Goal: Ask a question

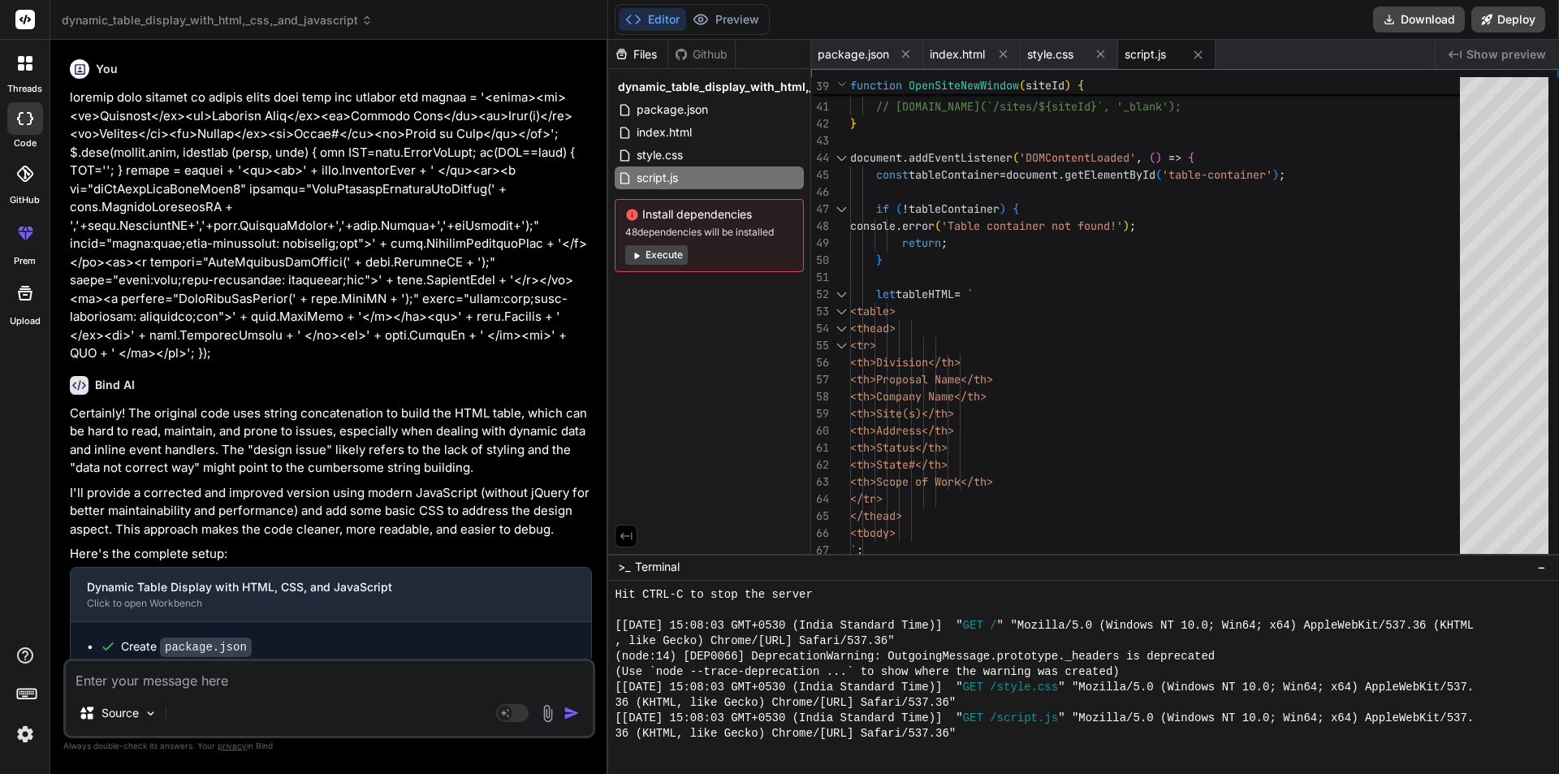
scroll to position [710, 0]
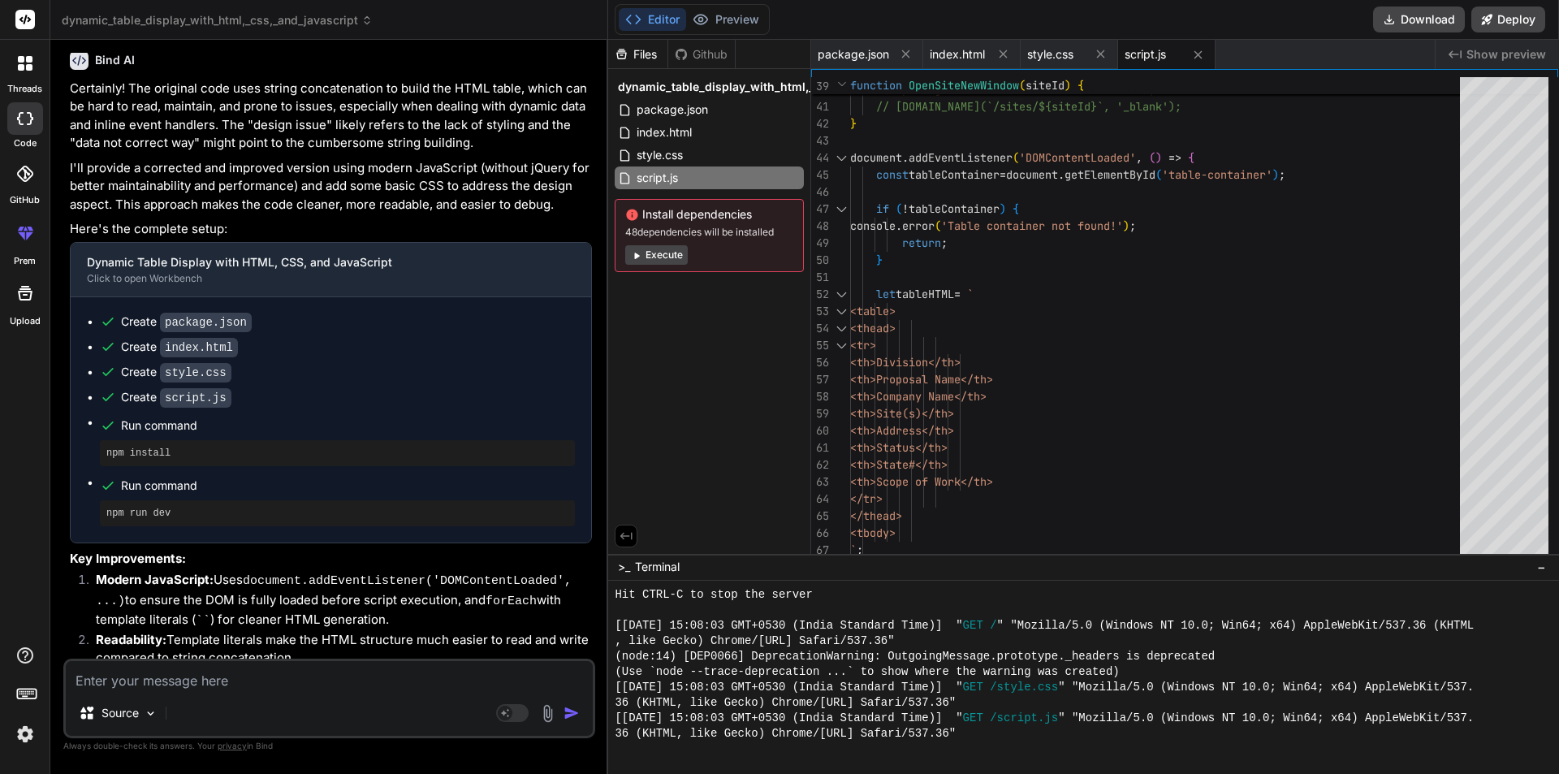
click at [282, 679] on textarea at bounding box center [329, 675] width 527 height 29
type textarea "w"
type textarea "x"
type textarea "wh"
type textarea "x"
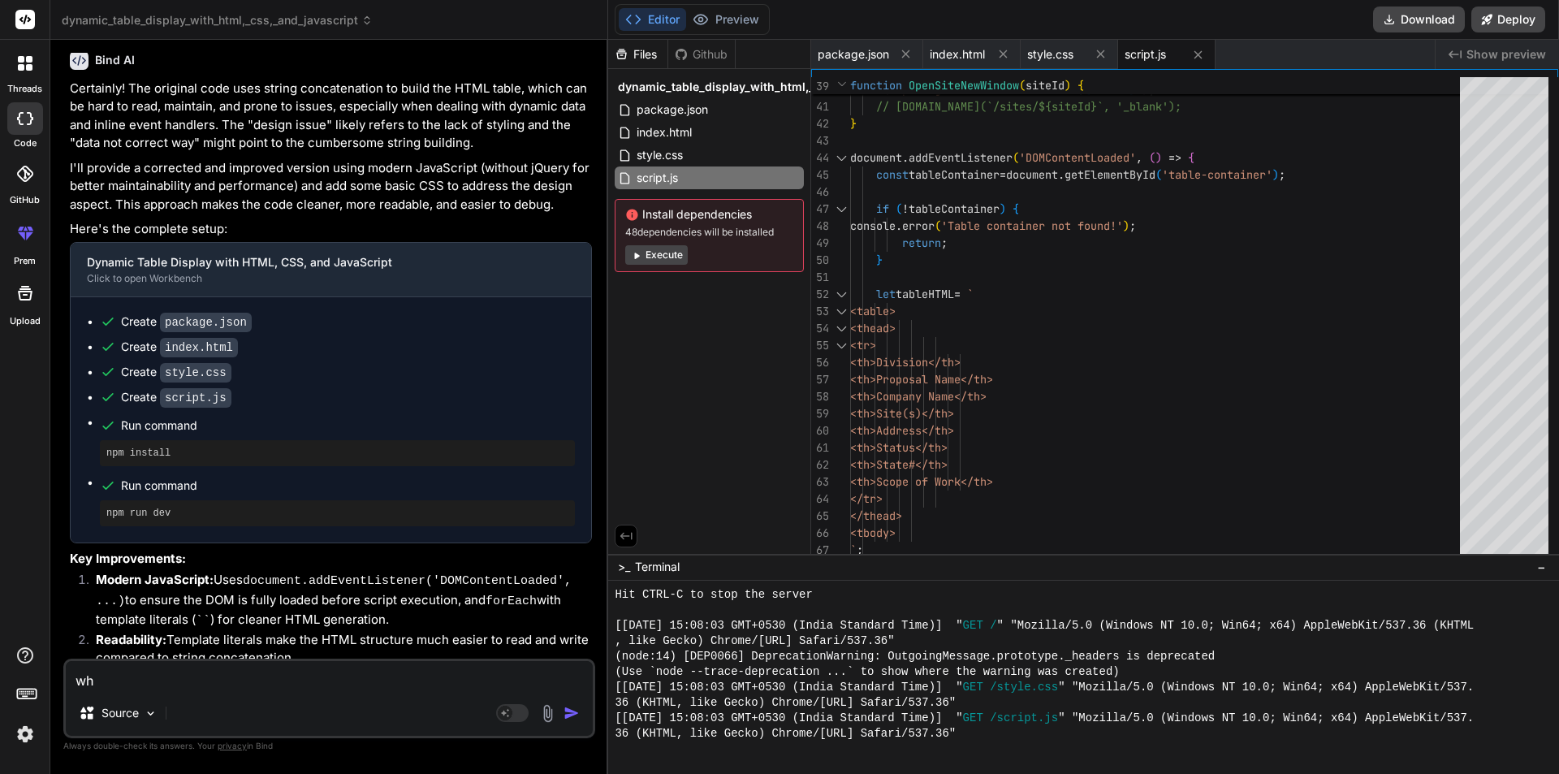
type textarea "wha"
type textarea "x"
type textarea "what"
type textarea "x"
type textarea "what"
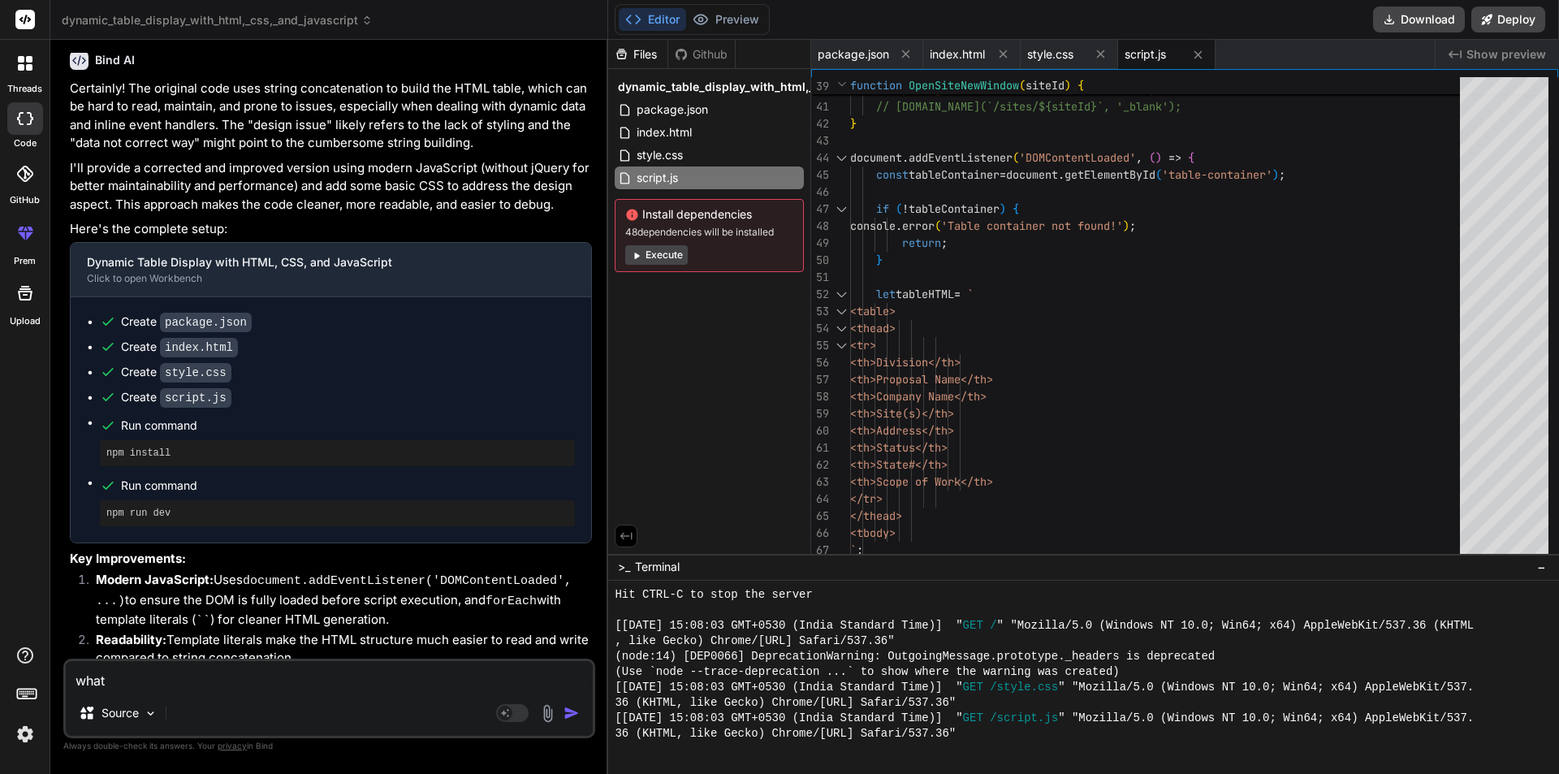
type textarea "x"
type textarea "what m"
type textarea "x"
type textarea "what me"
type textarea "x"
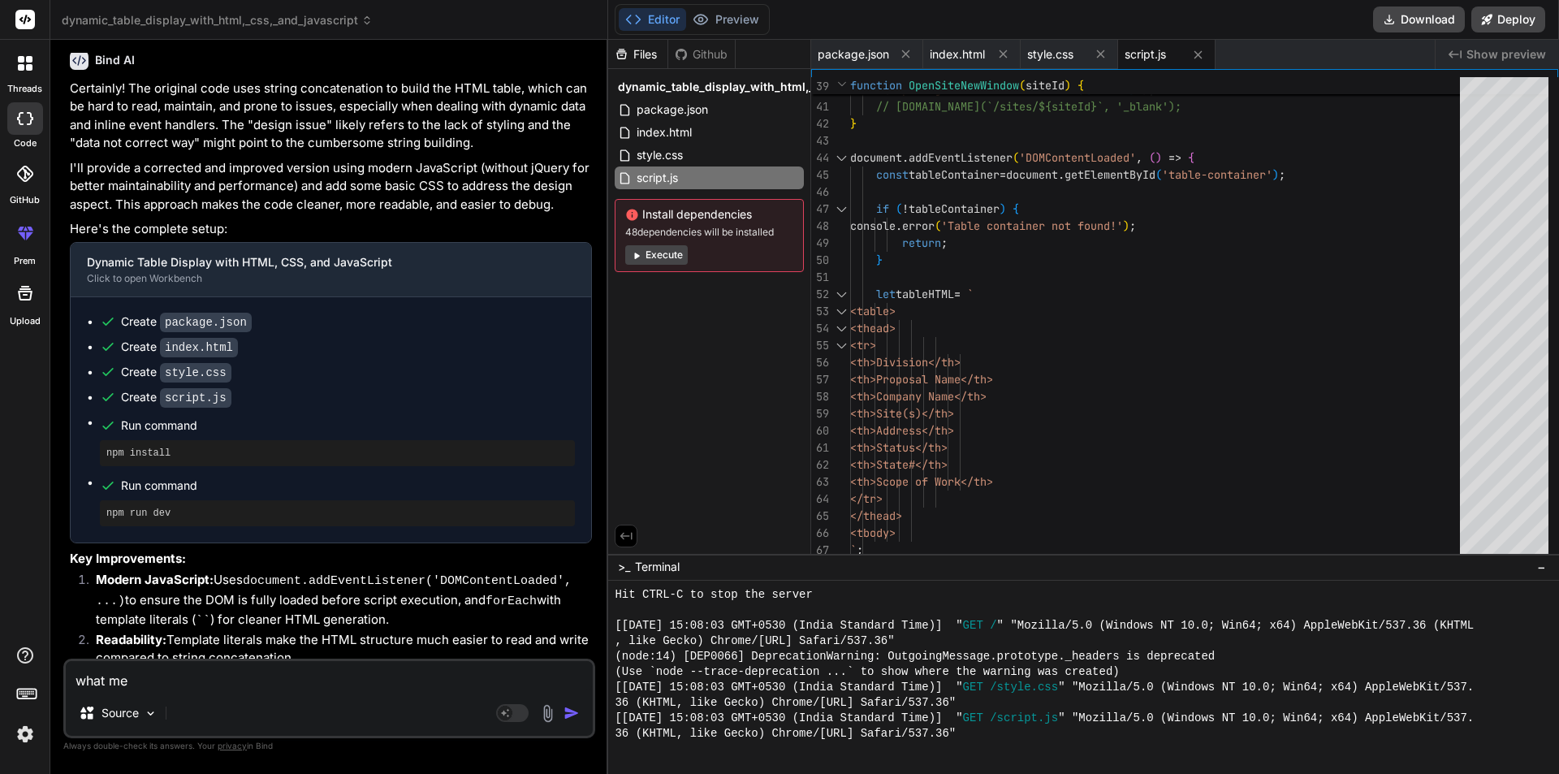
type textarea "what mea"
type textarea "x"
type textarea "what mean"
type textarea "x"
type textarea "what means"
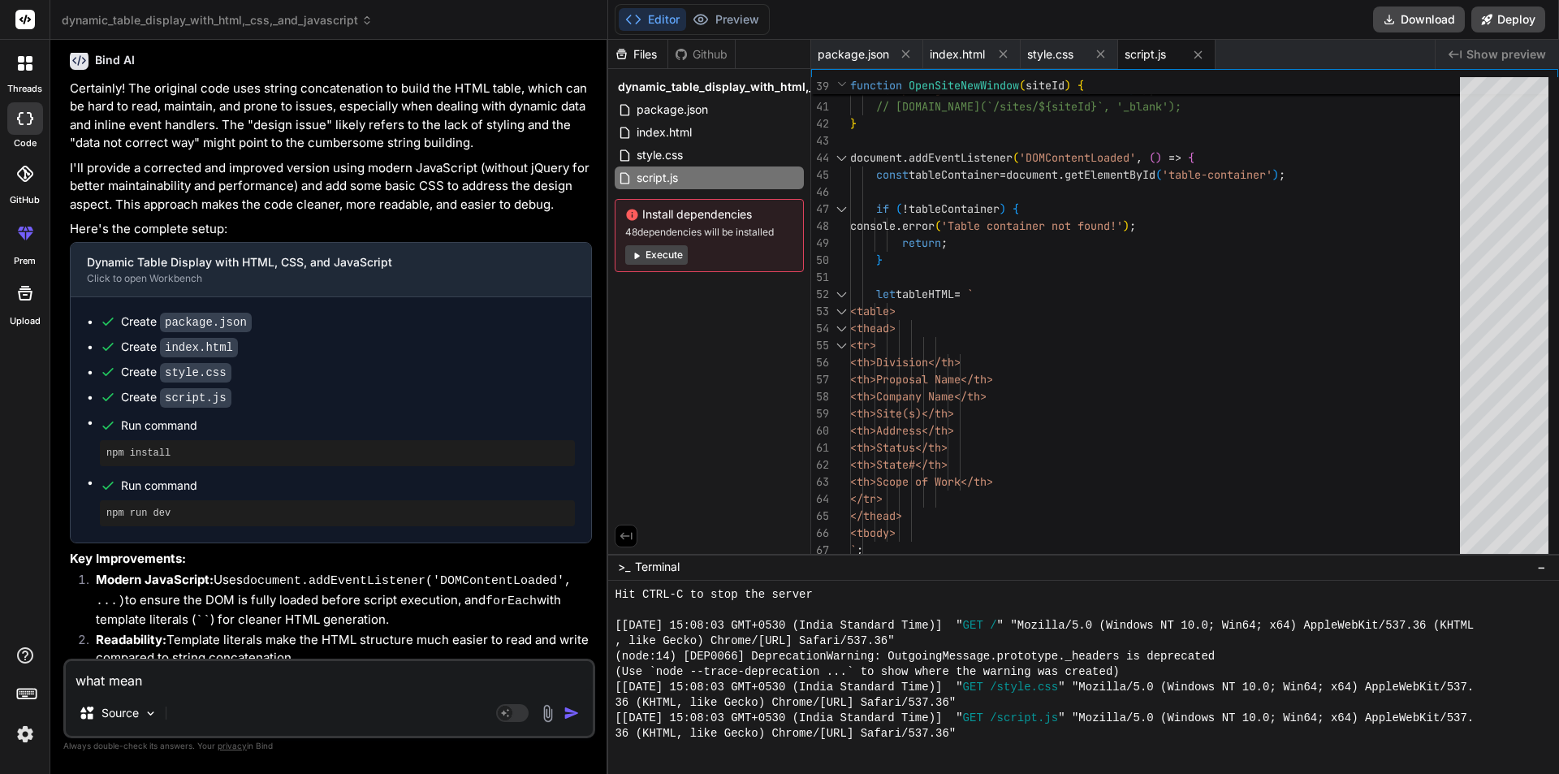
type textarea "x"
type textarea "what means"
type textarea "x"
type textarea "what means o"
type textarea "x"
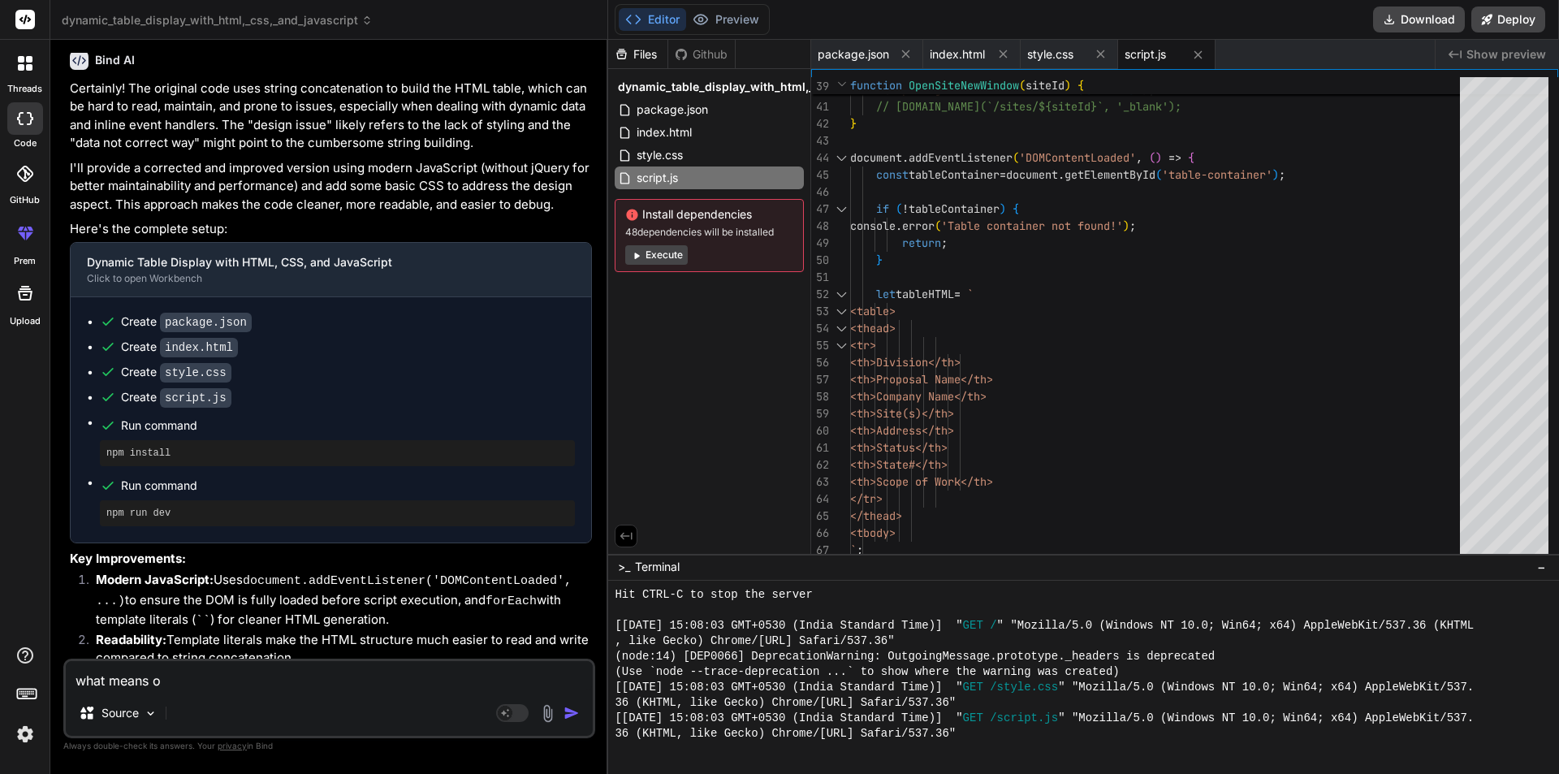
type textarea "what means of"
type textarea "x"
type textarea "what means of"
type textarea "x"
type textarea "what means of l"
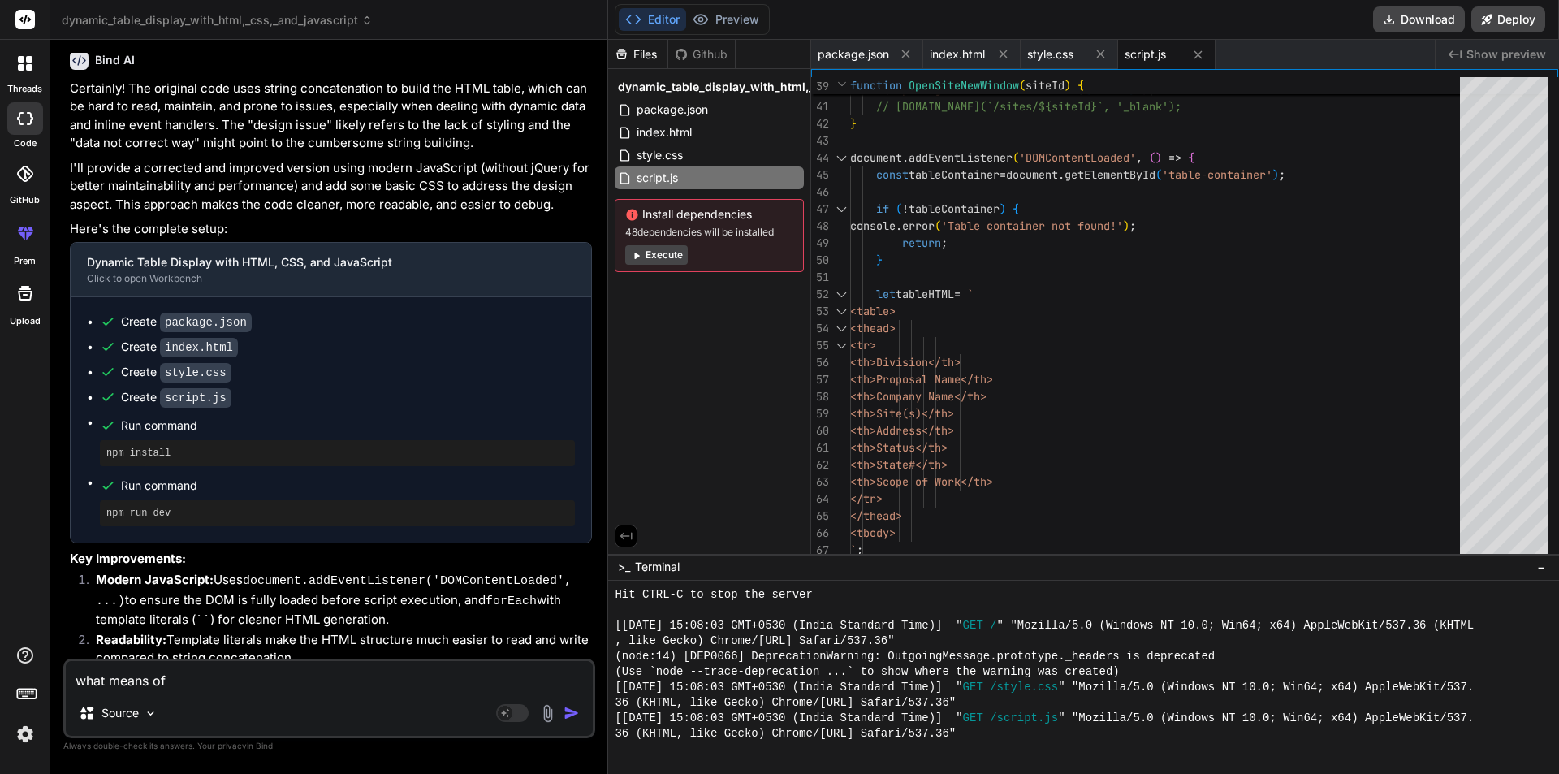
type textarea "x"
type textarea "what means of le"
type textarea "x"
type textarea "what means of lef"
type textarea "x"
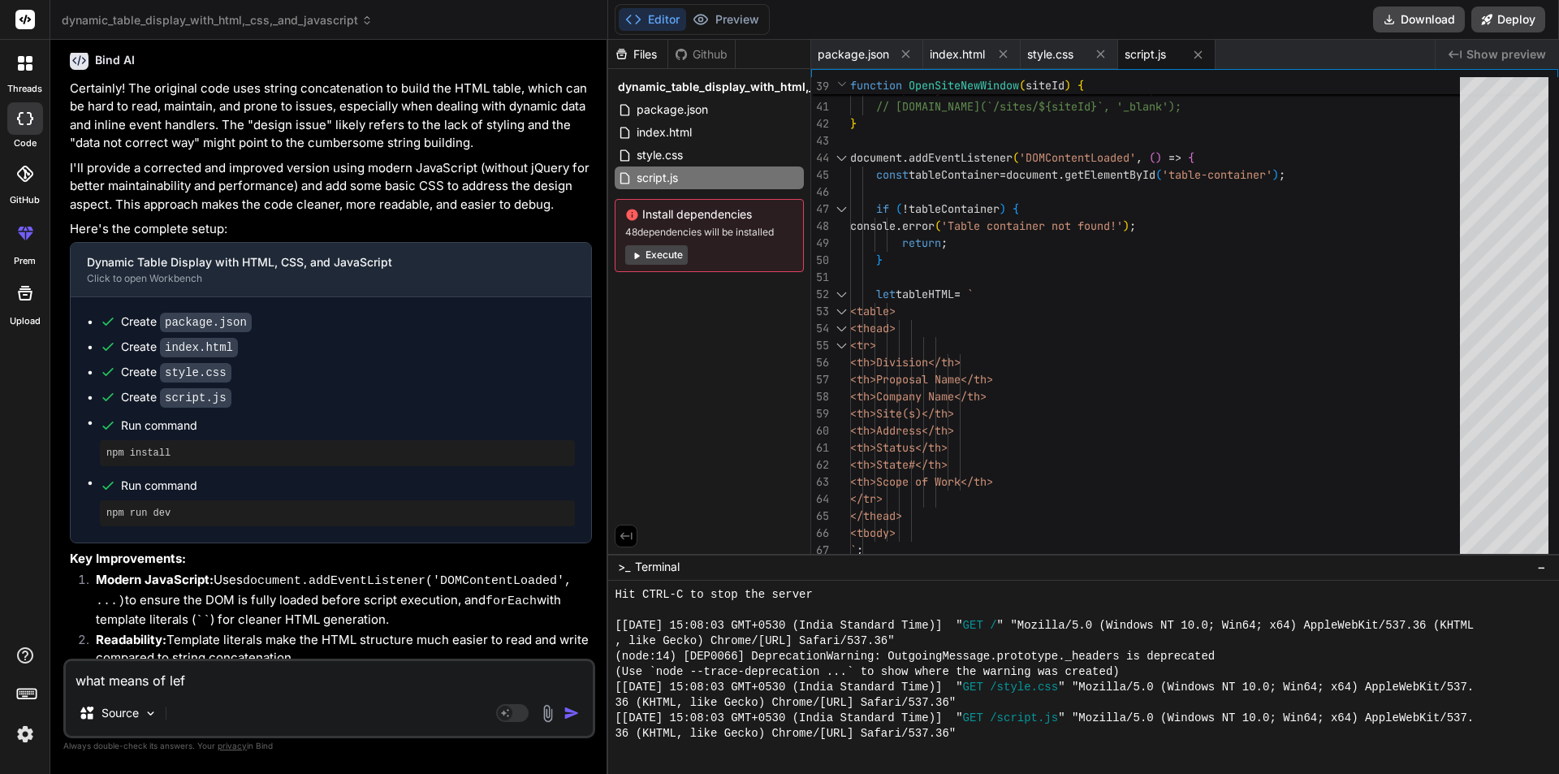
type textarea "what means of left"
type textarea "x"
type textarea "what means of left"
type textarea "x"
type textarea "what means of left i"
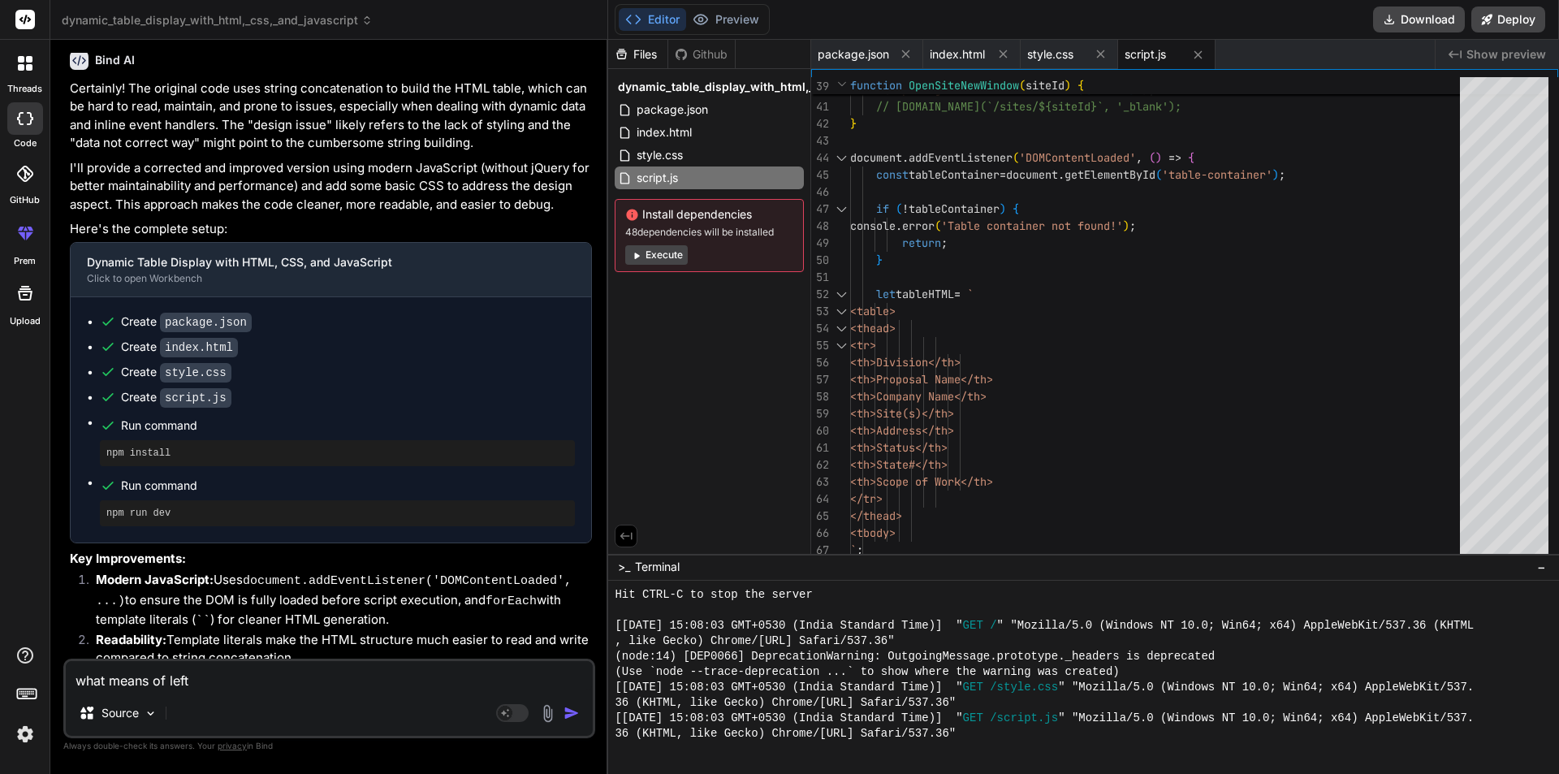
type textarea "x"
type textarea "what means of left in"
type textarea "x"
type textarea "what means of left in"
type textarea "x"
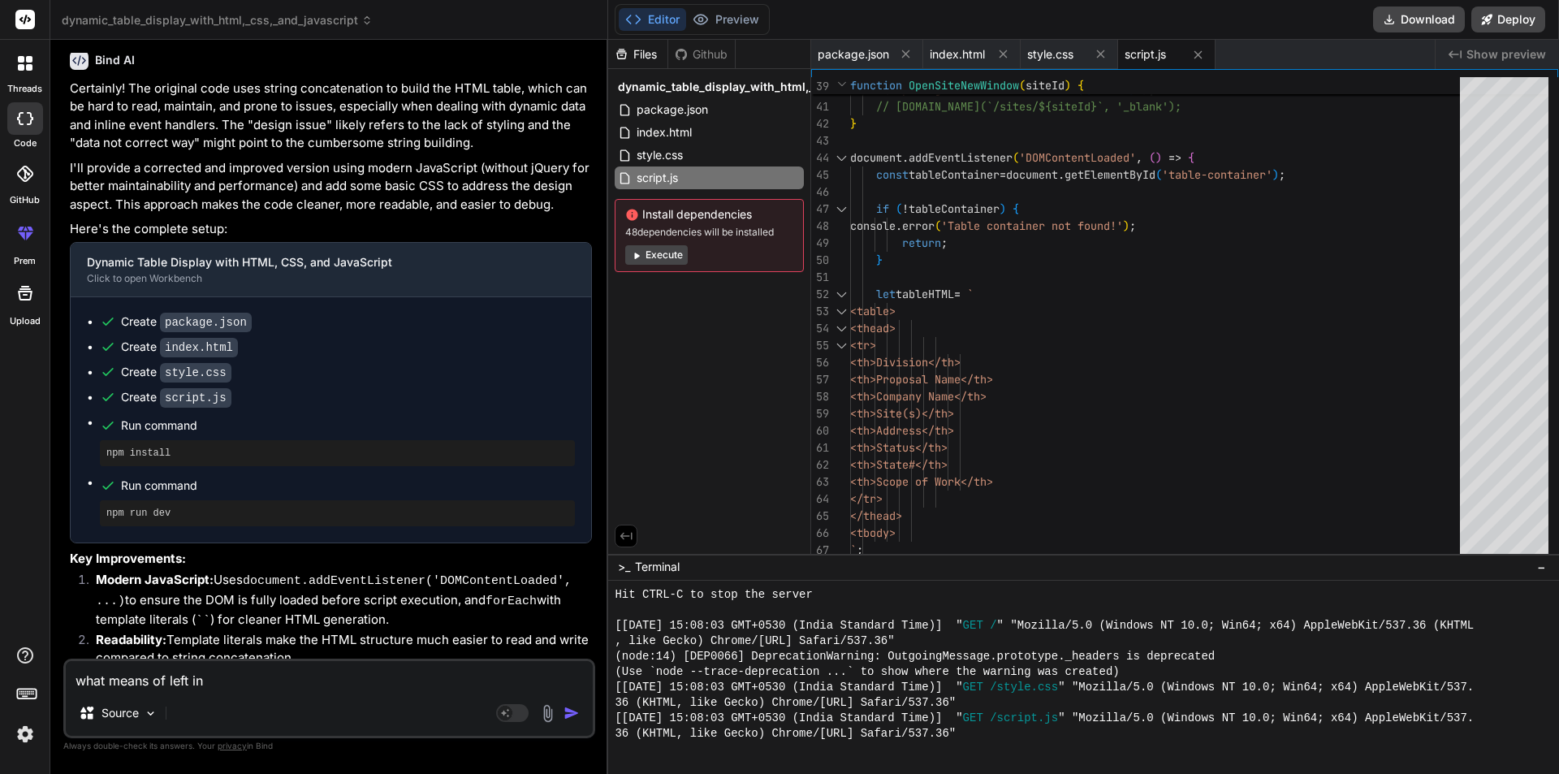
type textarea "what means of left in b"
type textarea "x"
type textarea "what means of left in be"
type textarea "x"
type textarea "what means of left in [GEOGRAPHIC_DATA]"
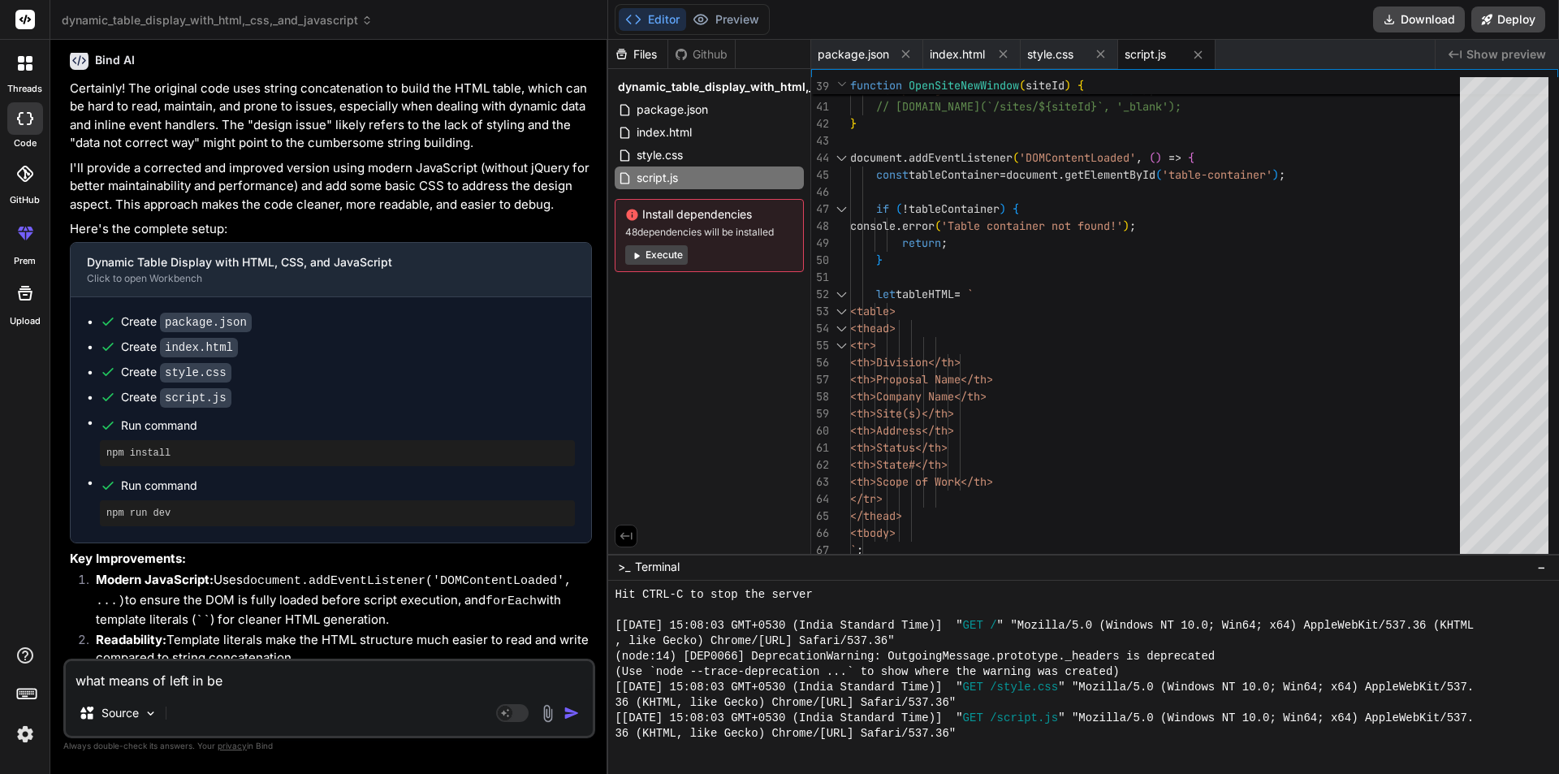
type textarea "x"
type textarea "what means of left in [GEOGRAPHIC_DATA]"
type textarea "x"
type textarea "what means of left in below"
type textarea "x"
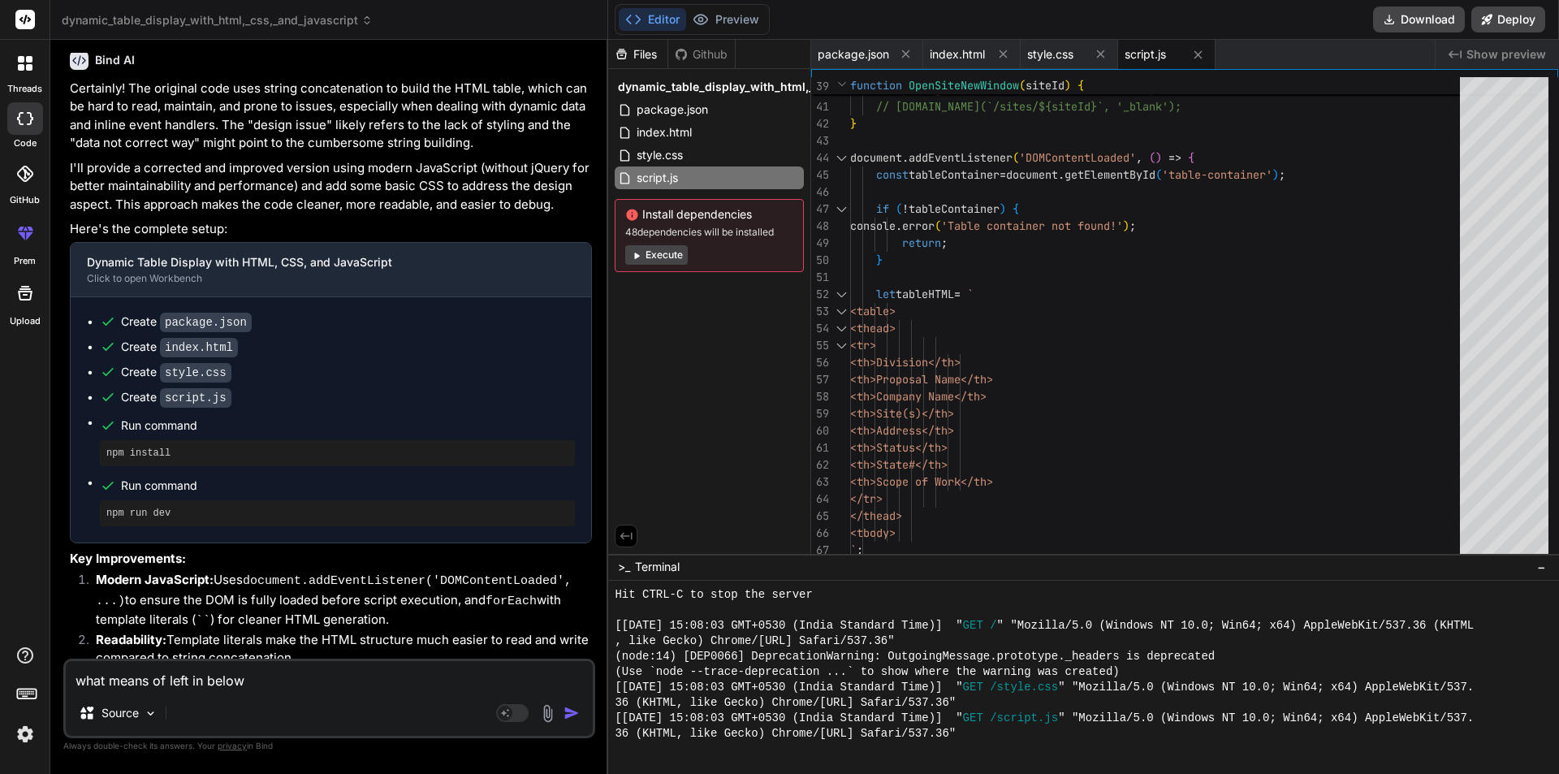
type textarea "what means of left in below"
type textarea "x"
type textarea "what means of left in below q"
type textarea "x"
type textarea "what means of left in below qu"
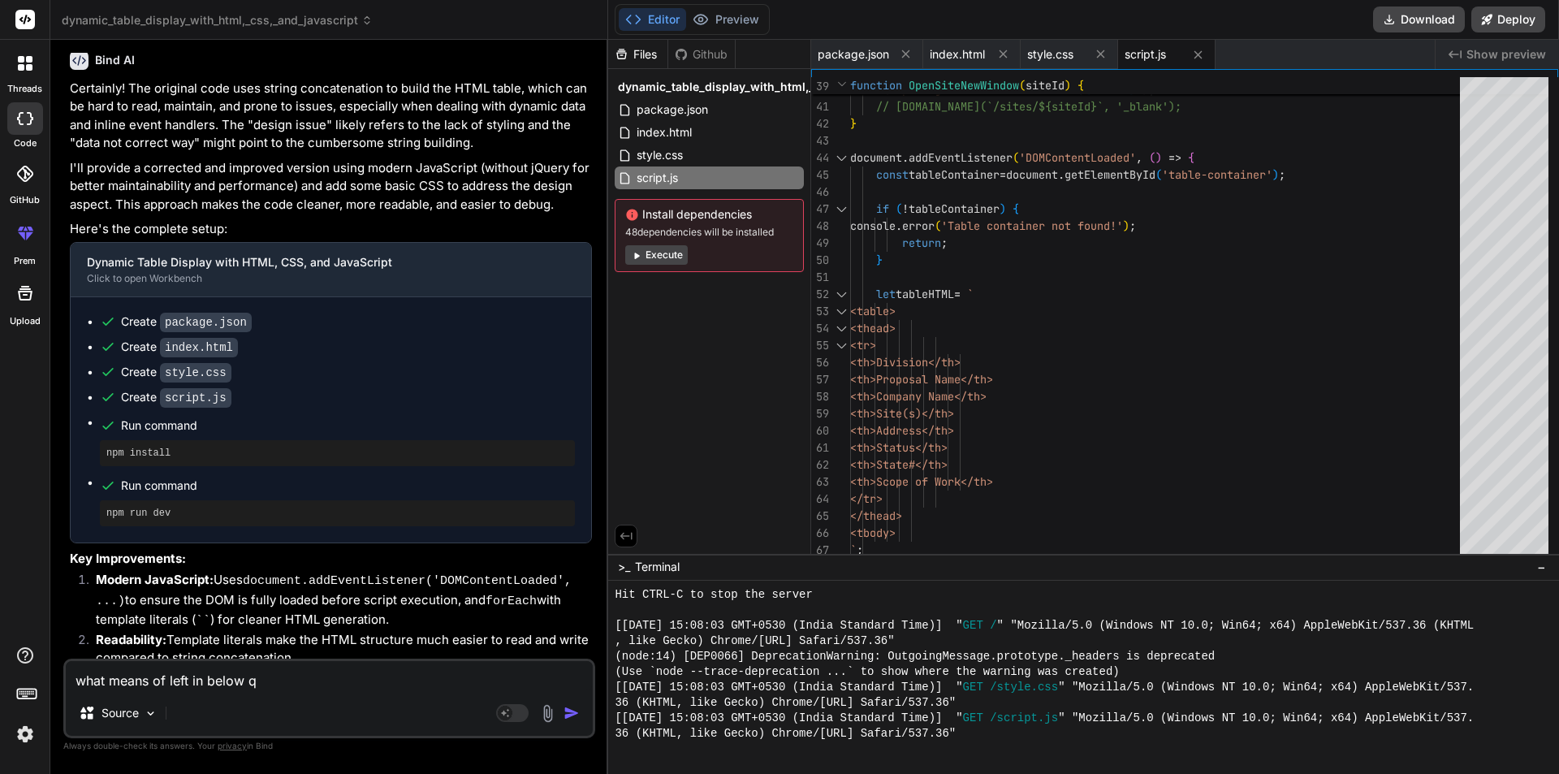
type textarea "x"
type textarea "what means of left in below que"
type textarea "x"
type textarea "what means of left in below quer"
type textarea "x"
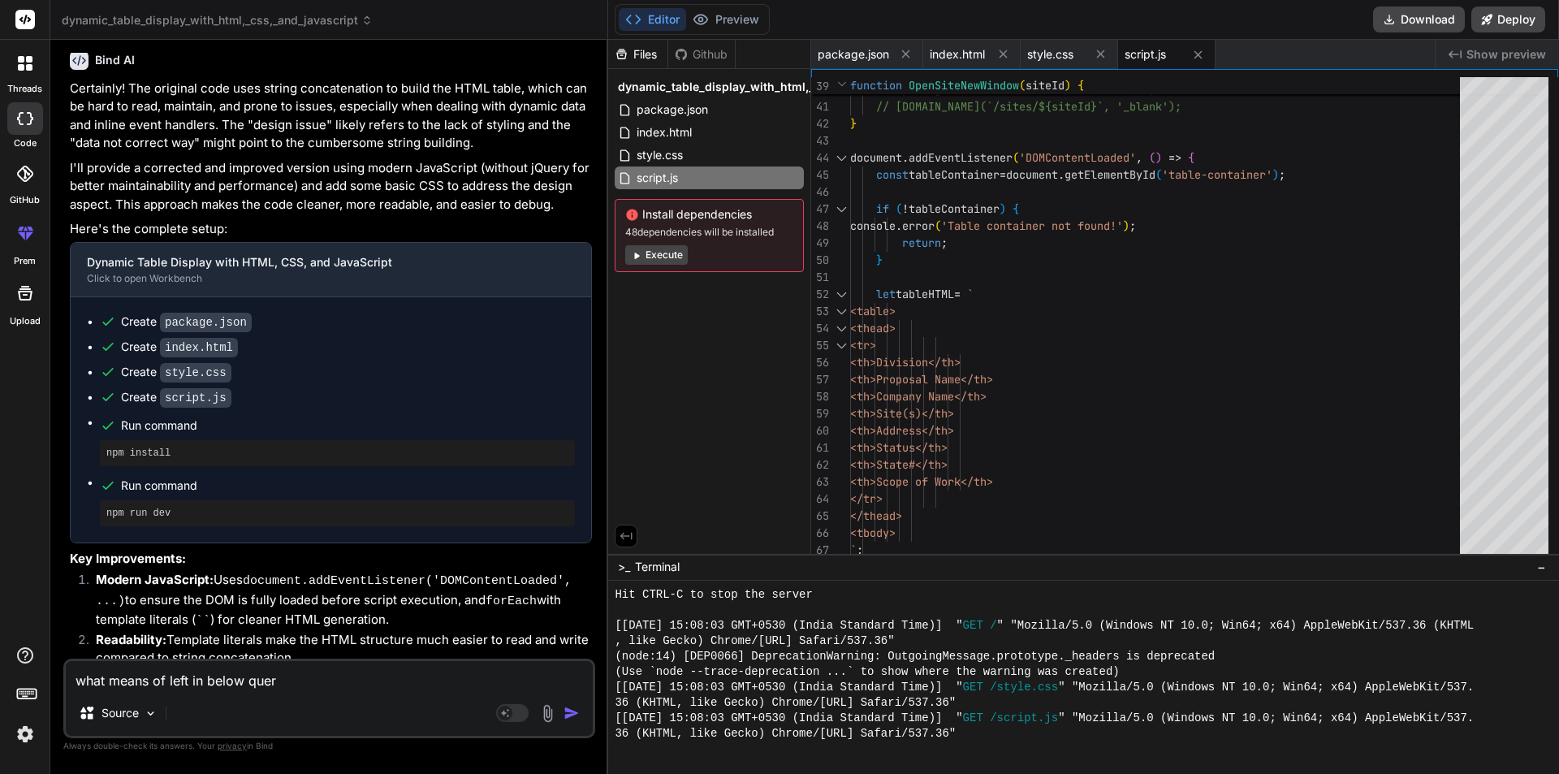
type textarea "what means of left in below query"
type textarea "x"
type textarea "what means of left in below query"
type textarea "x"
type textarea "what means of left in below query"
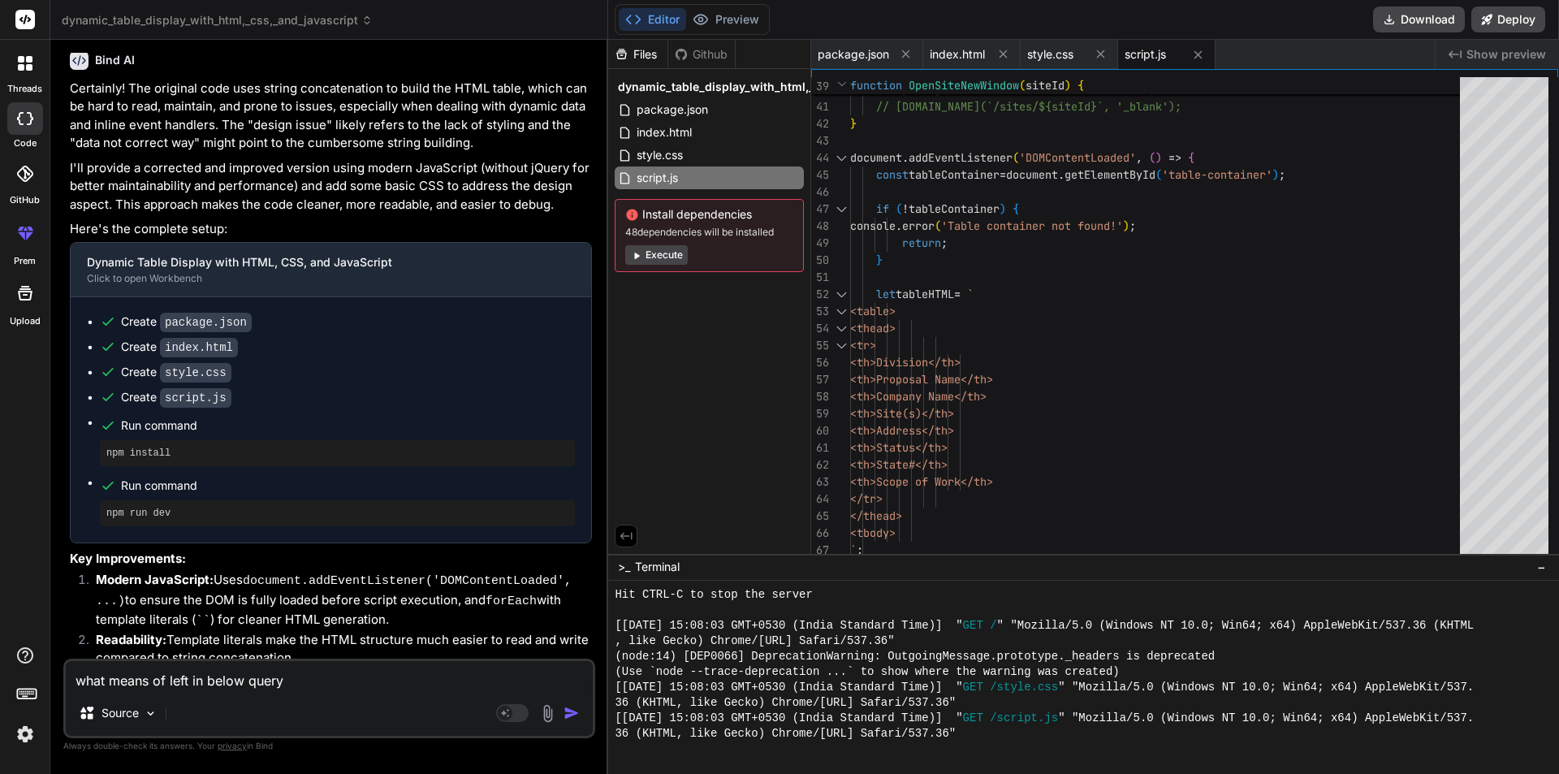
type textarea "x"
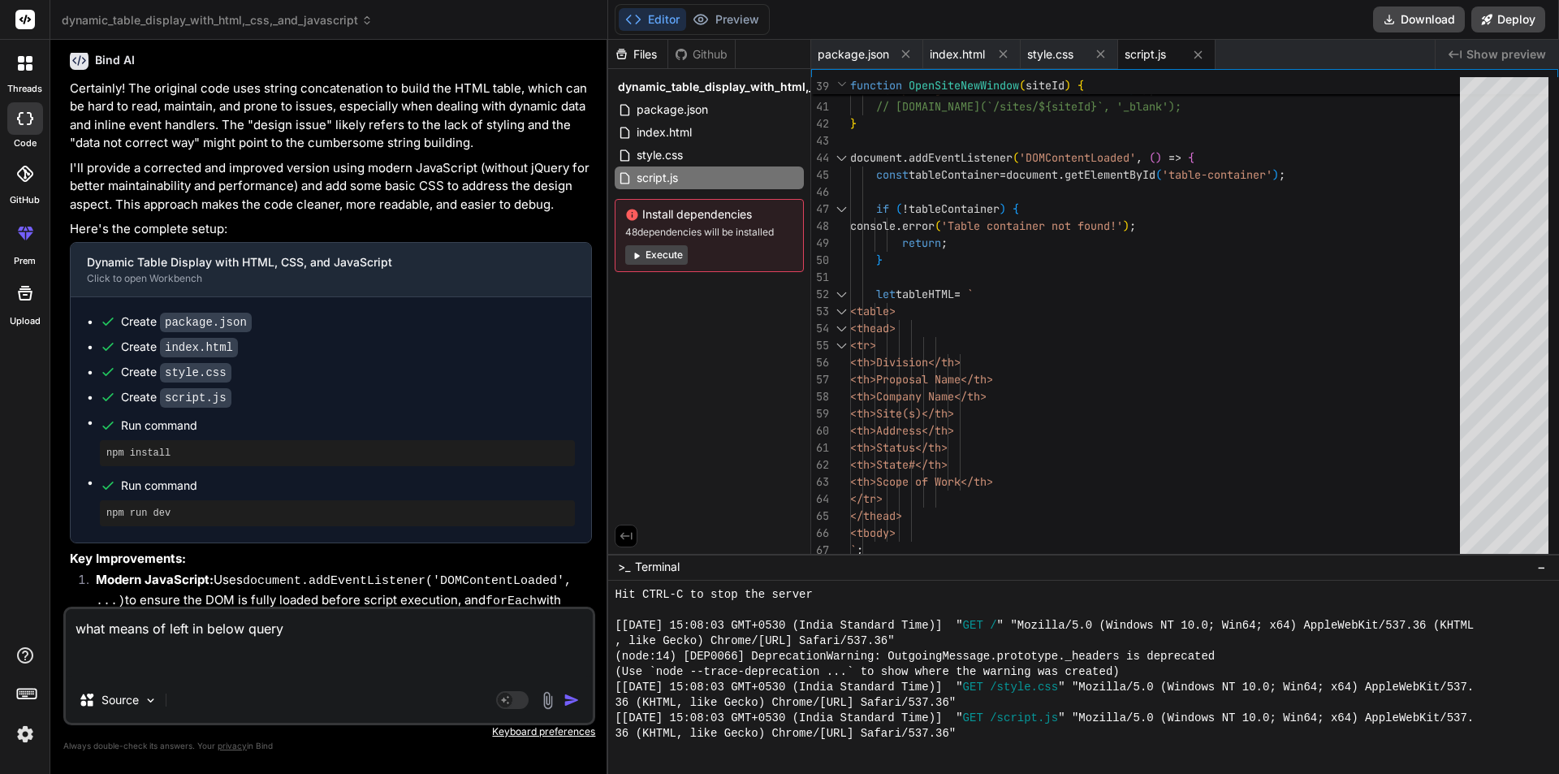
paste textarea "select p.ProjectName, p.ProjectID, p.ProjectStatus, p.MarkupPerc, left(p.ScopeO…"
type textarea "what means of left in below query select p.ProjectName, p.ProjectID, p.ProjectS…"
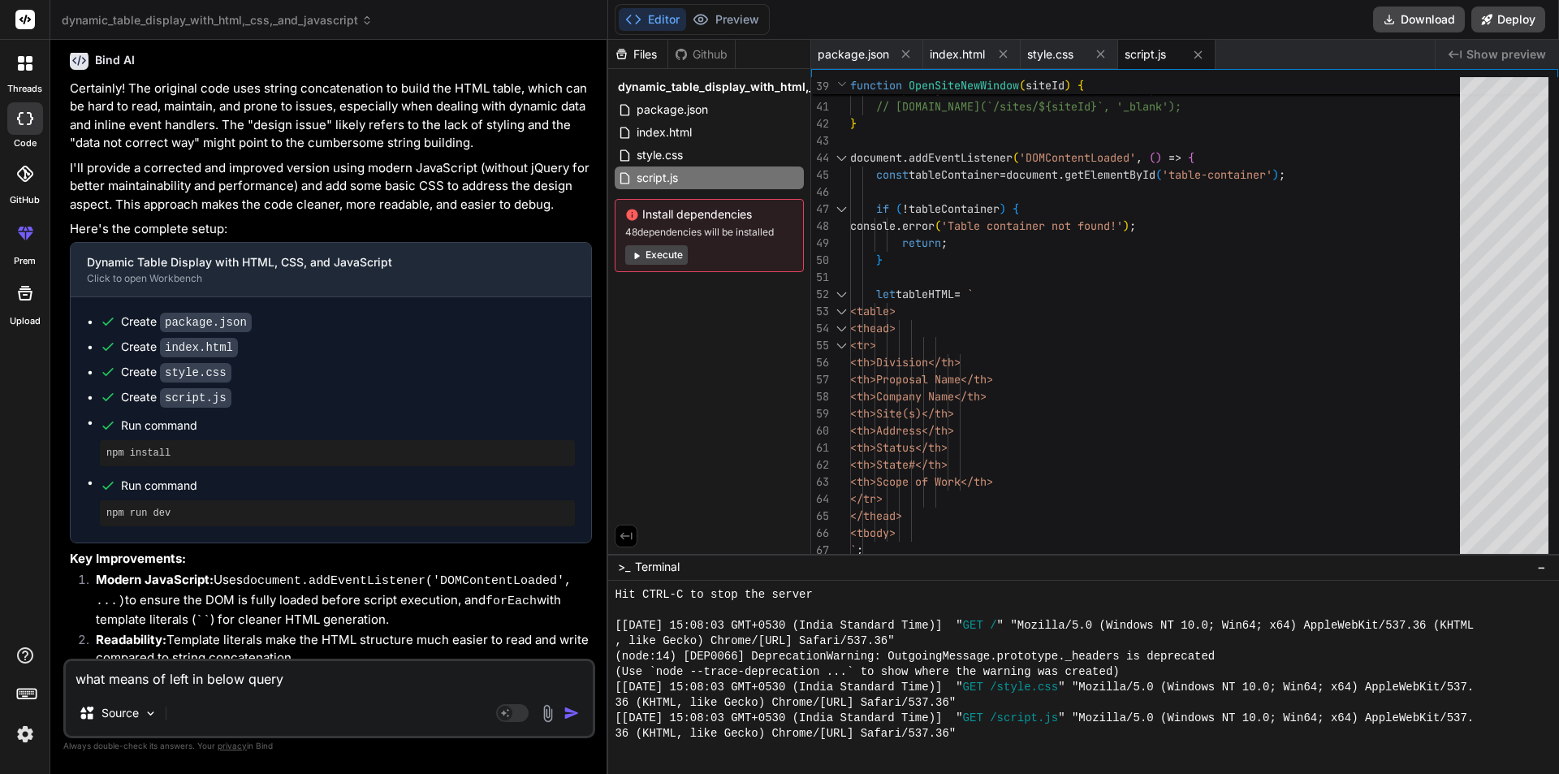
type textarea "x"
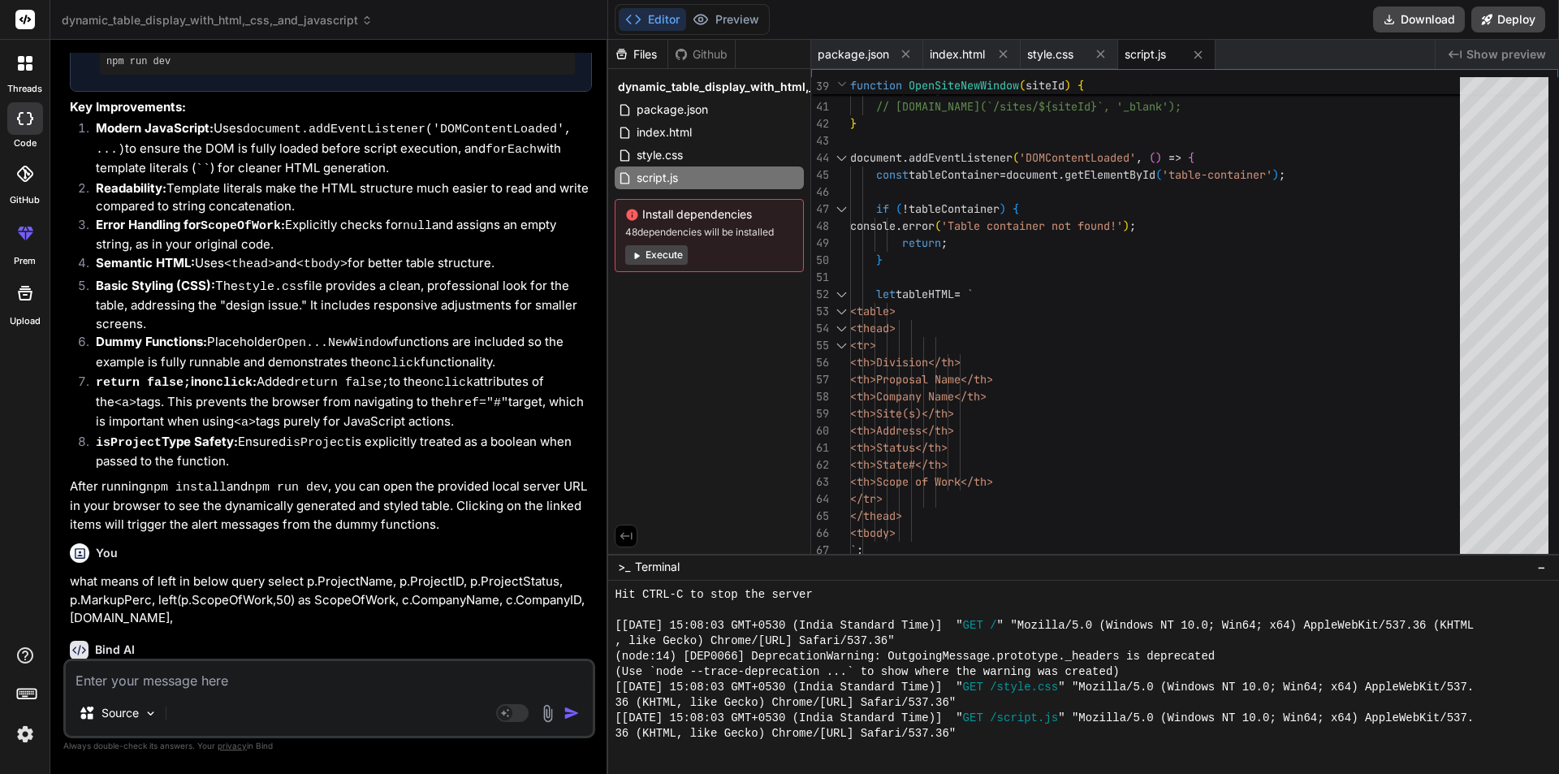
scroll to position [840, 0]
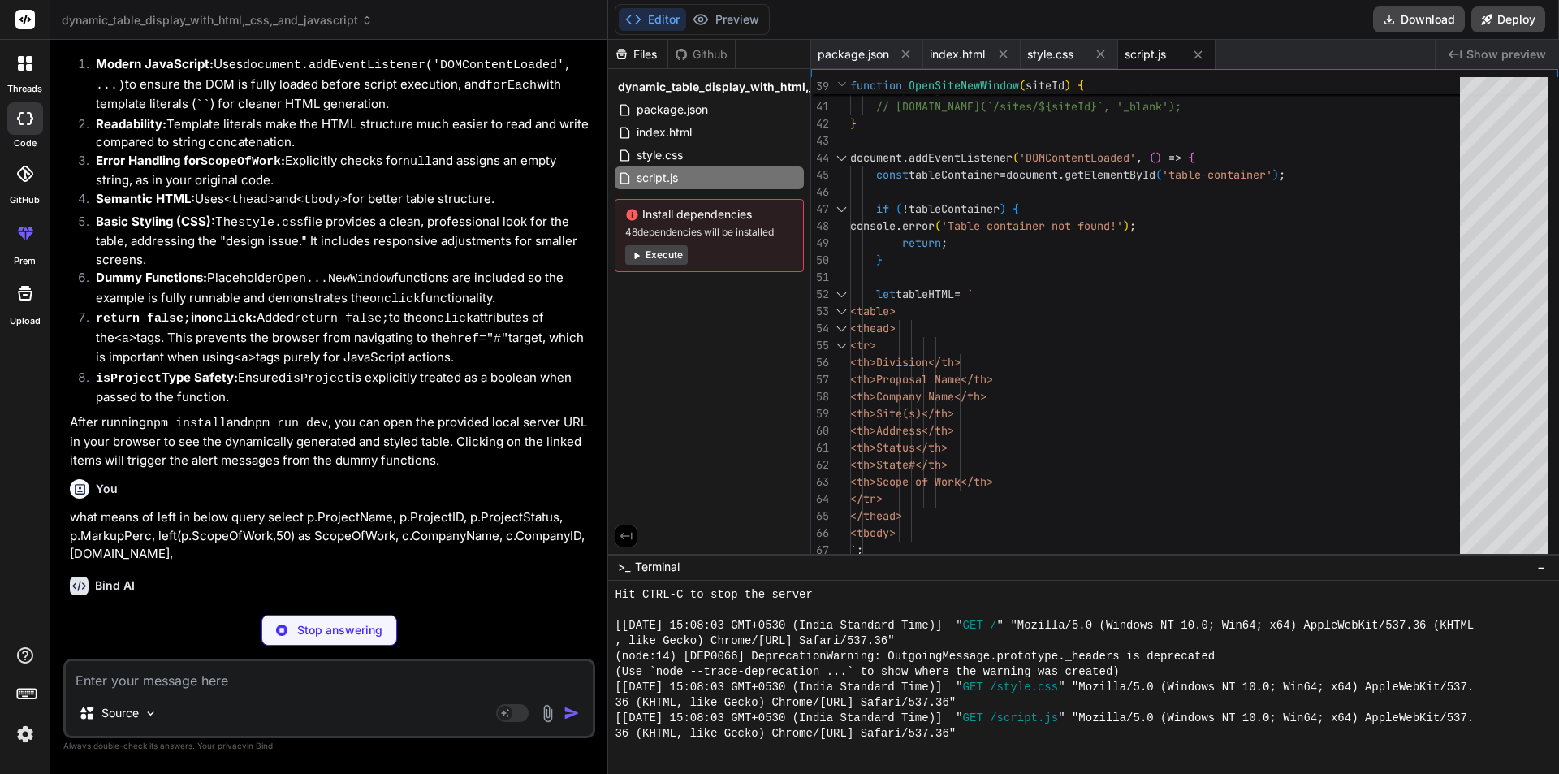
type textarea "x"
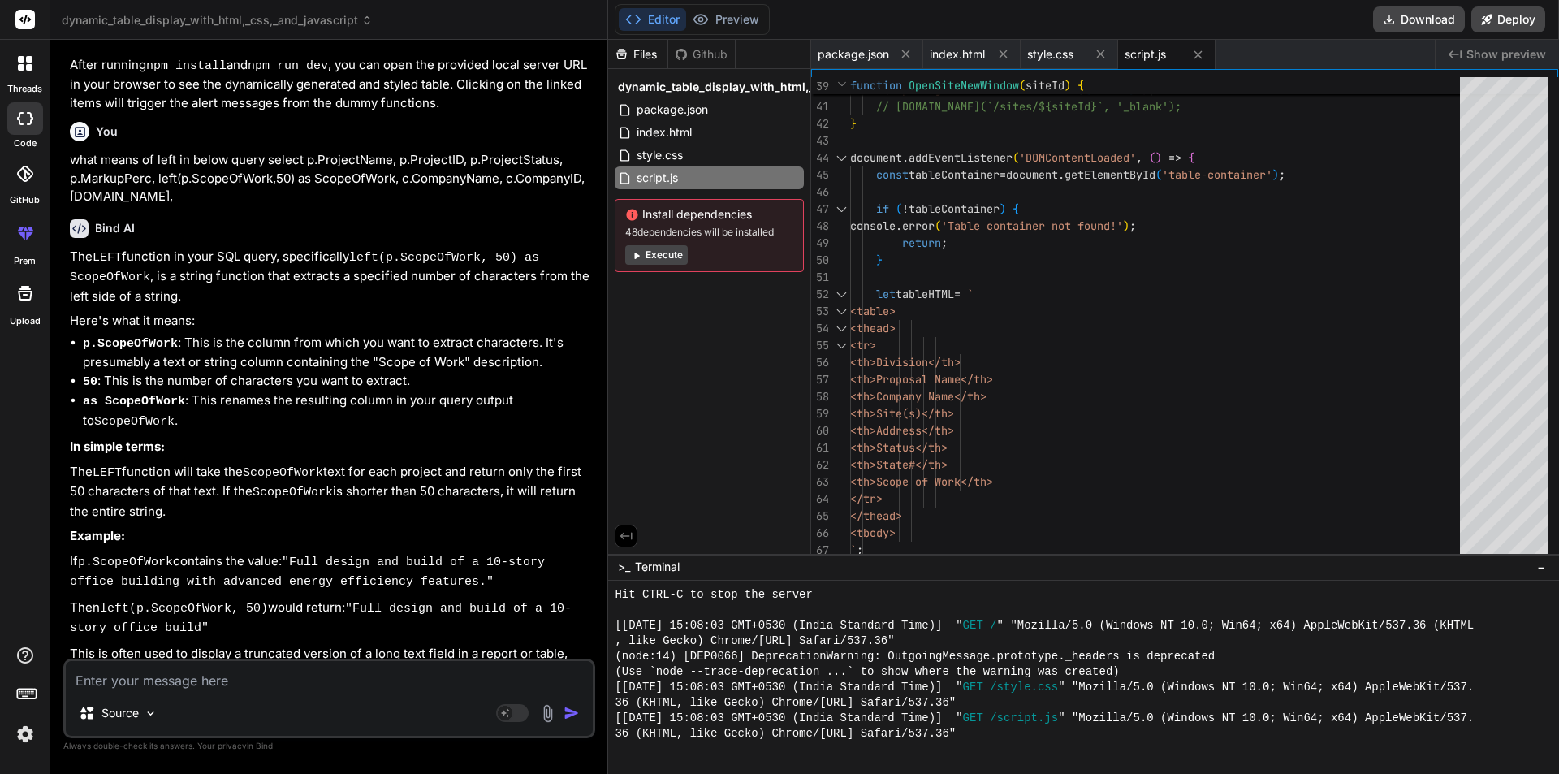
scroll to position [1203, 0]
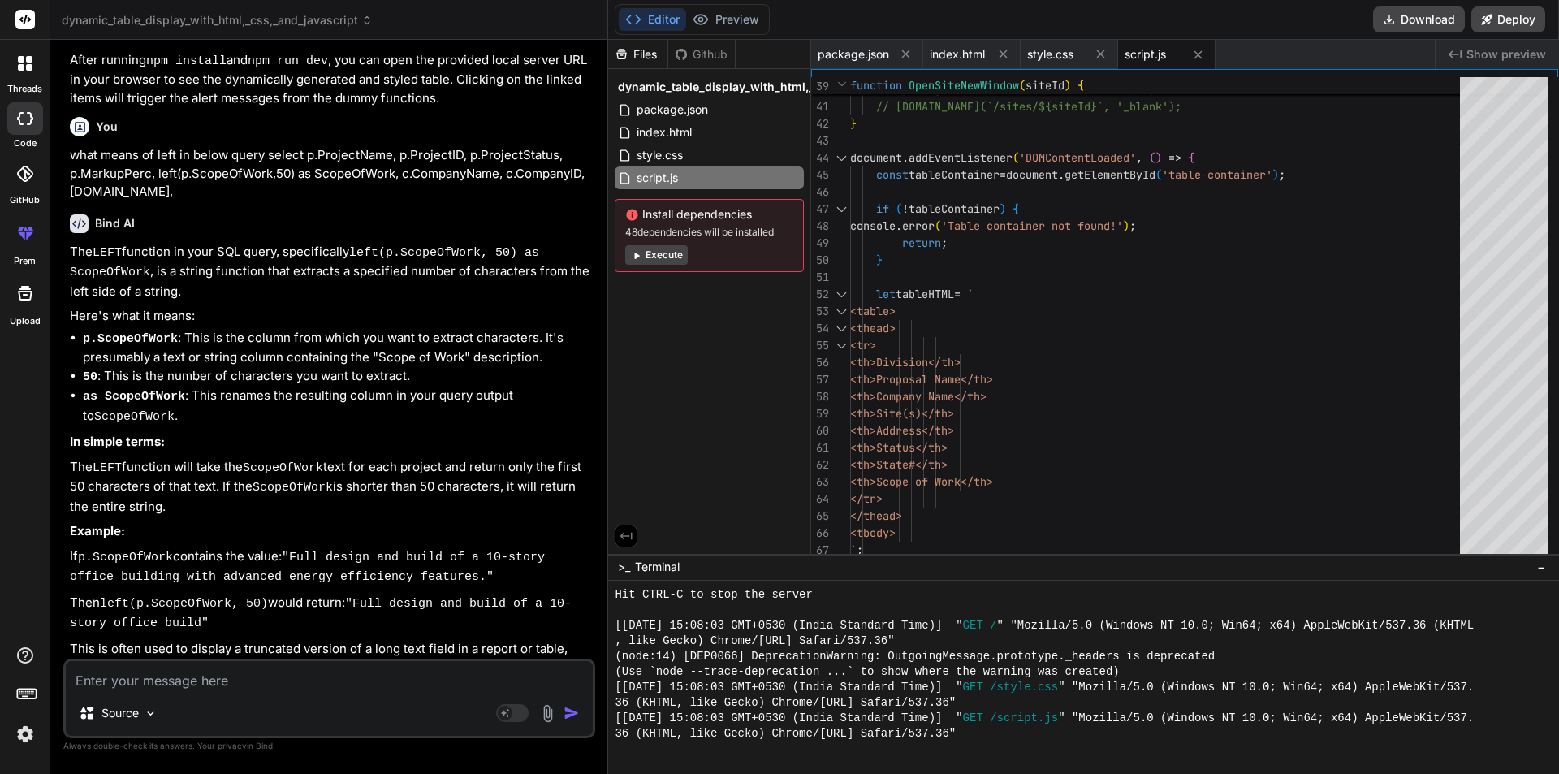
click at [248, 681] on textarea at bounding box center [329, 675] width 527 height 29
type textarea "i"
type textarea "x"
type textarea "i"
type textarea "x"
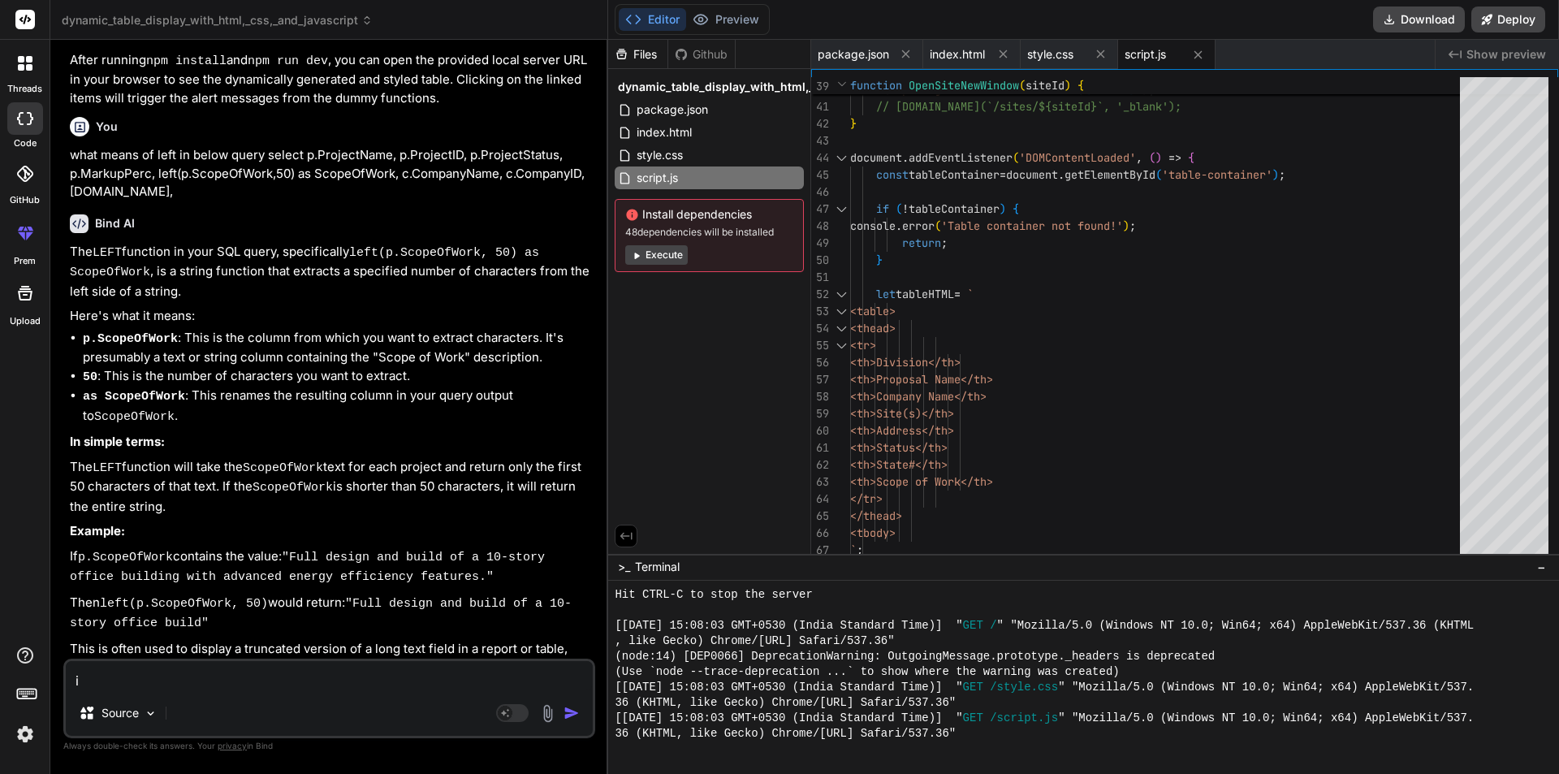
type textarea "i a"
type textarea "x"
type textarea "i am"
type textarea "x"
type textarea "i am"
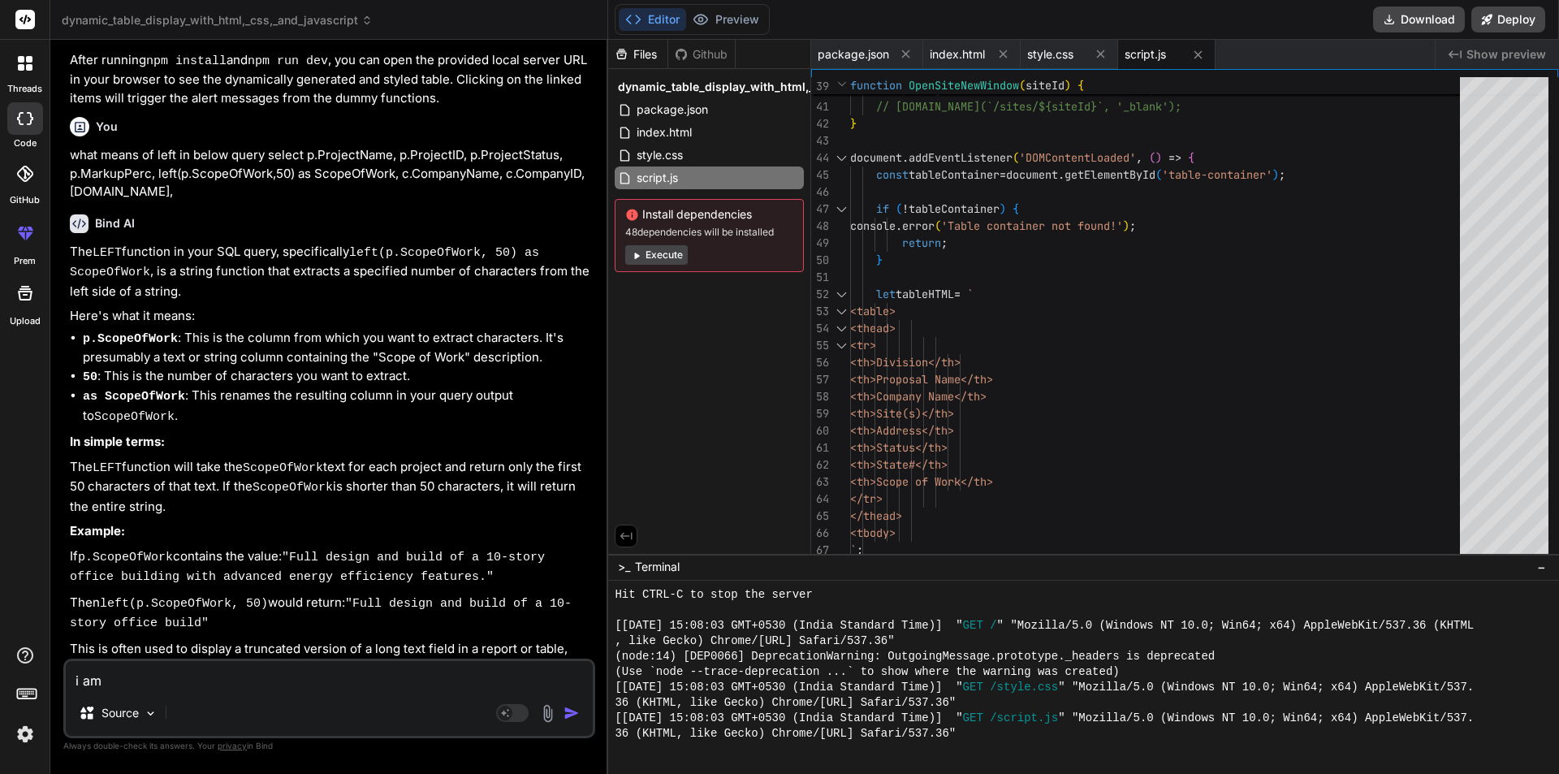
type textarea "x"
type textarea "i am g"
type textarea "x"
type textarea "i am ge"
type textarea "x"
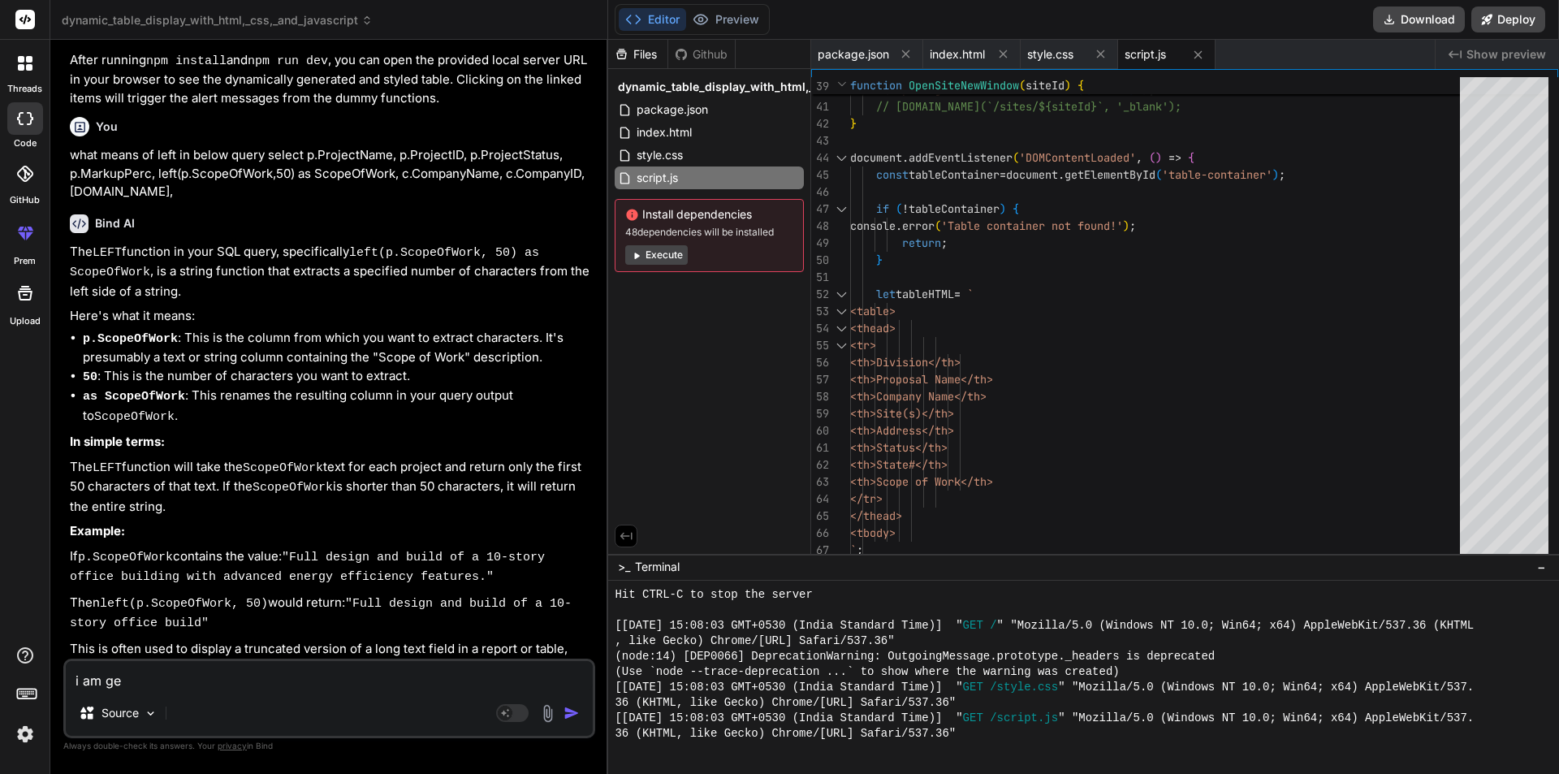
type textarea "i am get"
type textarea "x"
type textarea "i am gett"
type textarea "x"
type textarea "i am getti"
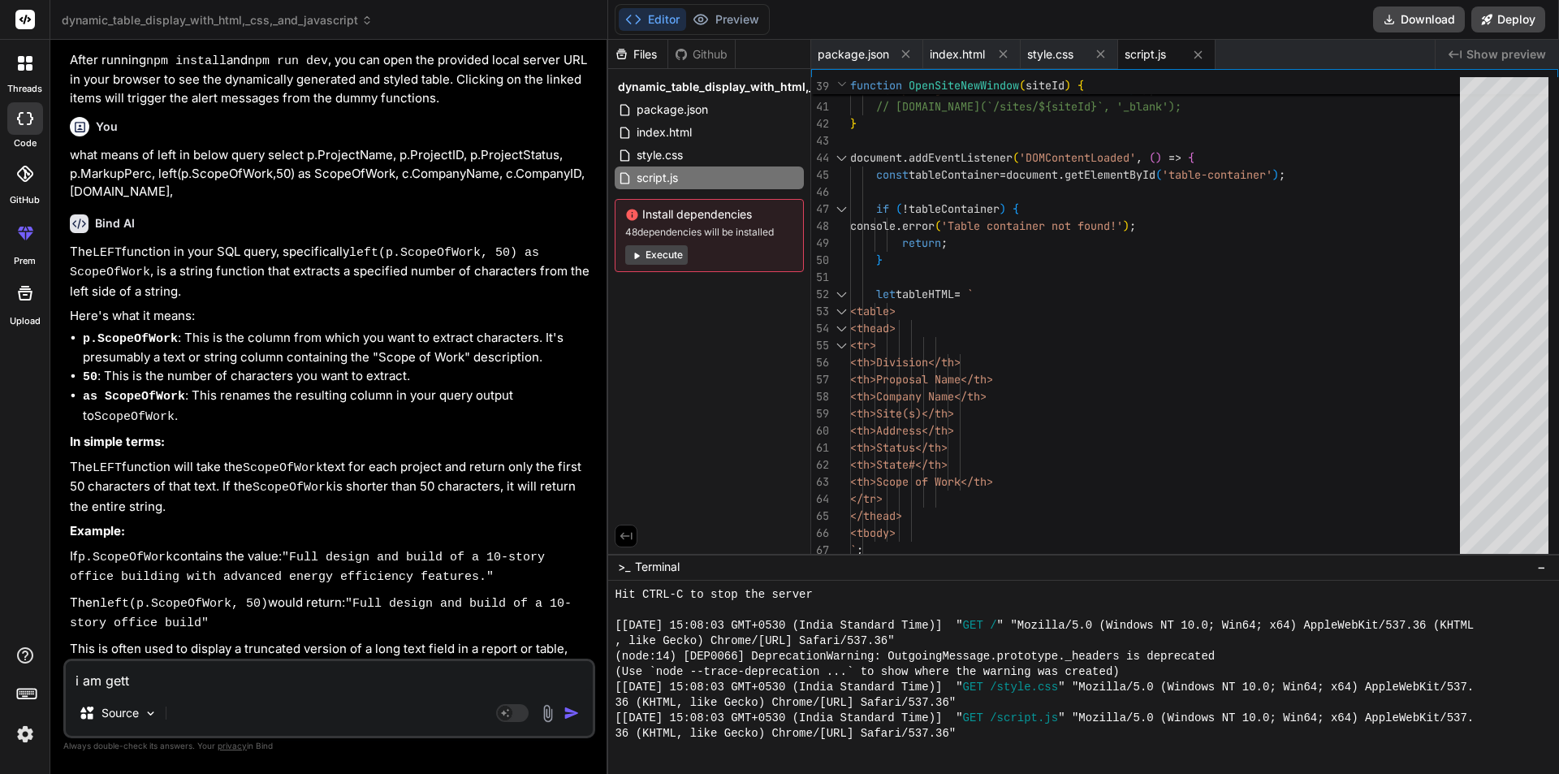
type textarea "x"
type textarea "i am gettin"
type textarea "x"
type textarea "i am getting"
type textarea "x"
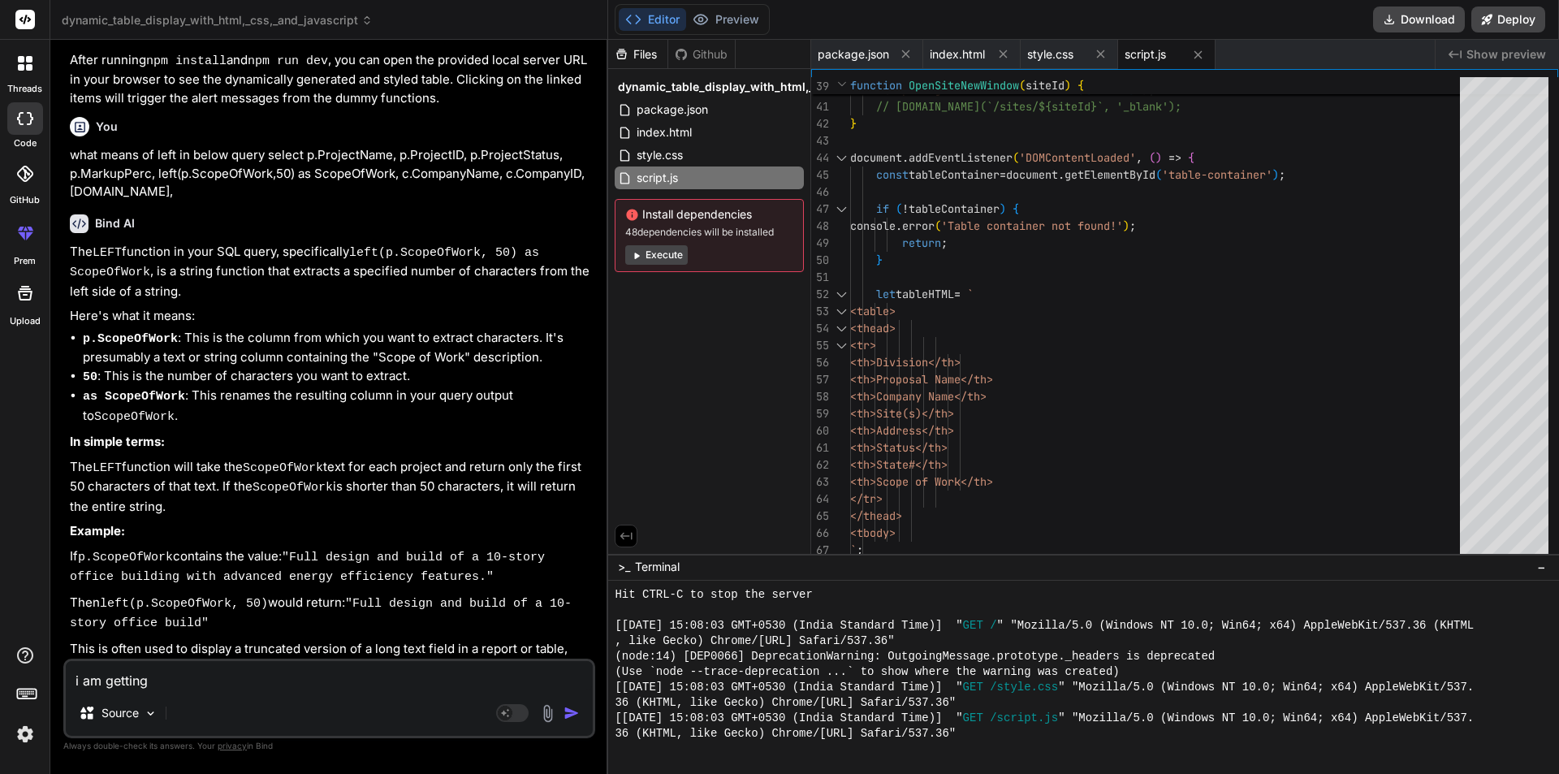
type textarea "i am getting"
type textarea "x"
type textarea "i am getting m"
type textarea "x"
type textarea "i am getting mu"
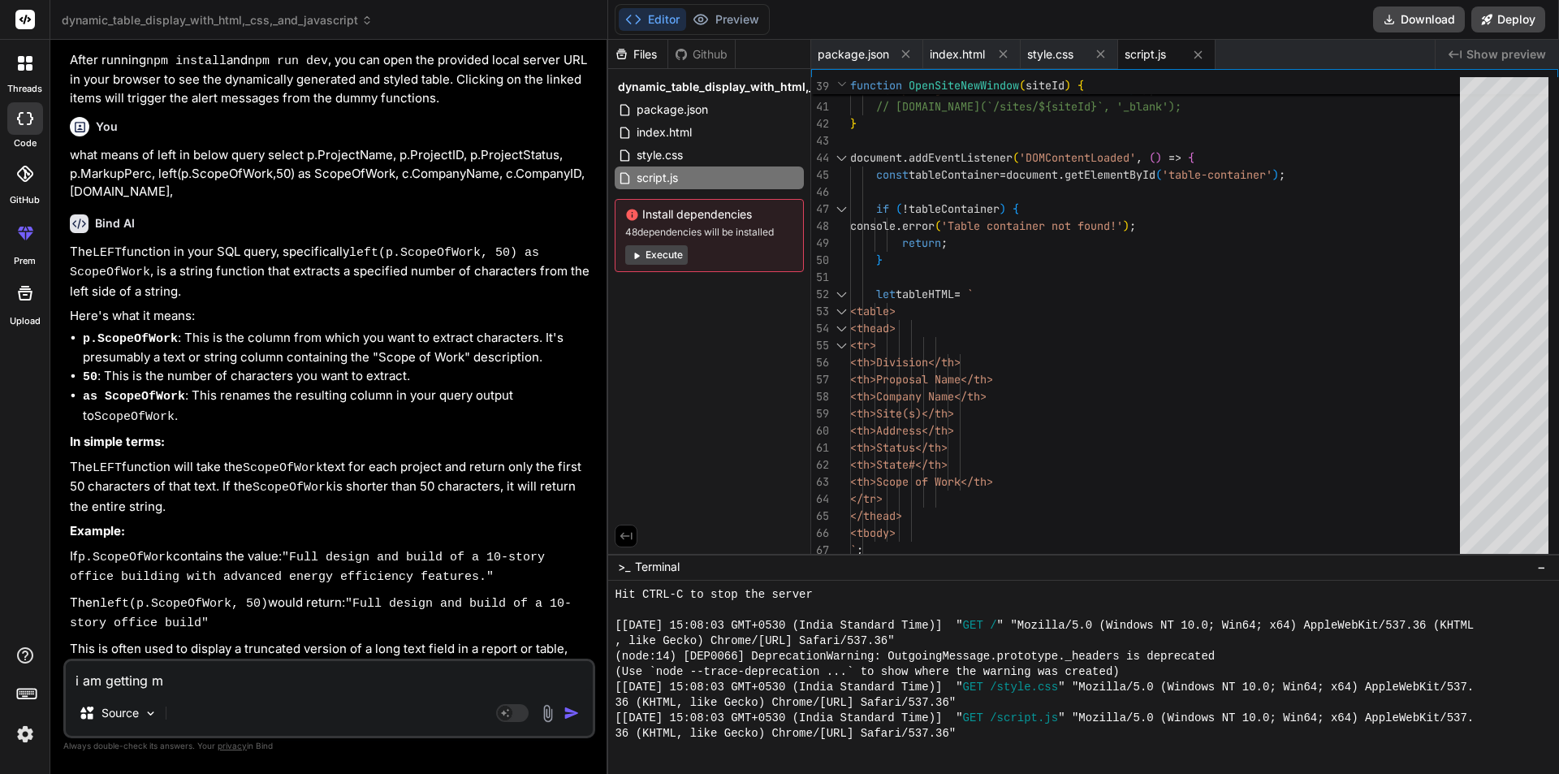
type textarea "x"
type textarea "i am getting mul"
type textarea "x"
type textarea "i am getting mult"
type textarea "x"
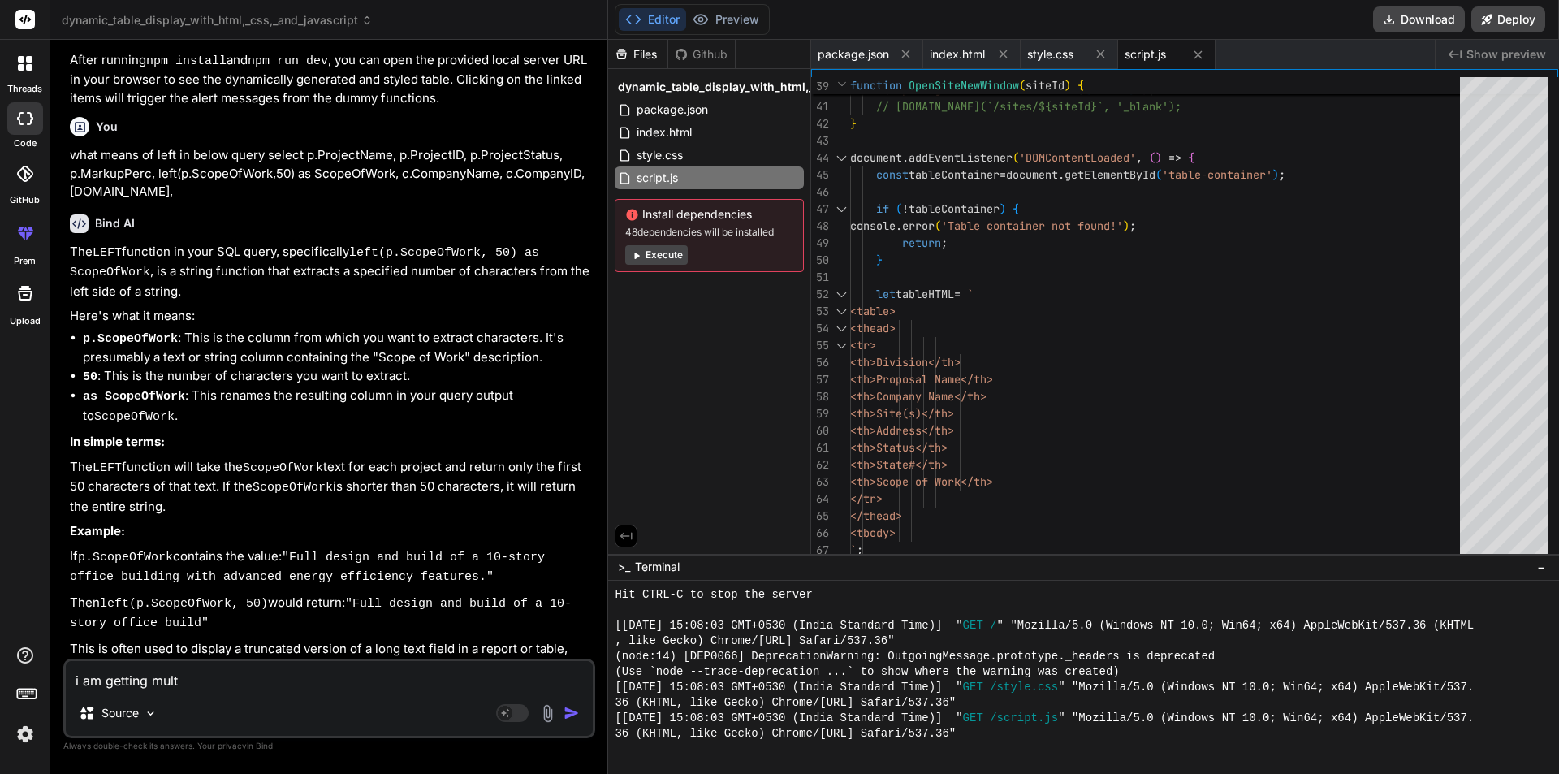
type textarea "i am getting multi"
type textarea "x"
type textarea "i am getting multip"
type textarea "x"
type textarea "i am getting multipl"
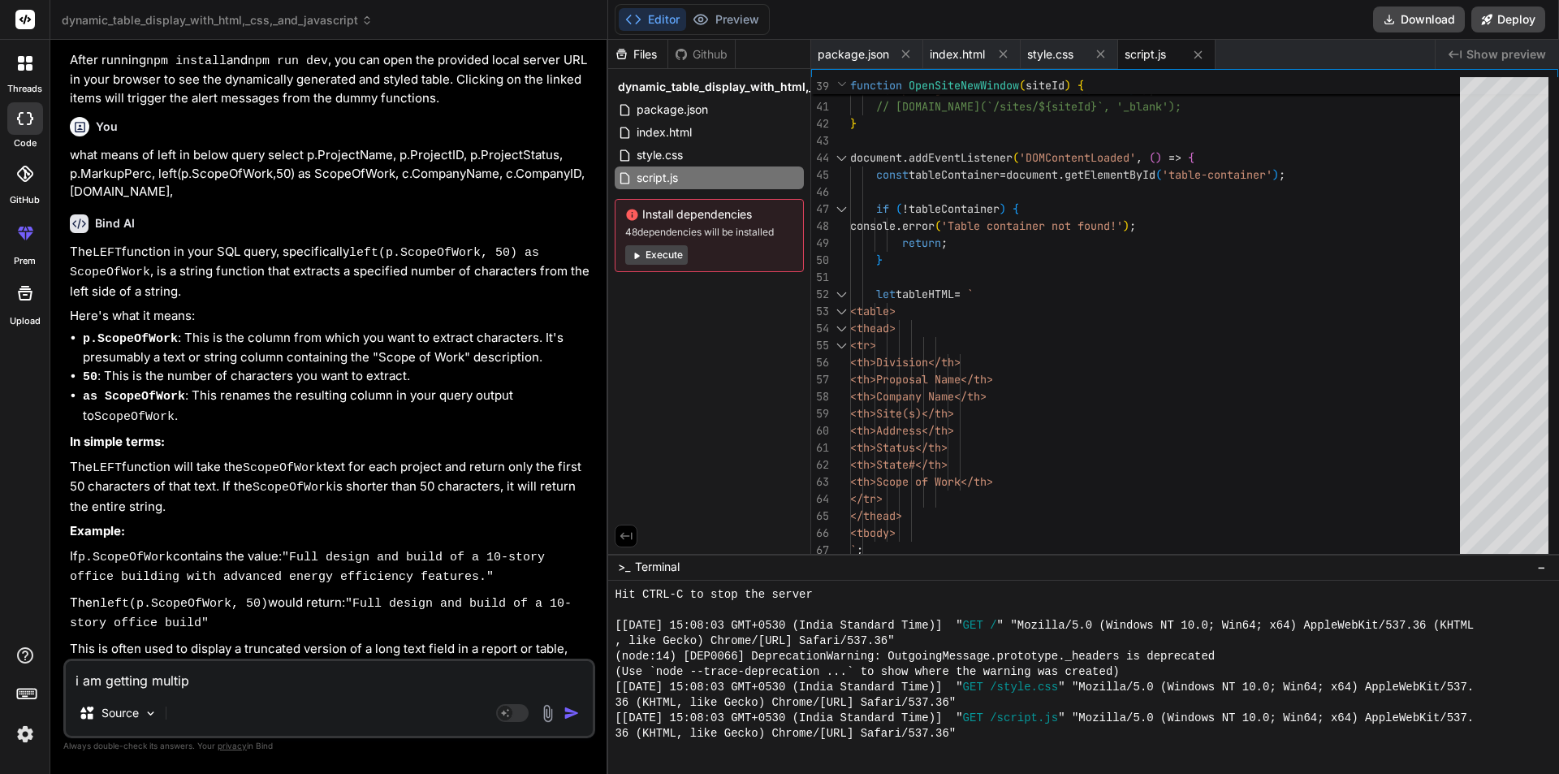
type textarea "x"
type textarea "i am getting multiple"
type textarea "x"
type textarea "i am getting multiple"
type textarea "x"
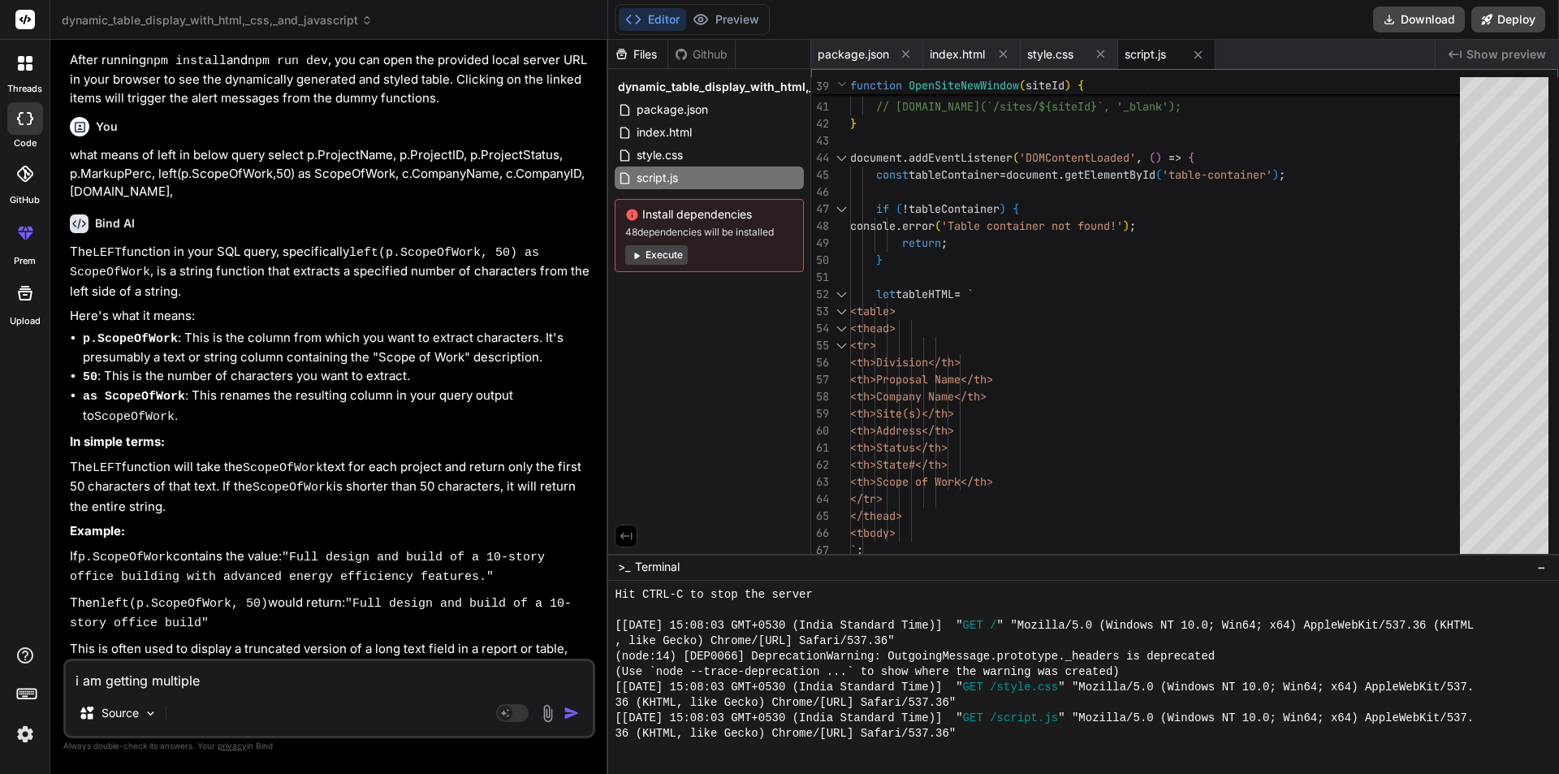
type textarea "i am getting multiple f"
type textarea "x"
type textarea "i am getting multiple fo"
type textarea "x"
type textarea "i am getting multiple for"
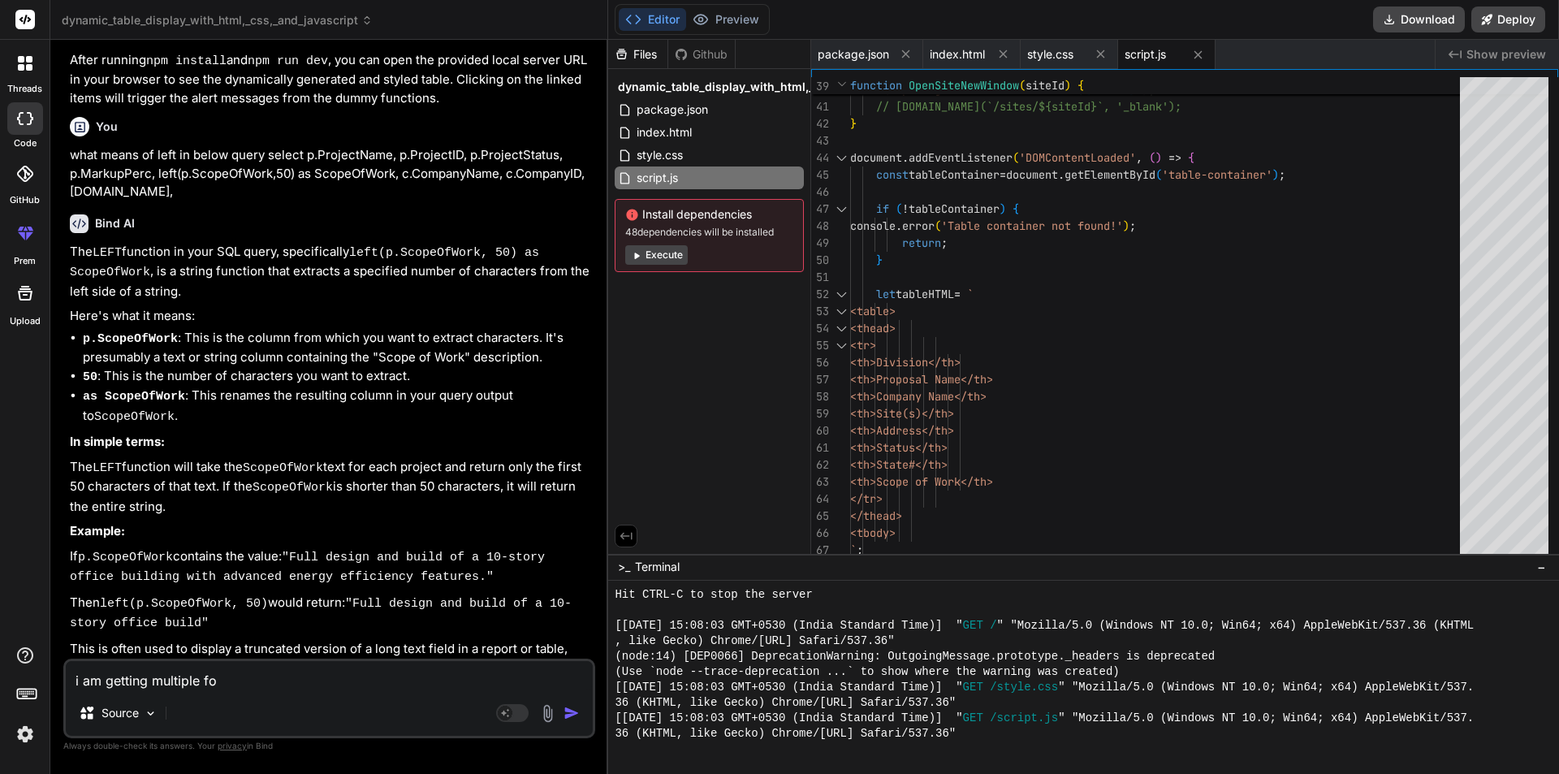
type textarea "x"
type textarea "i am getting multiple form"
type textarea "x"
type textarea "i am getting multiple forma"
type textarea "x"
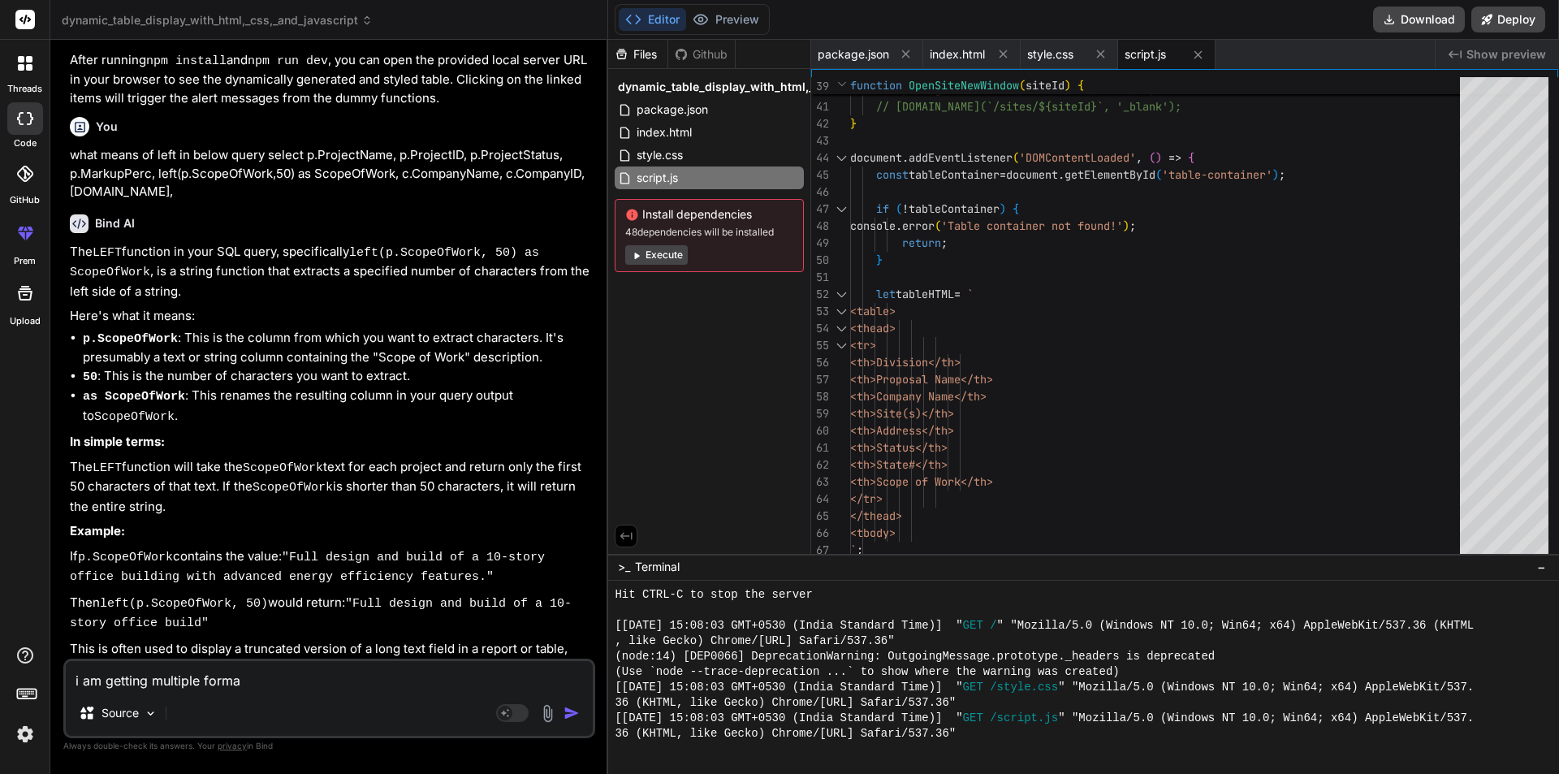
type textarea "i am getting multiple format"
type textarea "x"
type textarea "i am getting multiple formate"
type textarea "x"
type textarea "i am getting multiple formate"
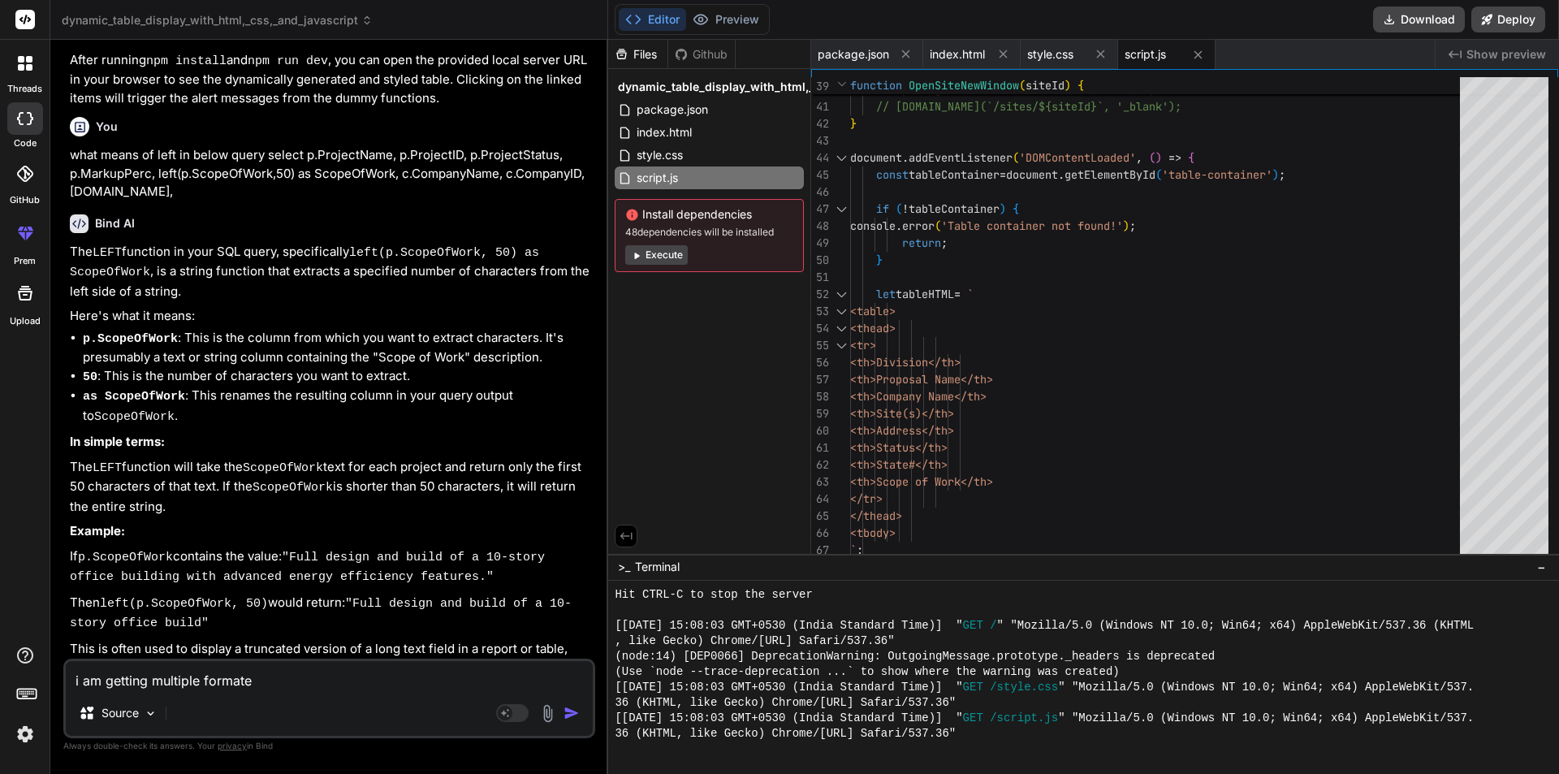
type textarea "x"
type textarea "i am getting multiple formate o"
type textarea "x"
type textarea "i am getting multiple formate of"
type textarea "x"
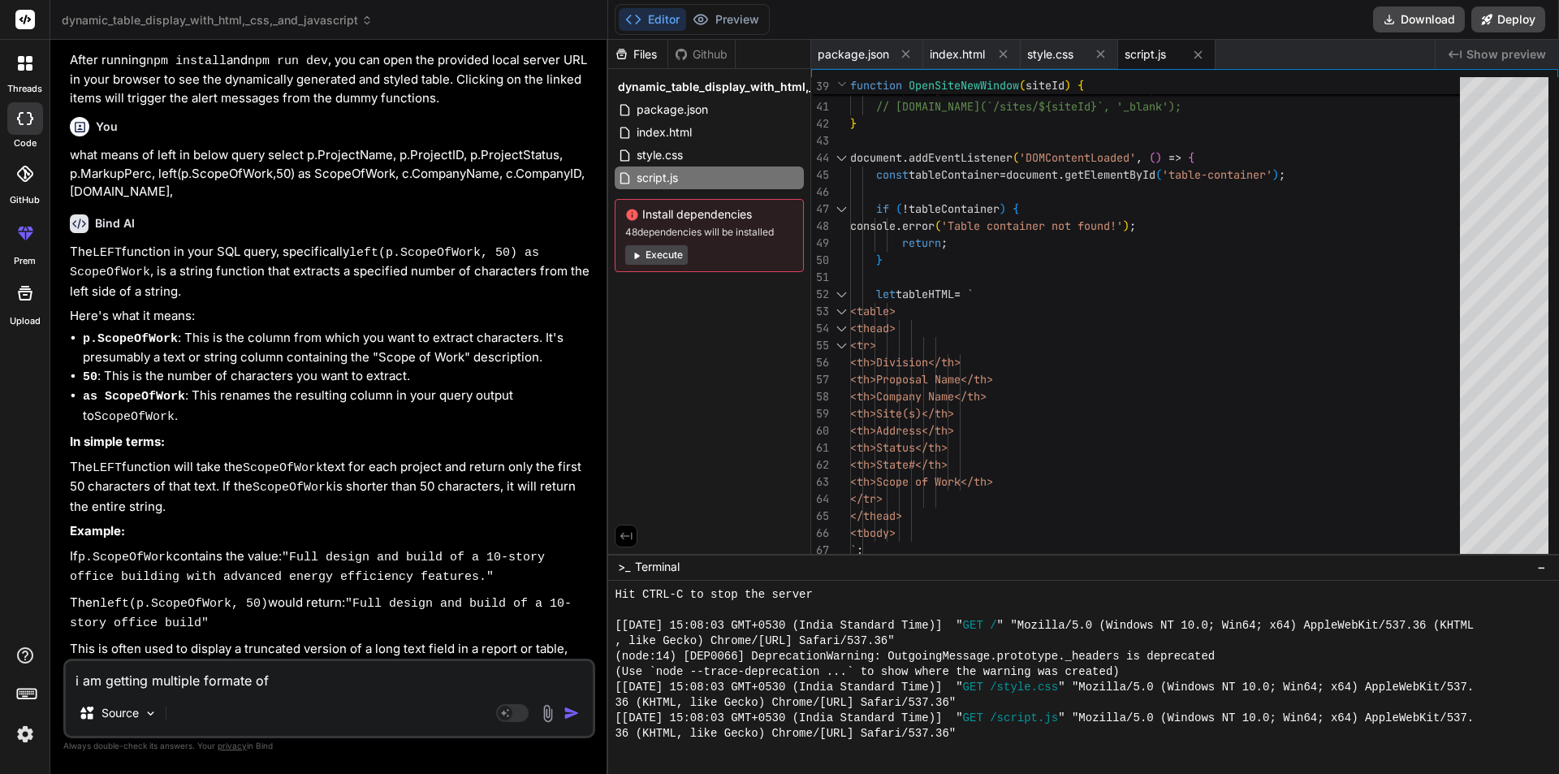
type textarea "i am getting multiple formate of"
type textarea "x"
type textarea "i am getting multiple formate of s"
type textarea "x"
type textarea "i am getting multiple formate of sc"
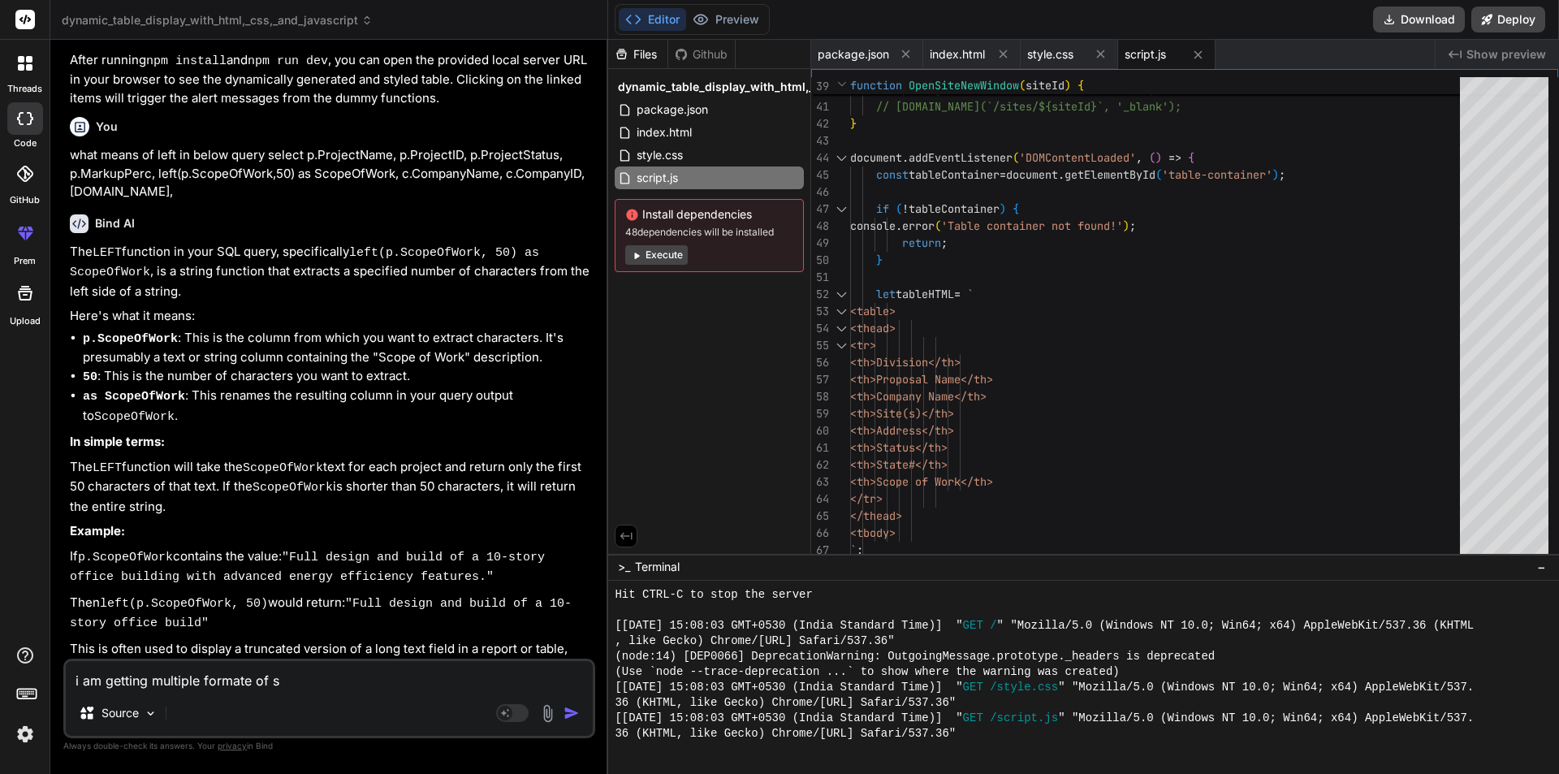
type textarea "x"
type textarea "i am getting multiple formate of sco"
type textarea "x"
type textarea "i am getting multiple formate of scop"
type textarea "x"
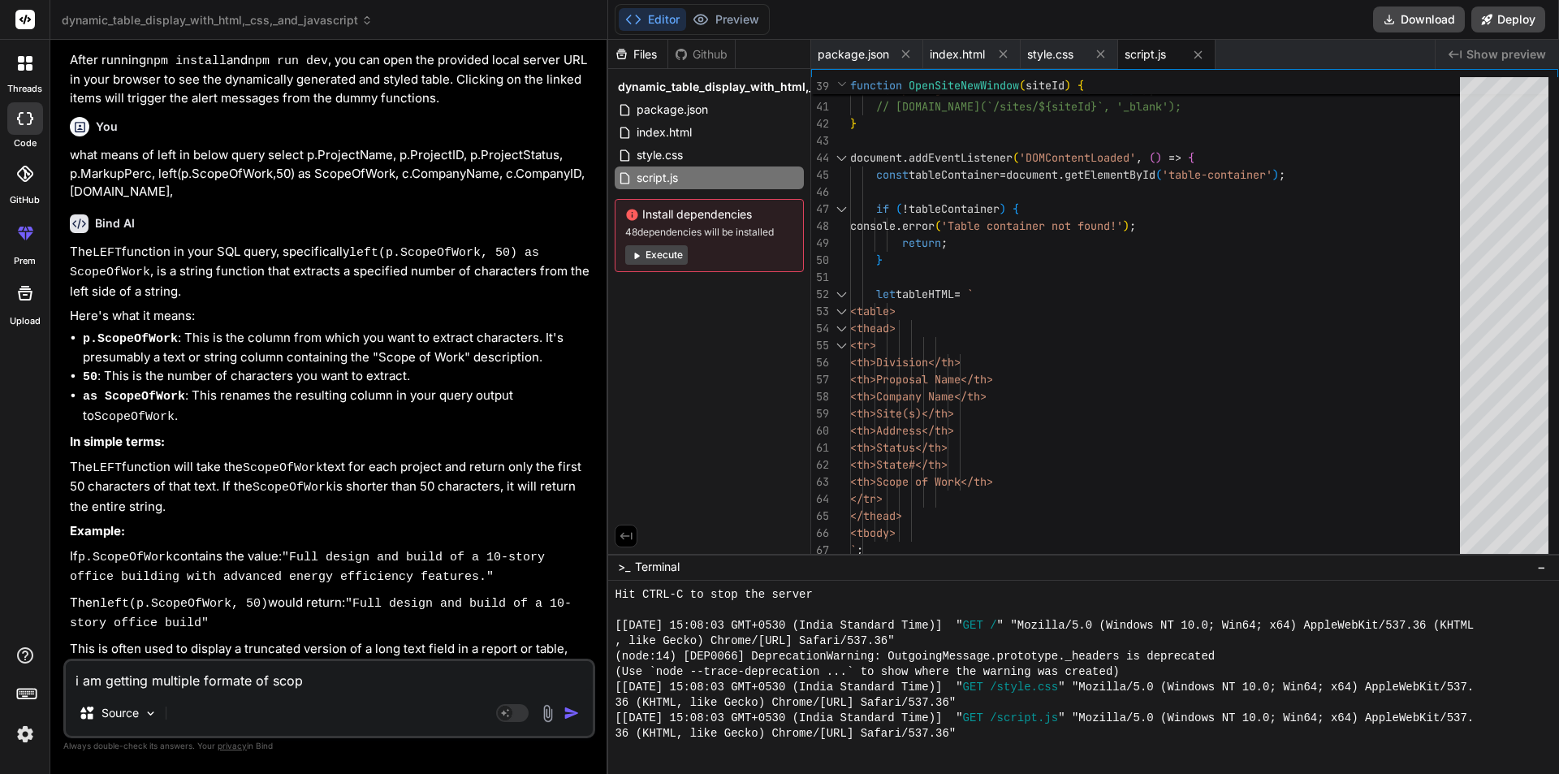
type textarea "i am getting multiple formate of scope"
type textarea "x"
type textarea "i am getting multiple formate of scopeo"
type textarea "x"
type textarea "i am getting multiple formate of scopeof"
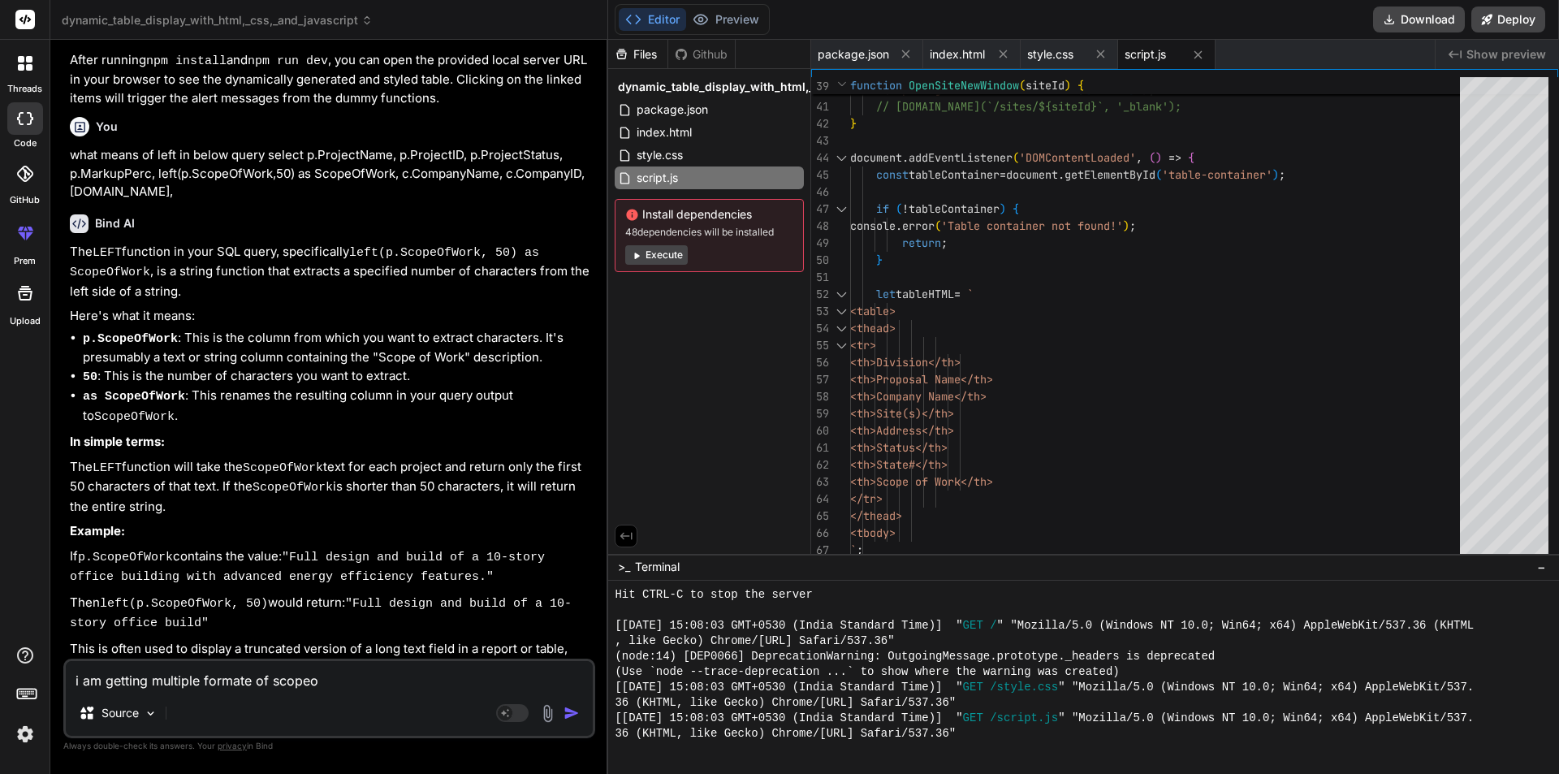
type textarea "x"
type textarea "i am getting multiple formate of scopeofw"
type textarea "x"
type textarea "i am getting multiple formate of scopeofwo"
type textarea "x"
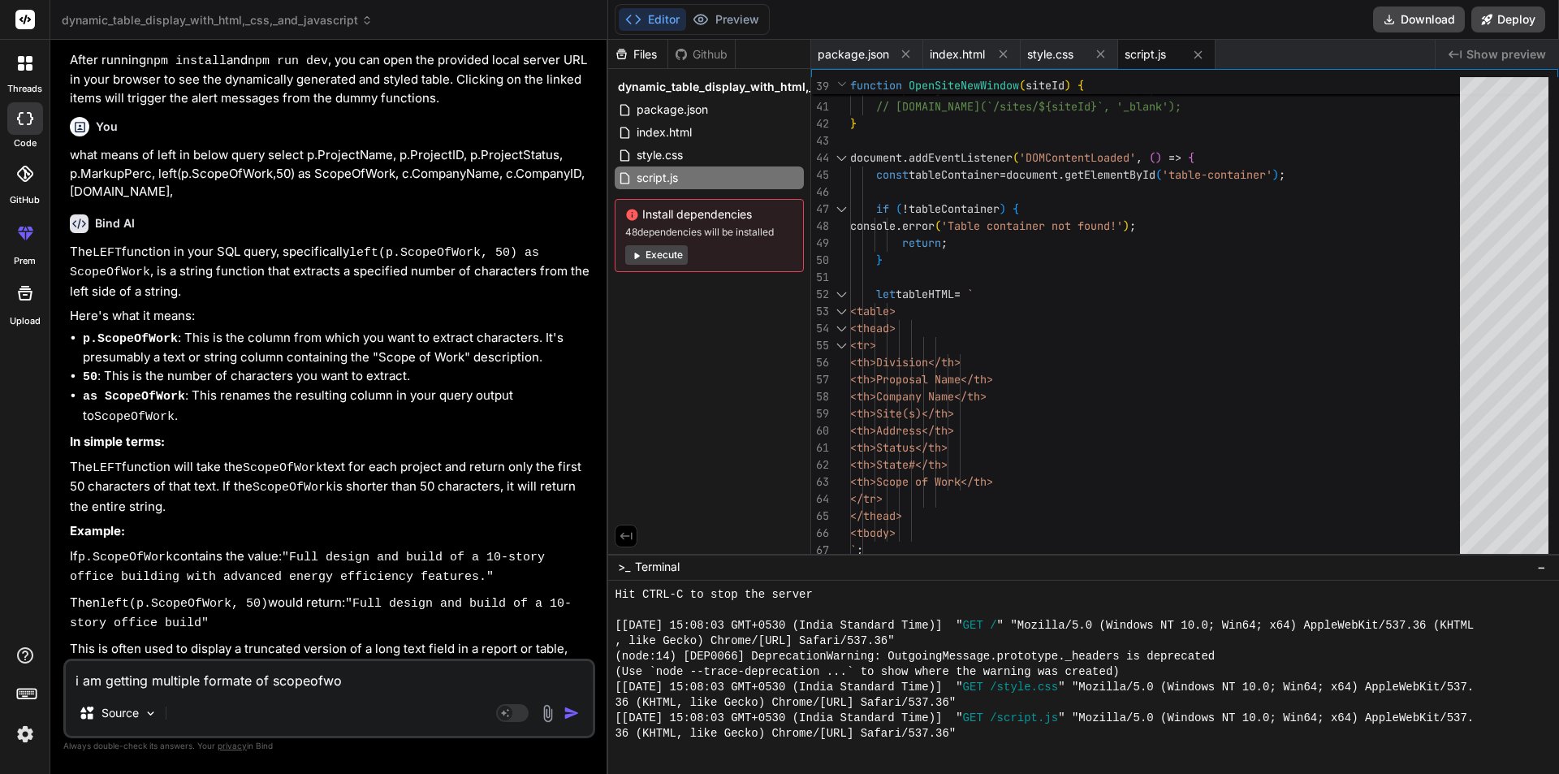
type textarea "i am getting multiple formate of scopeofwor"
type textarea "x"
type textarea "i am getting multiple formate of scopeofwork"
type textarea "x"
type textarea "i am getting multiple formate of scopeofwork"
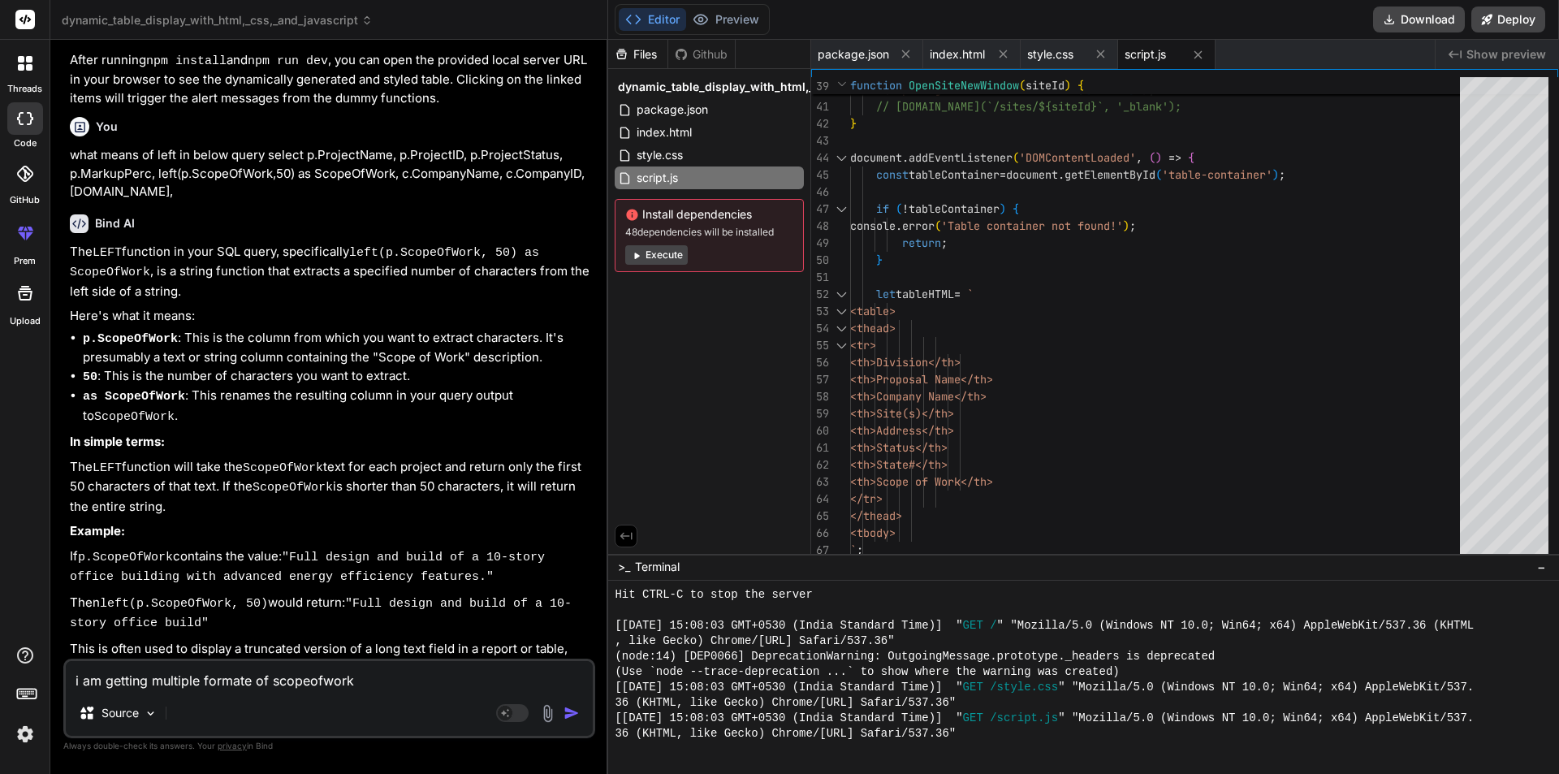
type textarea "x"
type textarea "i am getting multiple formate of scopeofwork c"
type textarea "x"
type textarea "i am getting multiple formate of scopeofwork co"
type textarea "x"
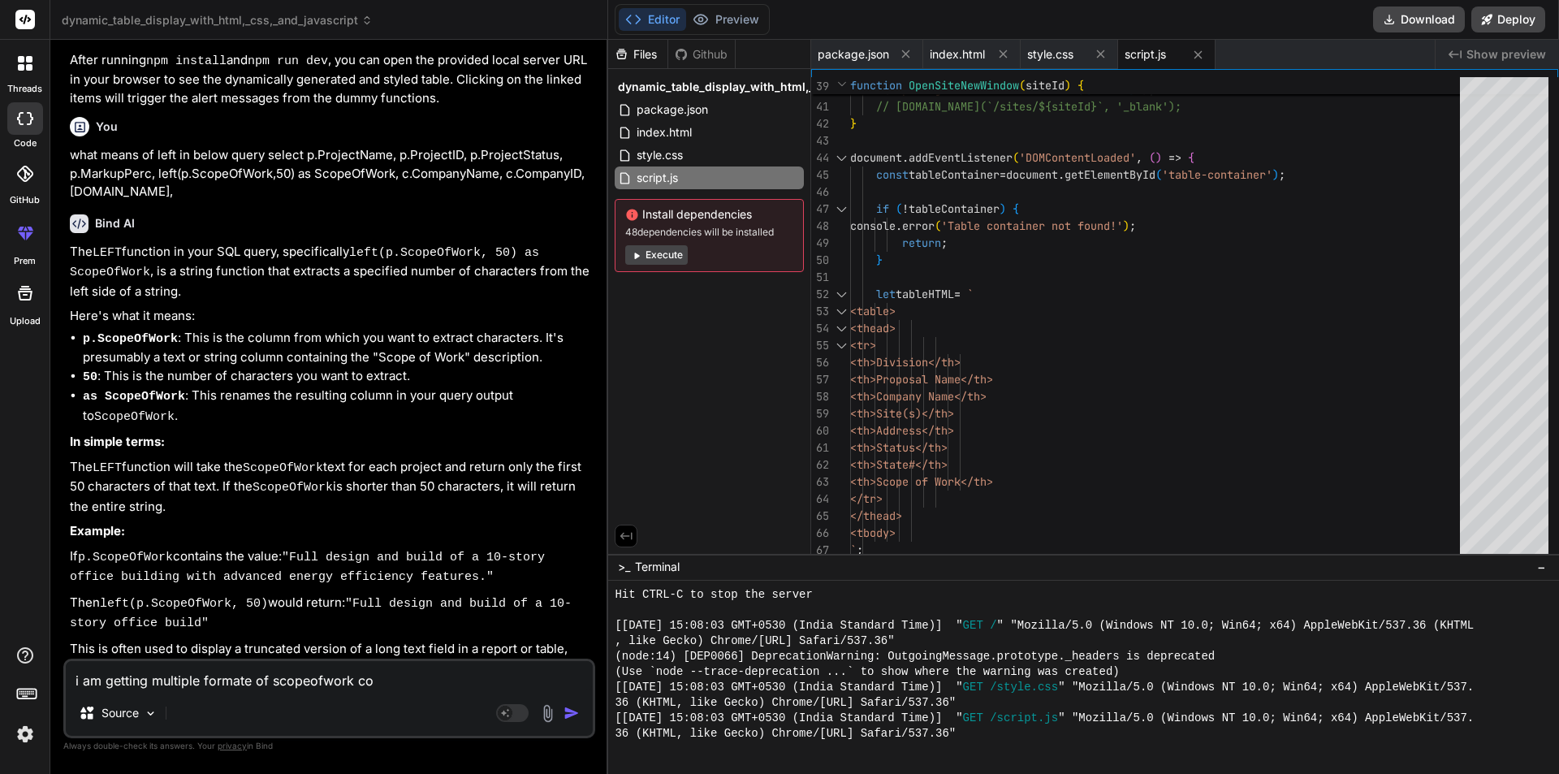
type textarea "i am getting multiple formate of scopeofwork col"
type textarea "x"
type textarea "i am getting multiple formate of scopeofwork colu"
type textarea "x"
type textarea "i am getting multiple formate of scopeofwork colum"
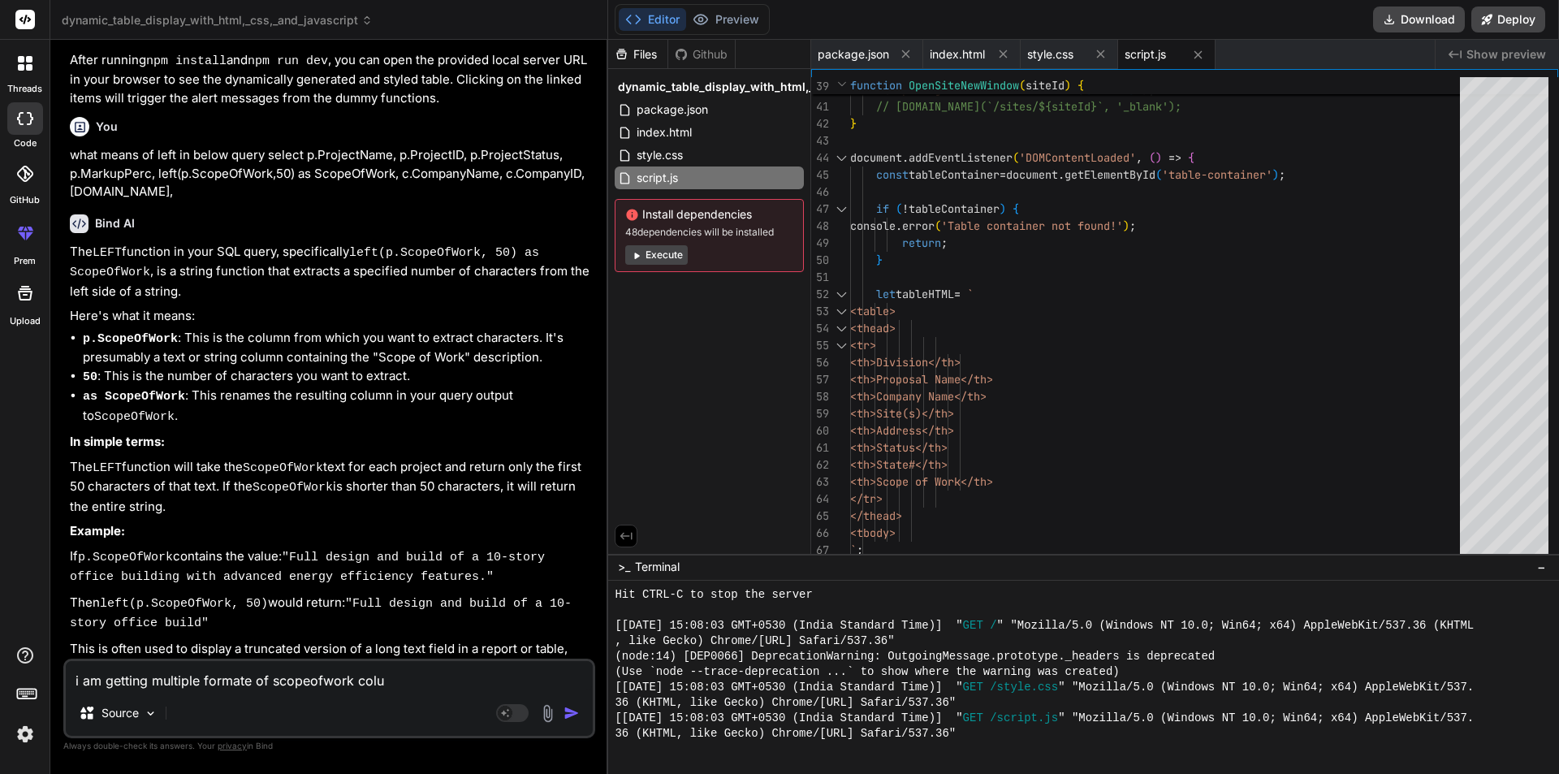
type textarea "x"
type textarea "i am getting multiple formate of scopeofwork column"
type textarea "x"
type textarea "i am getting multiple formate of scopeofwork column"
type textarea "x"
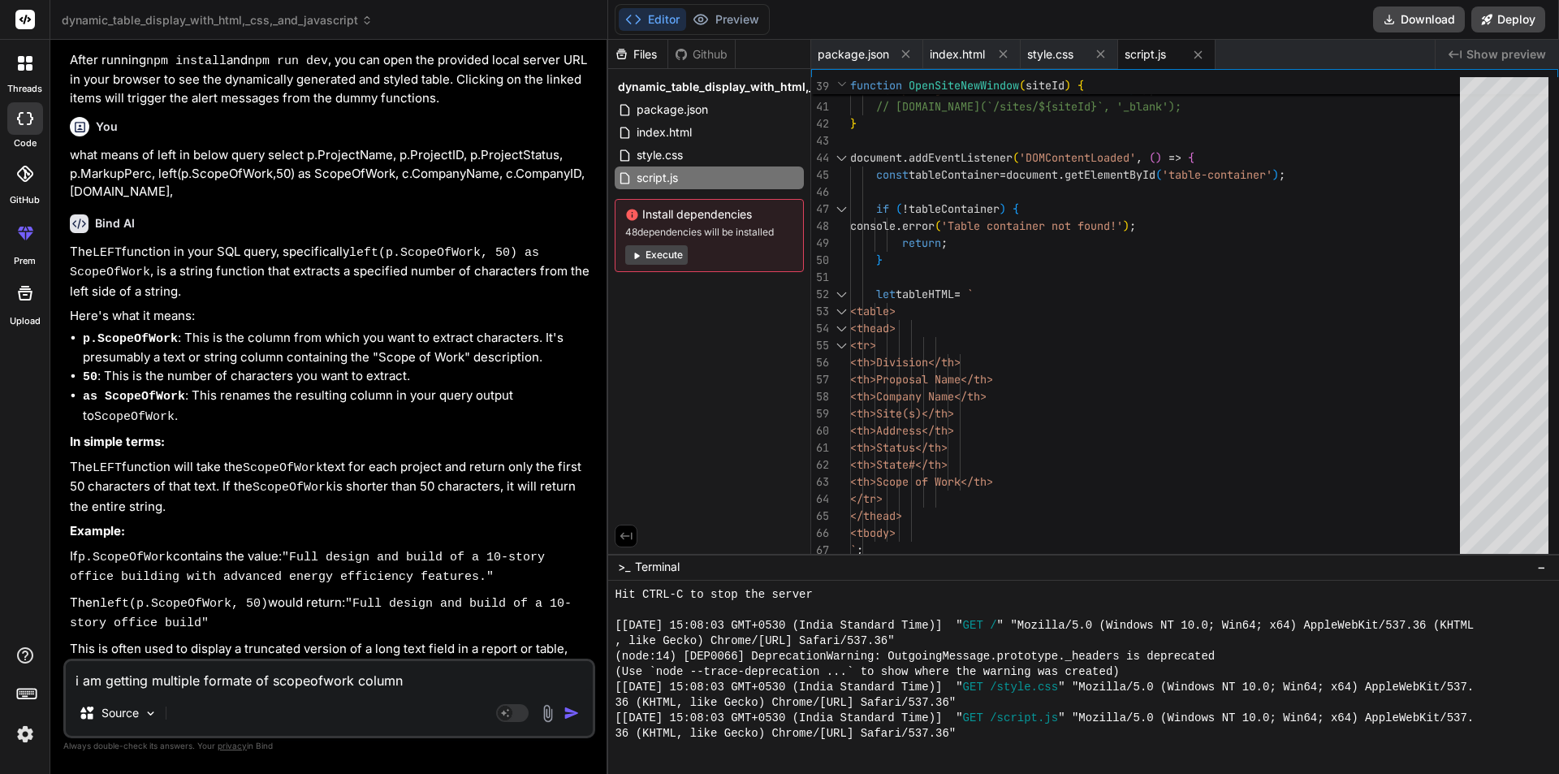
type textarea "i am getting multiple formate of scopeofwork column d"
type textarea "x"
type textarea "i am getting multiple formate of scopeofwork column da"
type textarea "x"
type textarea "i am getting multiple formate of scopeofwork column dat"
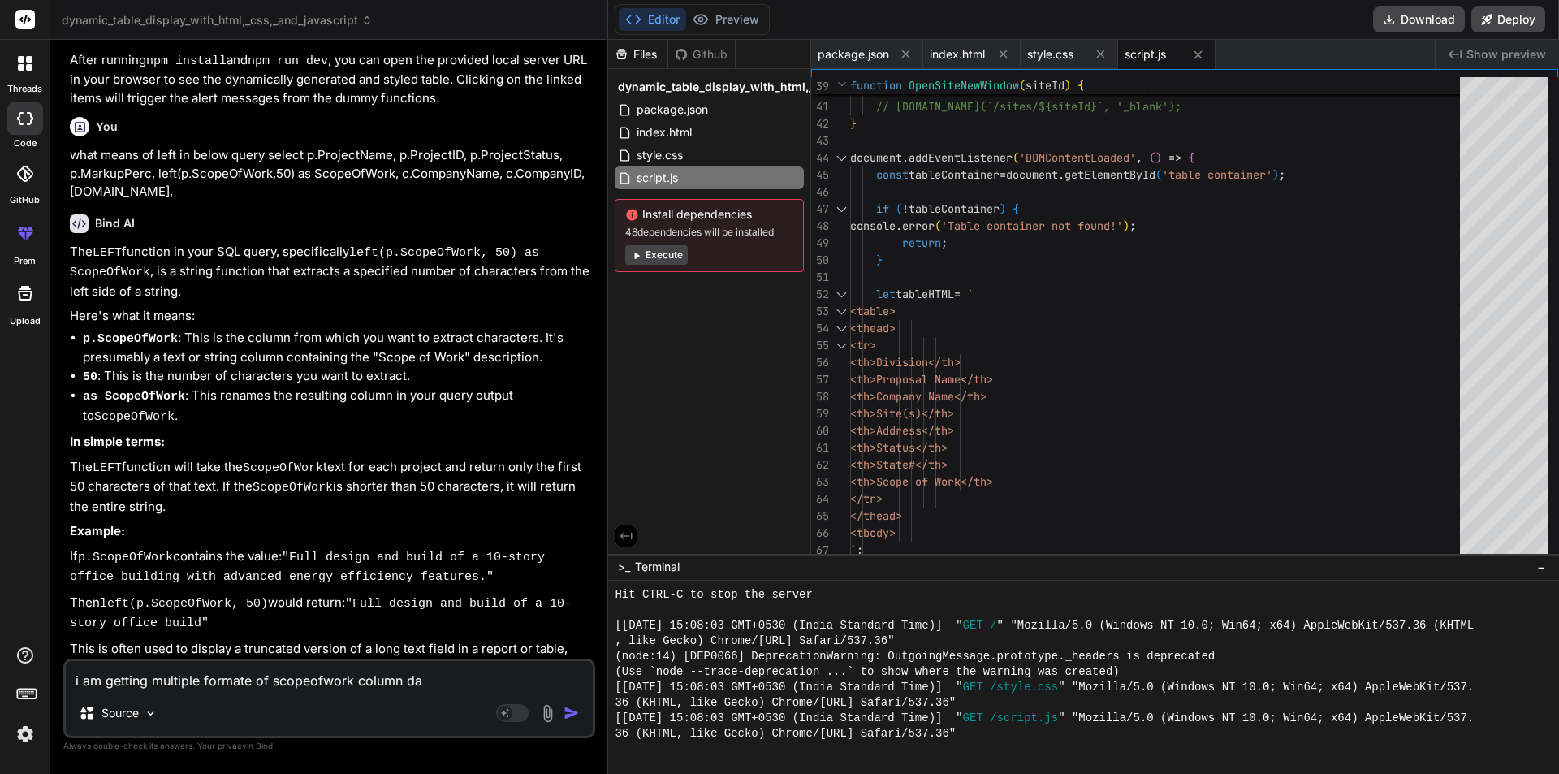
type textarea "x"
type textarea "i am getting multiple formate of scopeofwork column data"
type textarea "x"
type textarea "i am getting multiple formate of scopeofwork column data"
type textarea "x"
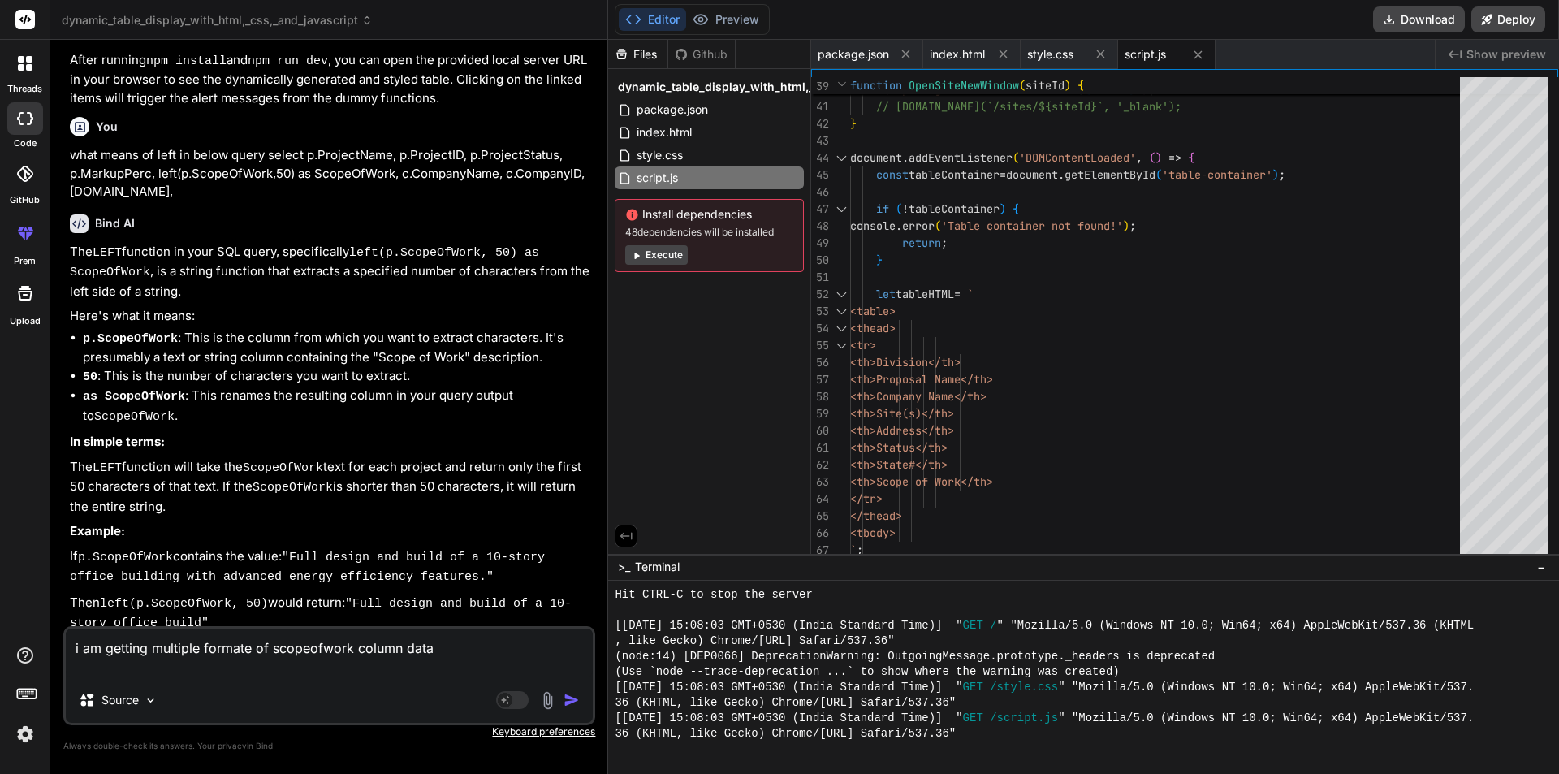
type textarea "i am getting multiple formate of scopeofwork column data h"
type textarea "x"
type textarea "i am getting multiple formate of scopeofwork column data he"
type textarea "x"
type textarea "i am getting multiple formate of scopeofwork column data her"
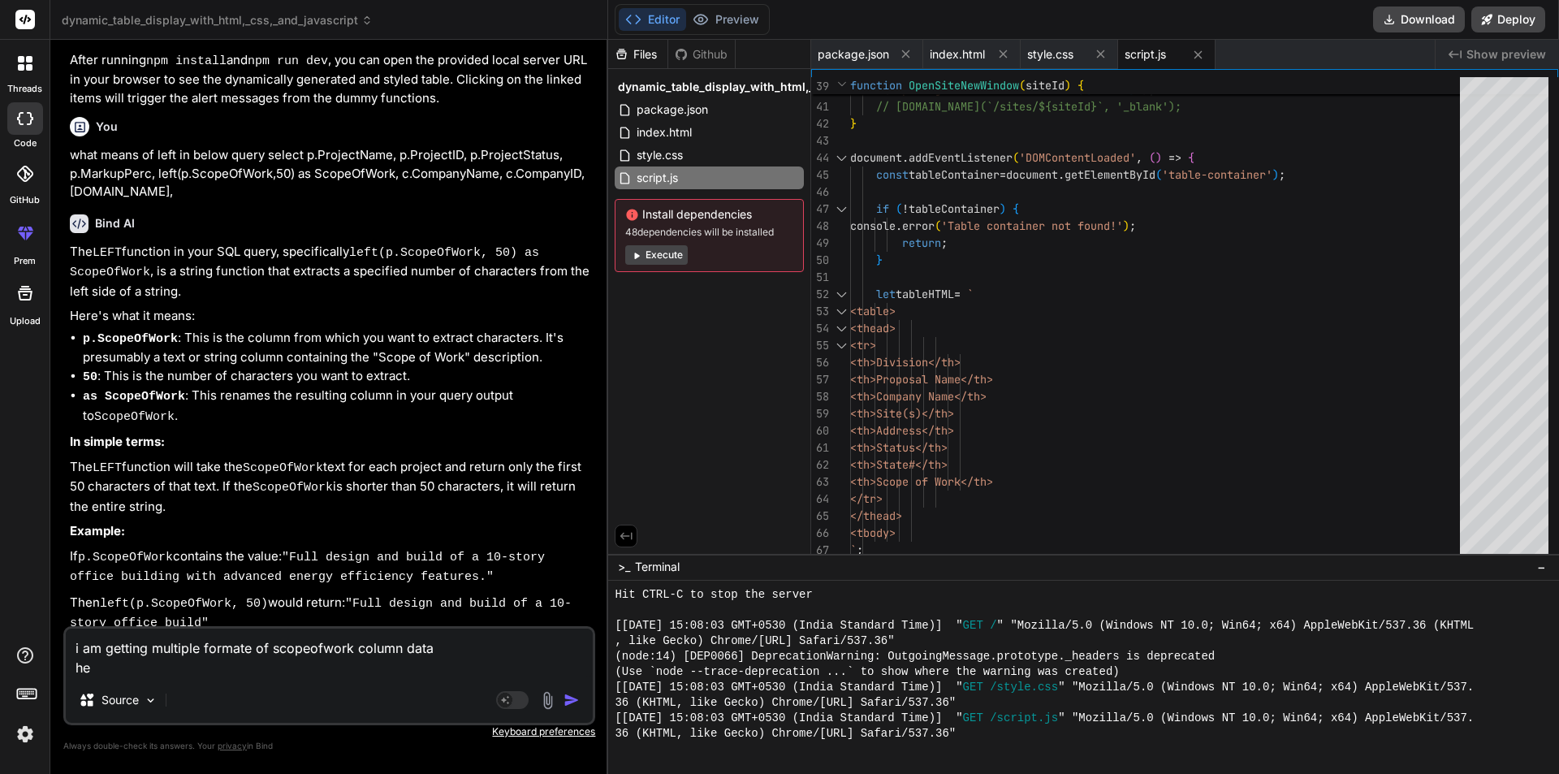
type textarea "x"
type textarea "i am getting multiple formate of scopeofwork column data here"
type textarea "x"
type textarea "i am getting multiple formate of scopeofwork column data here"
type textarea "x"
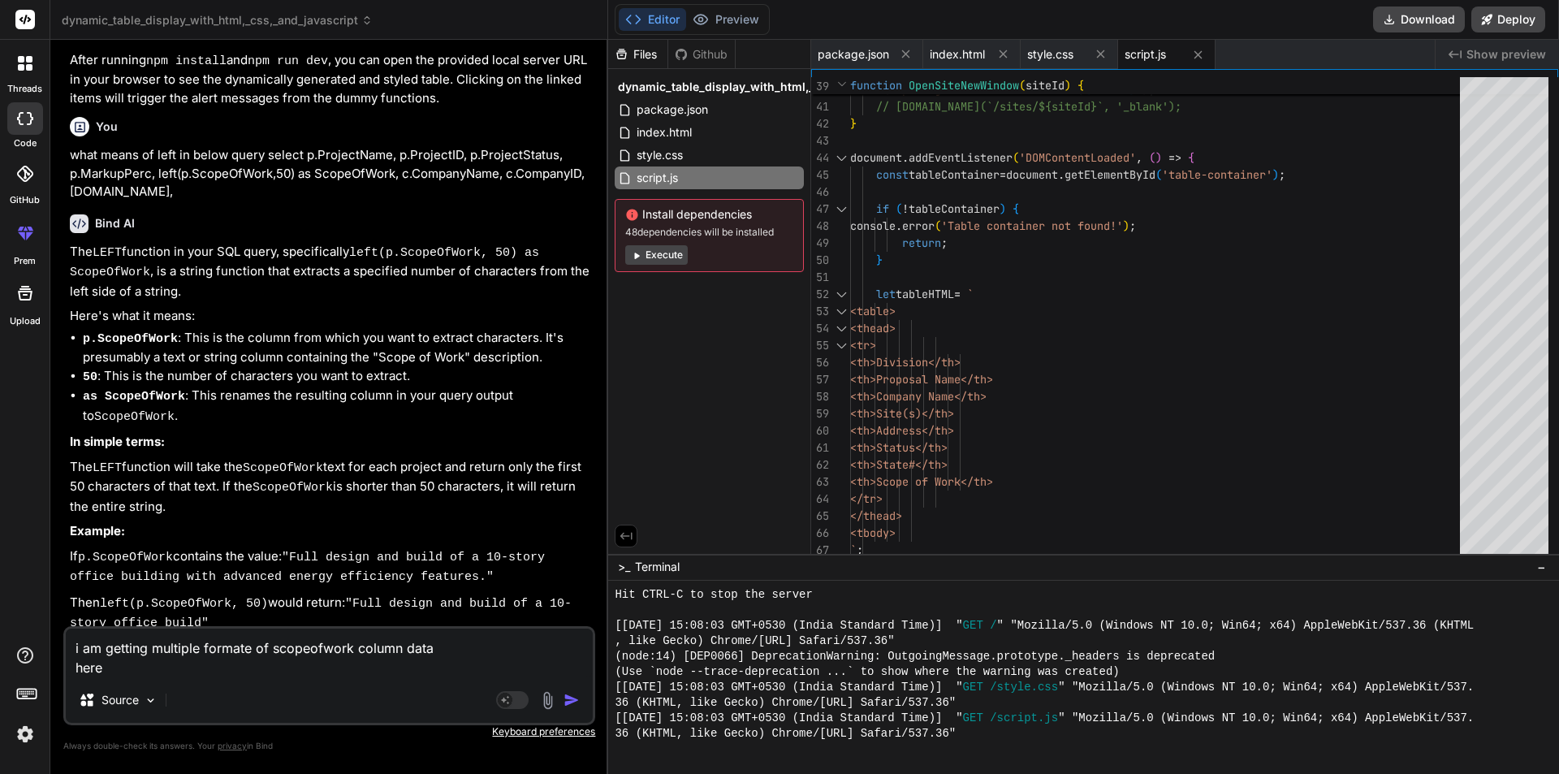
type textarea "i am getting multiple formate of scopeofwork column data here i"
type textarea "x"
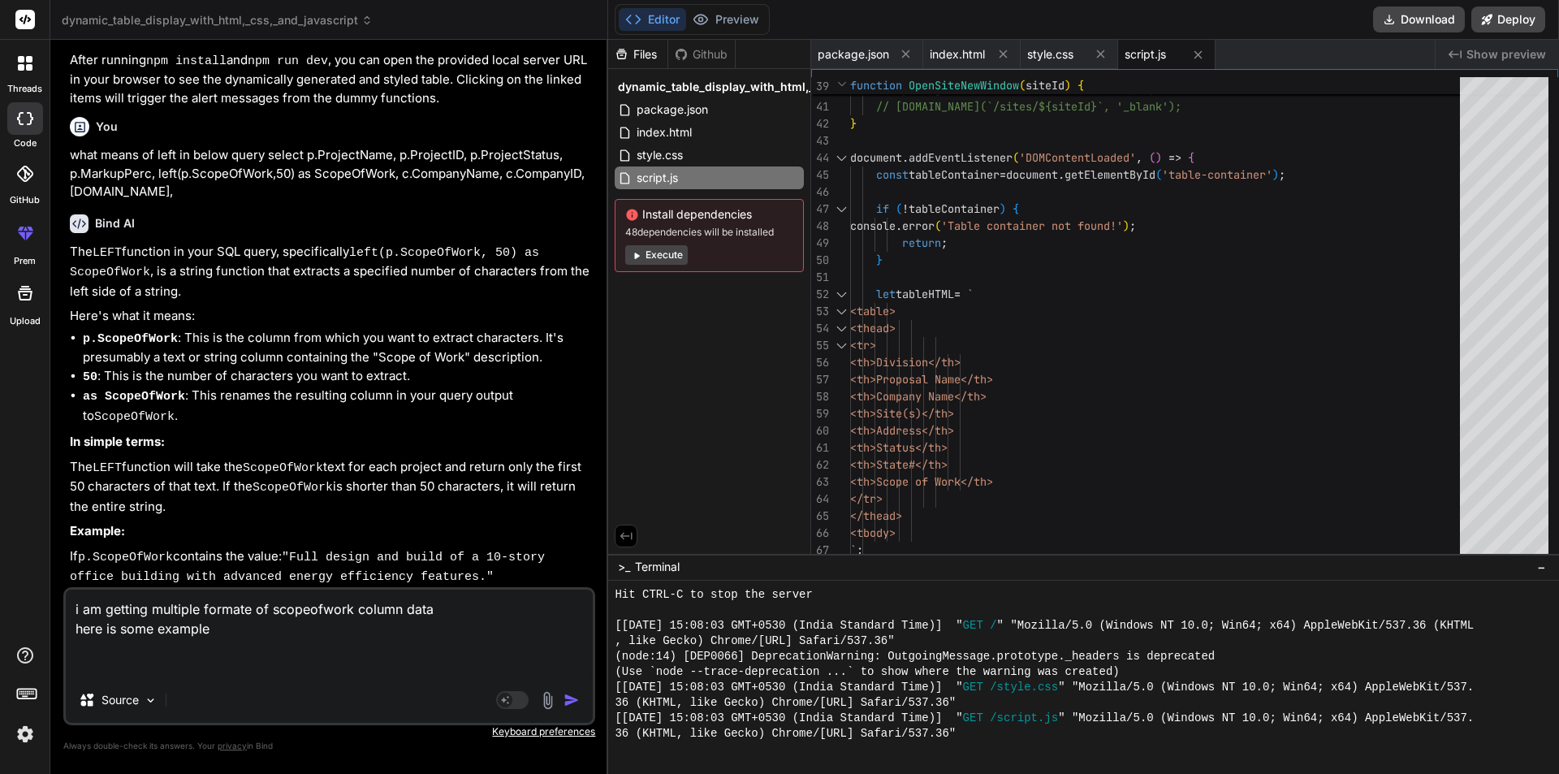
paste textarea "string = '<table><tr><th>Division</th><th>Proposal Name</th><th>Company Name</t…"
paste textarea "<div style=""><font face="Arial, Verdana" style="f"
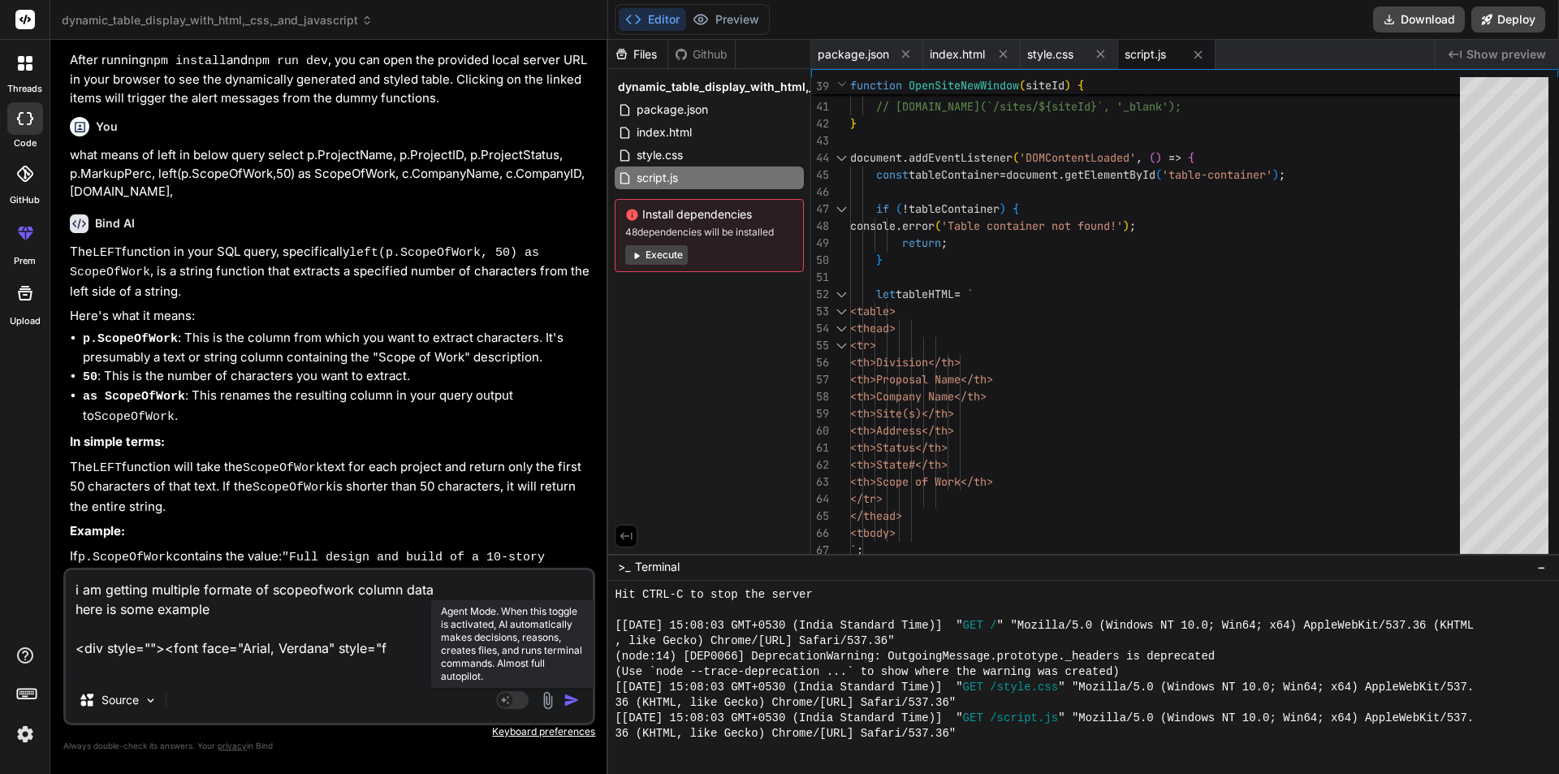
paste textarea "<font color="#ff0000">Uploaded [DATE].&nbsp;</font <div><span style="margin: 0p…"
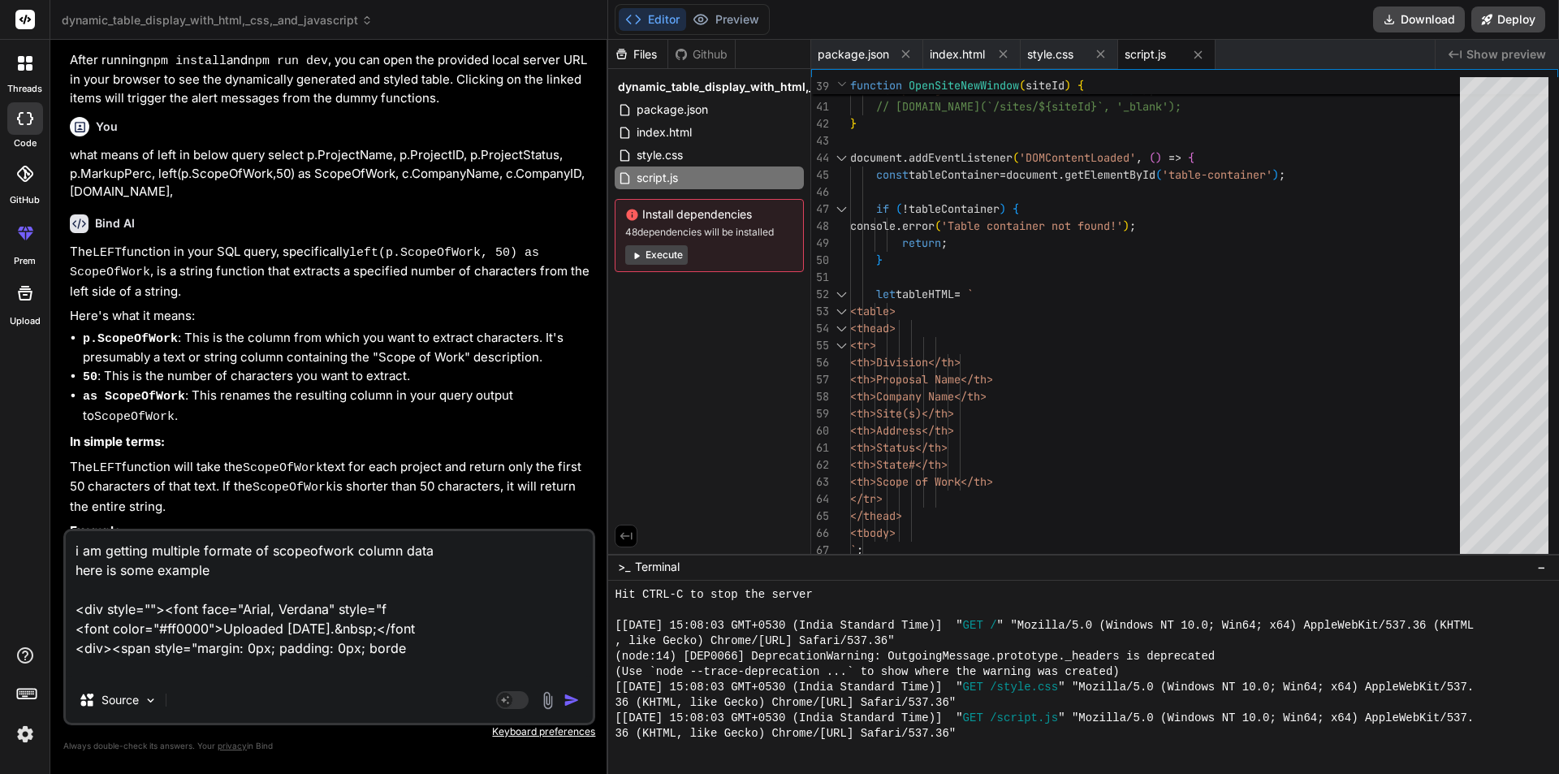
paste textarea "<div><span style="color: rgb(255, 0, 0);">Uploaded"
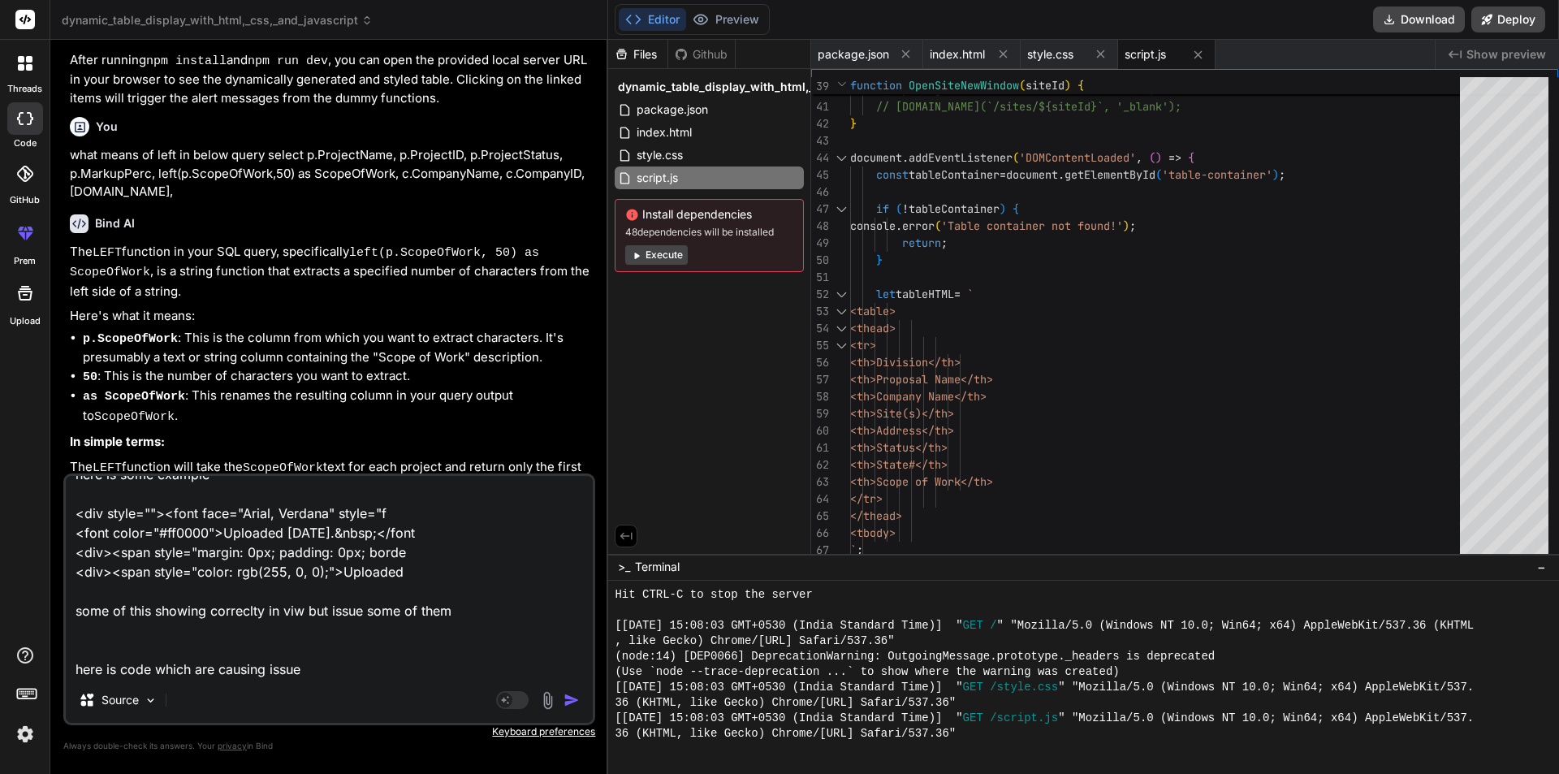
scroll to position [101, 0]
paste textarea "string = '<table><tr><th>Division</th><th>Proposal Name</th><th>Company Name</t…"
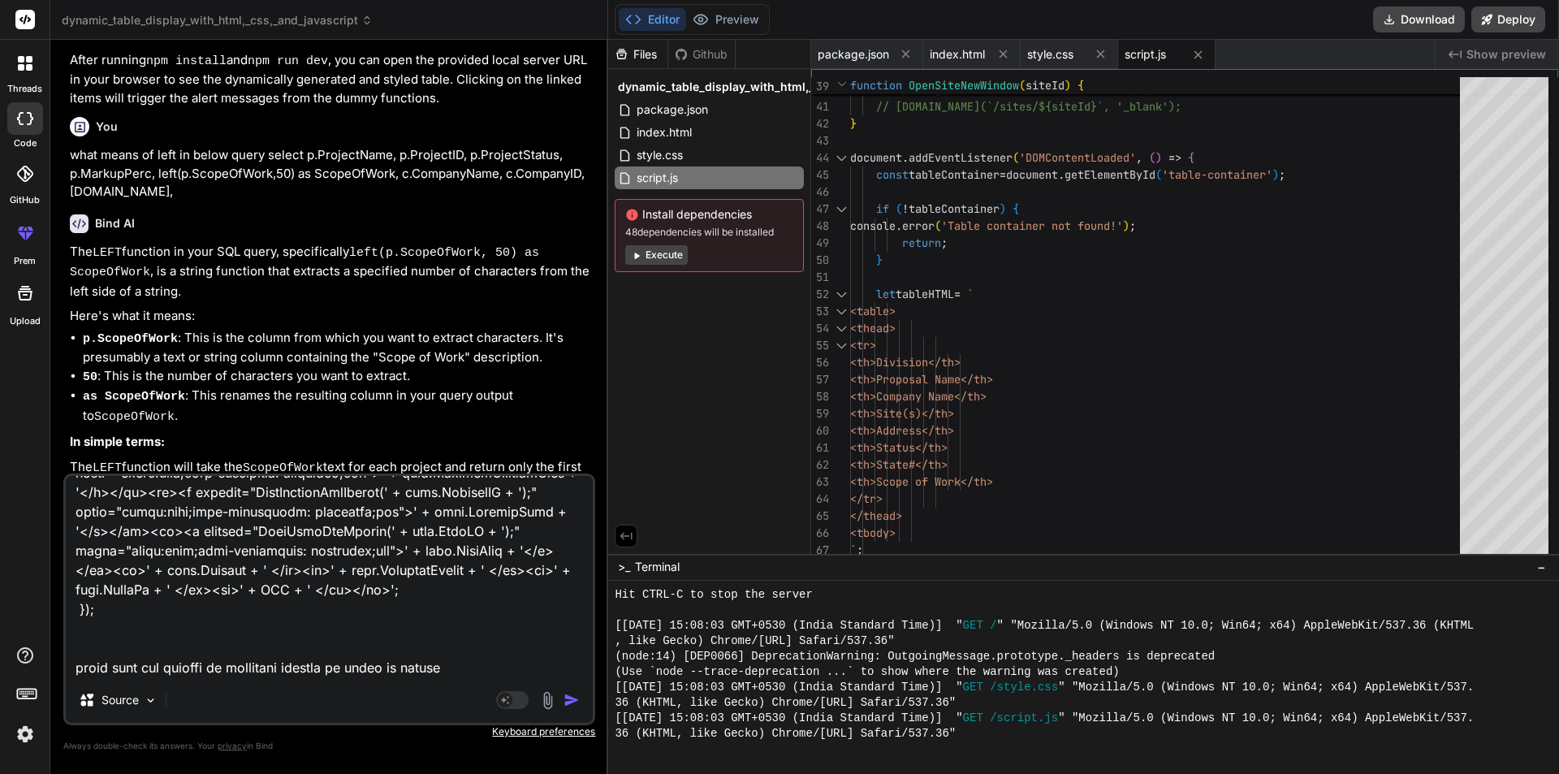
scroll to position [568, 0]
paste textarea ""<table> <tr> <th>Division</th> <th>Proposal Name</th> <th>Company Name</th> <t…"
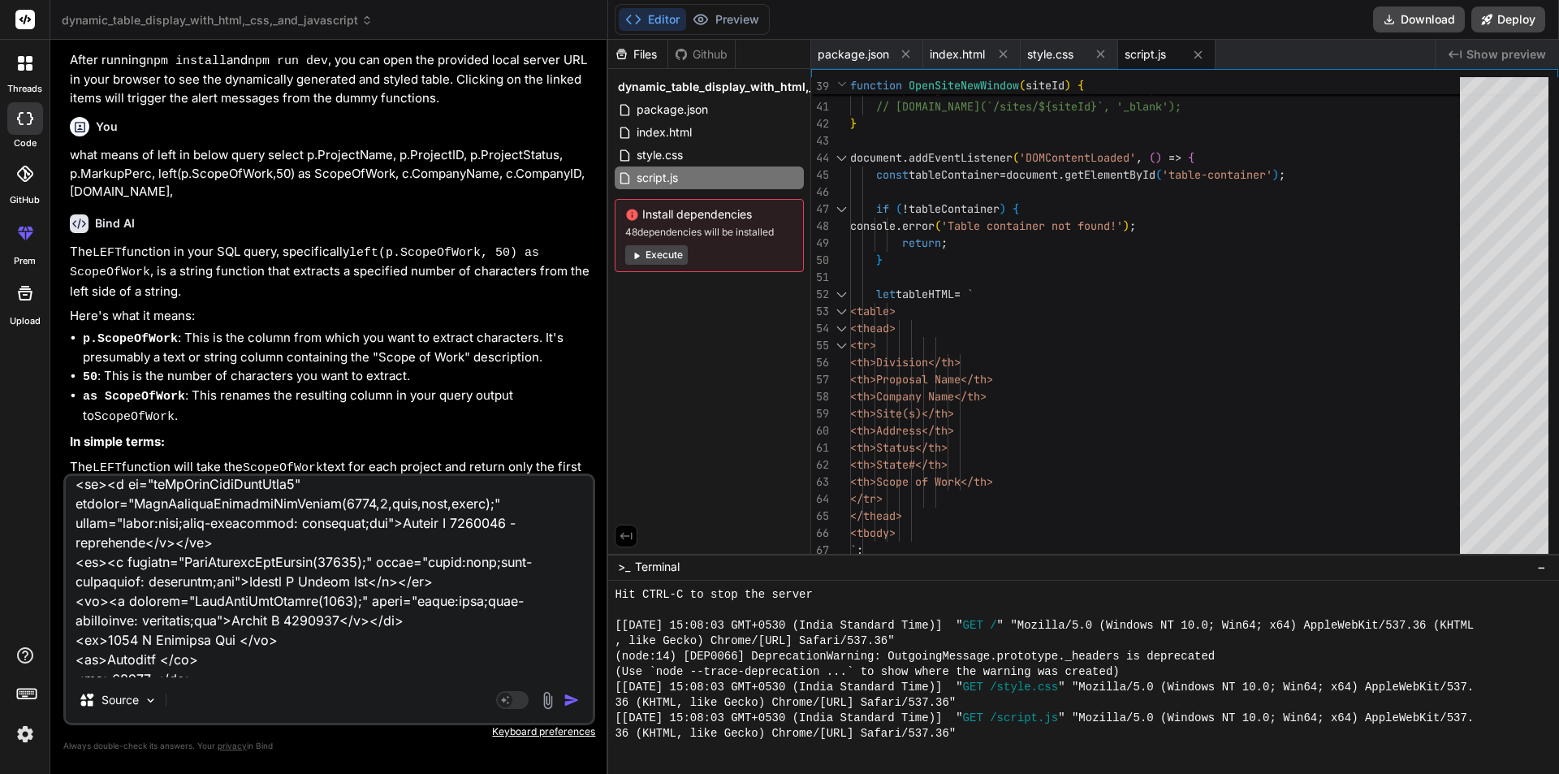
scroll to position [1113, 0]
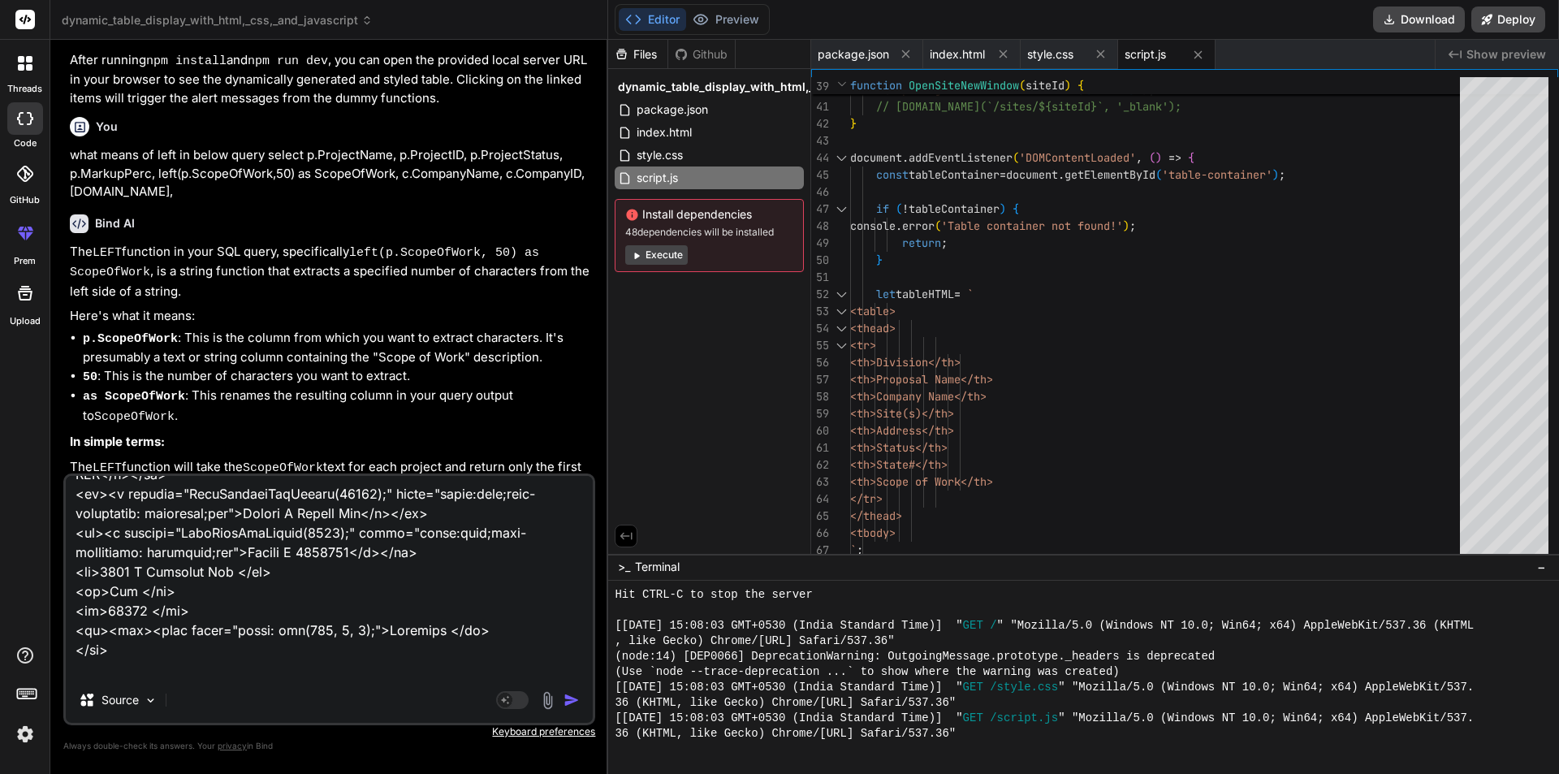
click at [343, 663] on textarea at bounding box center [329, 576] width 527 height 201
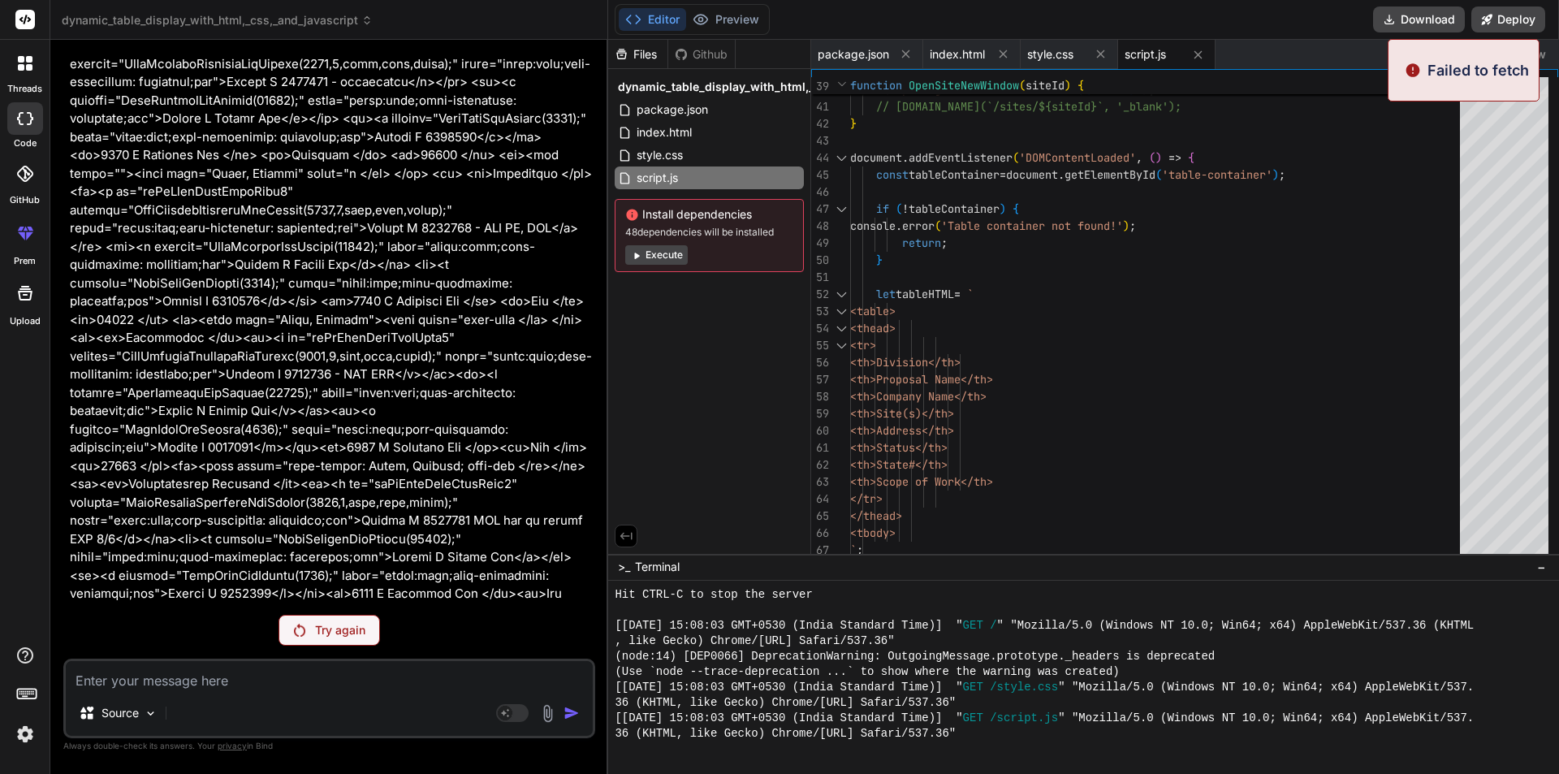
scroll to position [2428, 0]
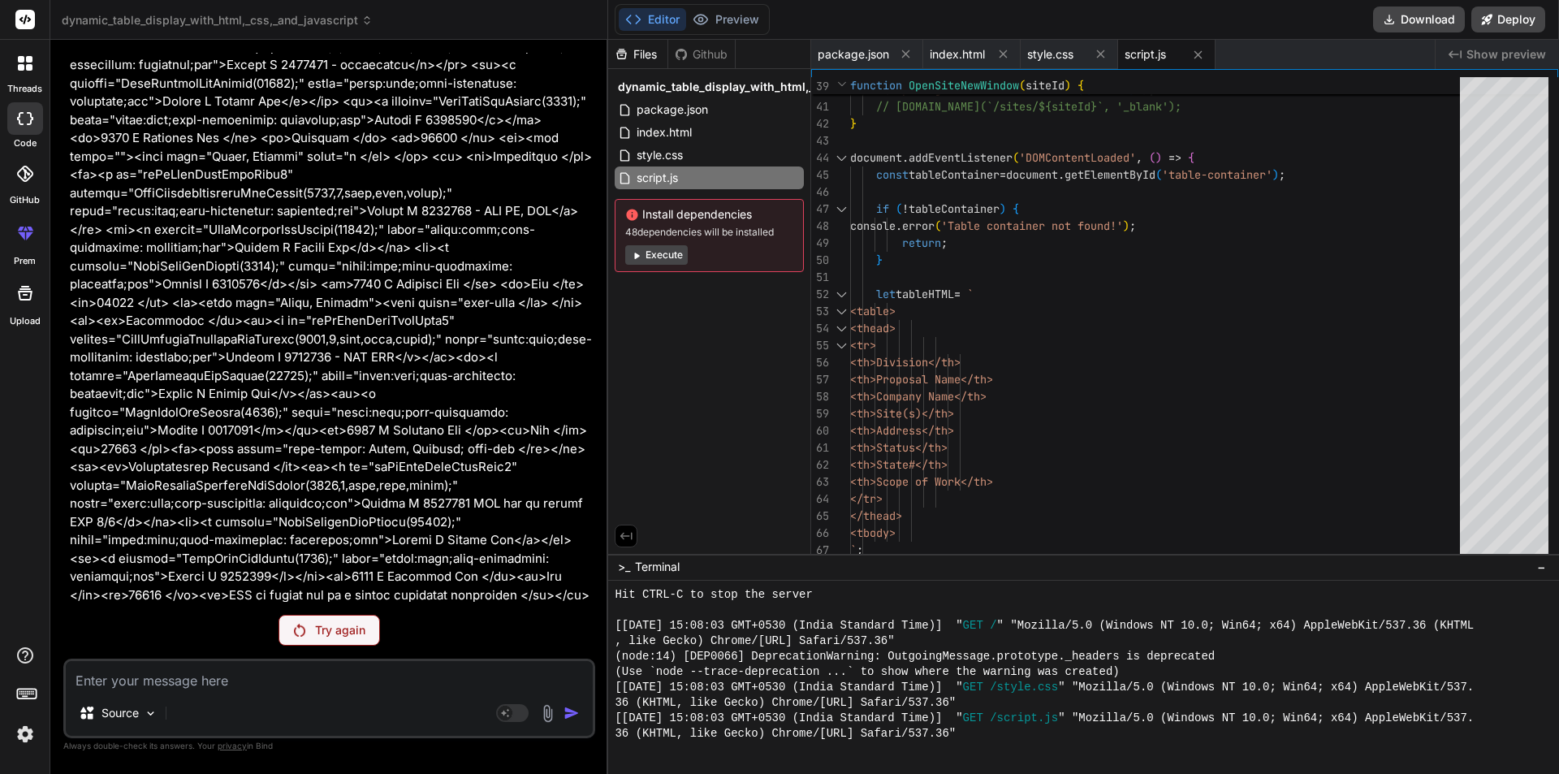
click at [322, 630] on p "Try again" at bounding box center [340, 630] width 50 height 16
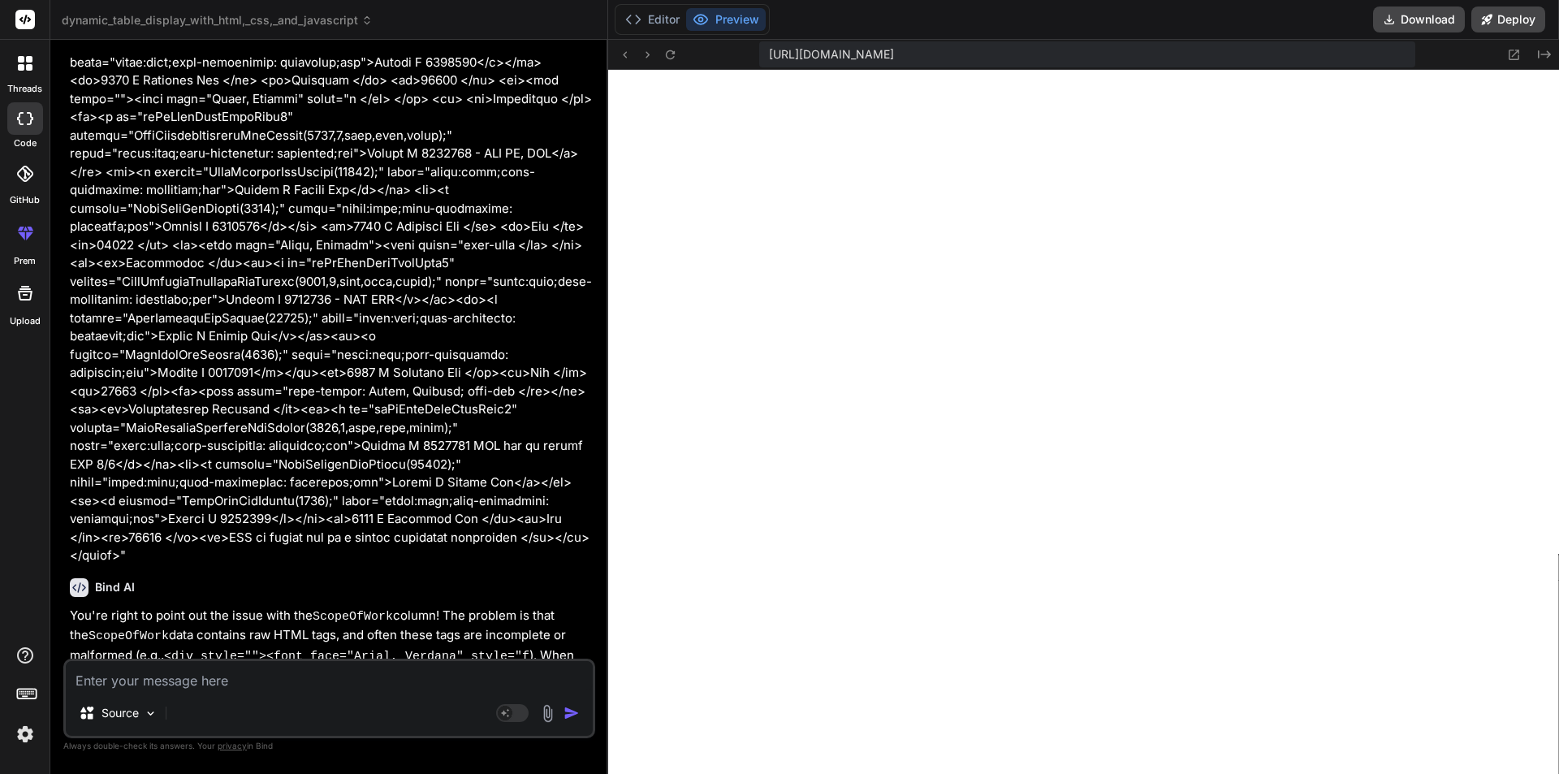
scroll to position [1558, 0]
click at [288, 578] on div "Bind AI" at bounding box center [331, 587] width 522 height 19
click at [661, 18] on button "Editor" at bounding box center [652, 19] width 67 height 23
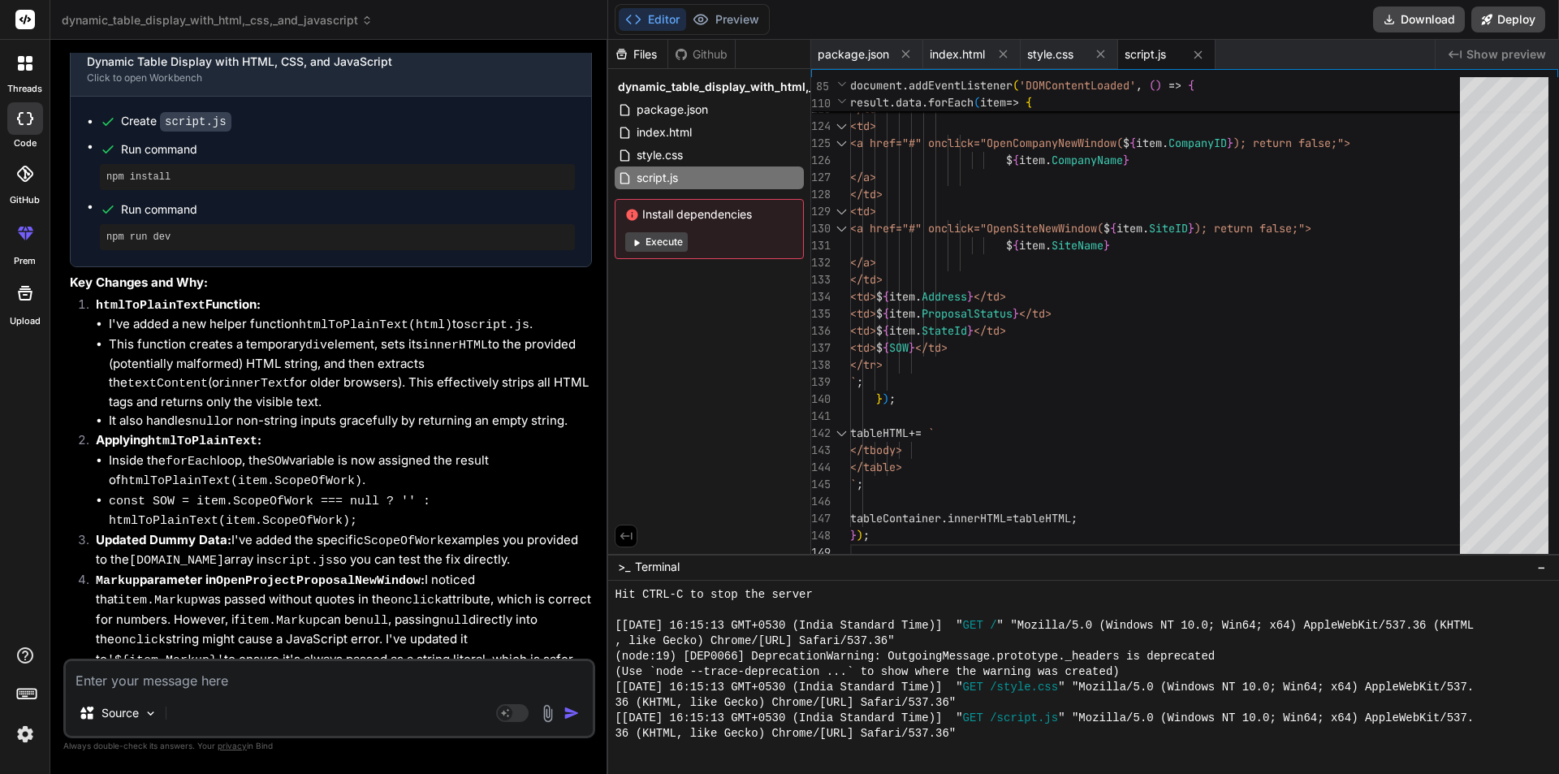
scroll to position [3276, 0]
